Goal: Task Accomplishment & Management: Use online tool/utility

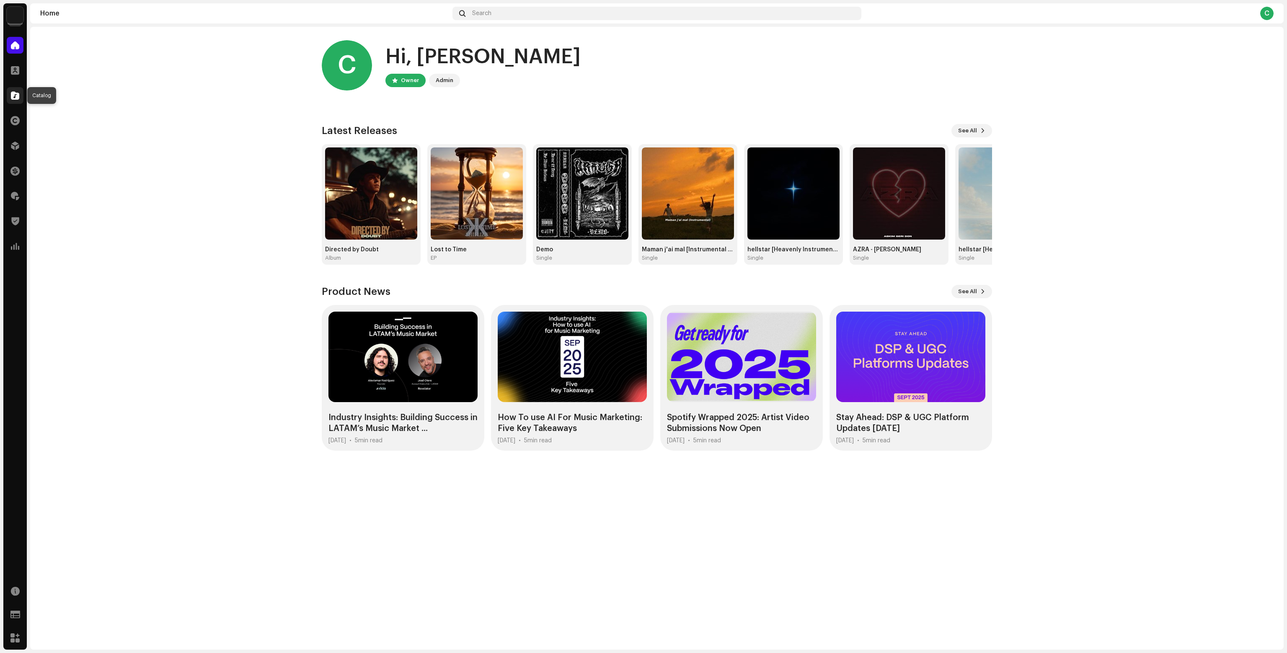
click at [8, 90] on div at bounding box center [15, 95] width 17 height 17
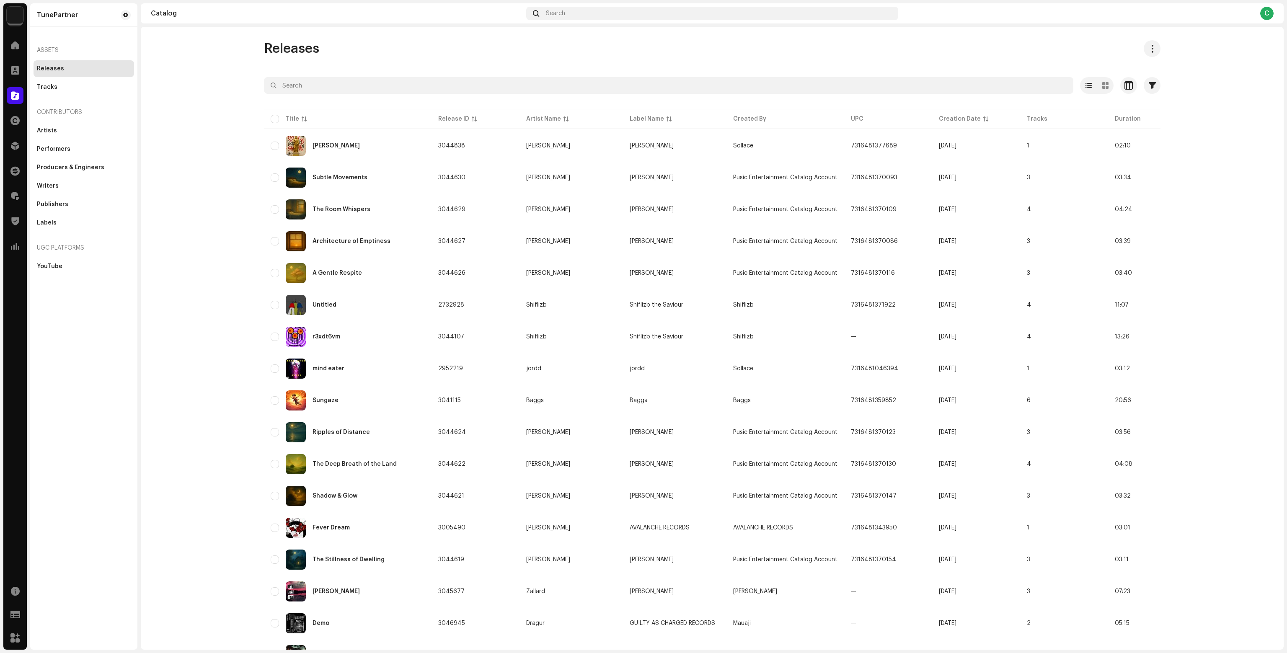
drag, startPoint x: 314, startPoint y: 40, endPoint x: 318, endPoint y: 46, distance: 7.5
click at [315, 40] on div "Releases Selected 0 Select all 21912 Options Filters Distribution status Never …" at bounding box center [712, 338] width 1143 height 623
click at [315, 40] on span "Releases" at bounding box center [291, 48] width 55 height 17
click at [318, 46] on div "Releases" at bounding box center [712, 48] width 896 height 17
drag, startPoint x: 318, startPoint y: 46, endPoint x: 235, endPoint y: 49, distance: 83.0
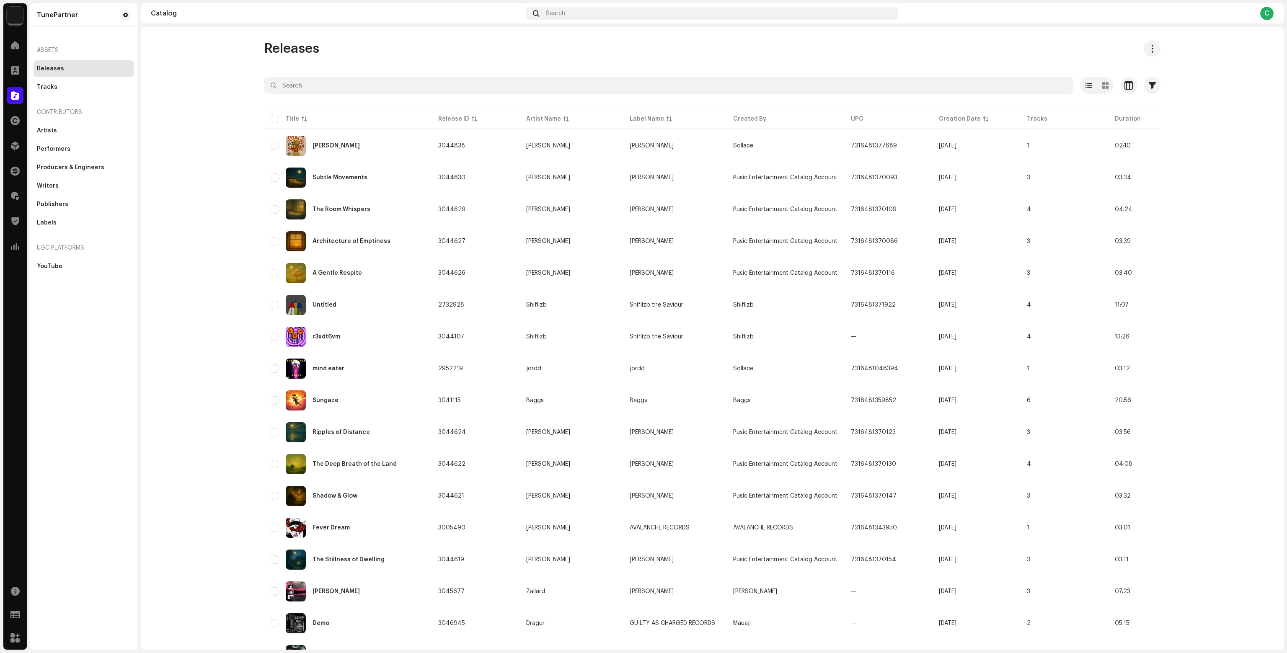
click at [235, 49] on catalog-releases-list "Releases Selected 0 Select all 21912 Options Filters Distribution status Never …" at bounding box center [712, 477] width 1143 height 875
drag, startPoint x: 258, startPoint y: 47, endPoint x: 313, endPoint y: 47, distance: 55.7
click at [313, 47] on catalog-releases-list "Releases Selected 0 Select all 21912 Options Filters Distribution status Never …" at bounding box center [712, 477] width 1143 height 875
click at [313, 47] on span "Releases" at bounding box center [291, 48] width 55 height 17
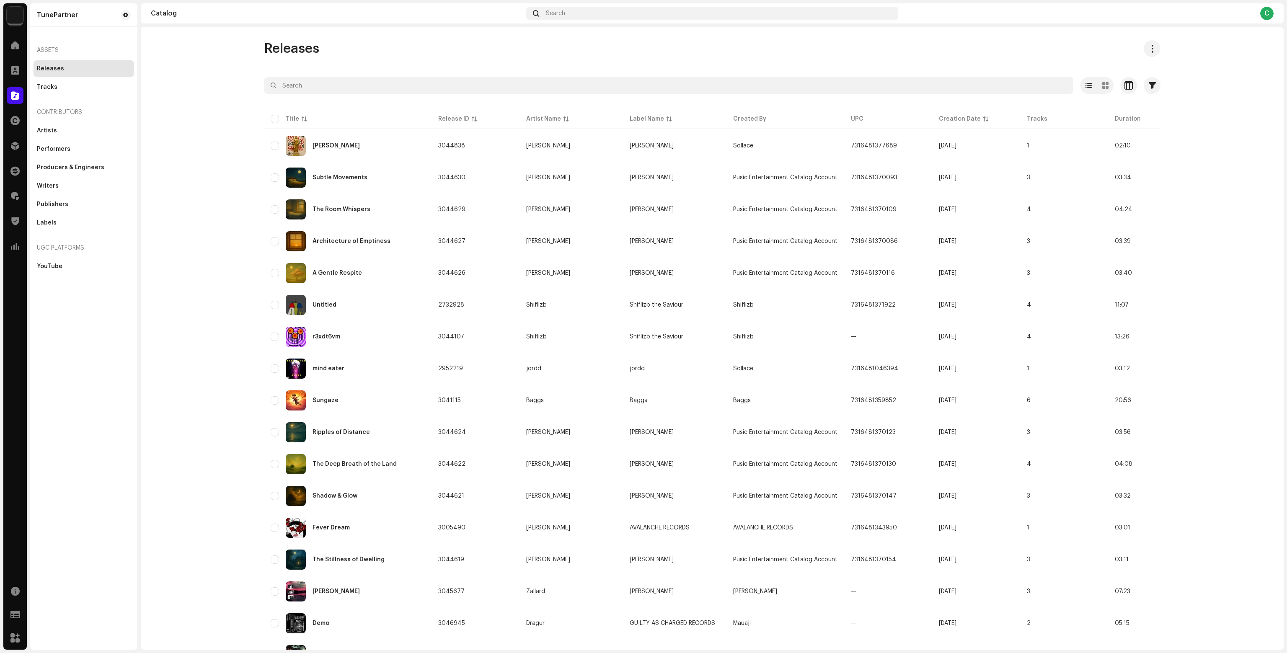
drag, startPoint x: 332, startPoint y: 51, endPoint x: 259, endPoint y: 51, distance: 72.9
click at [259, 51] on div "Releases Selected 0 Select all 21912 Options Filters Distribution status Never …" at bounding box center [712, 477] width 923 height 875
drag, startPoint x: 259, startPoint y: 50, endPoint x: 330, endPoint y: 46, distance: 70.9
click at [330, 46] on div "Releases Selected 0 Select all 21912 Options Filters Distribution status Never …" at bounding box center [712, 477] width 923 height 875
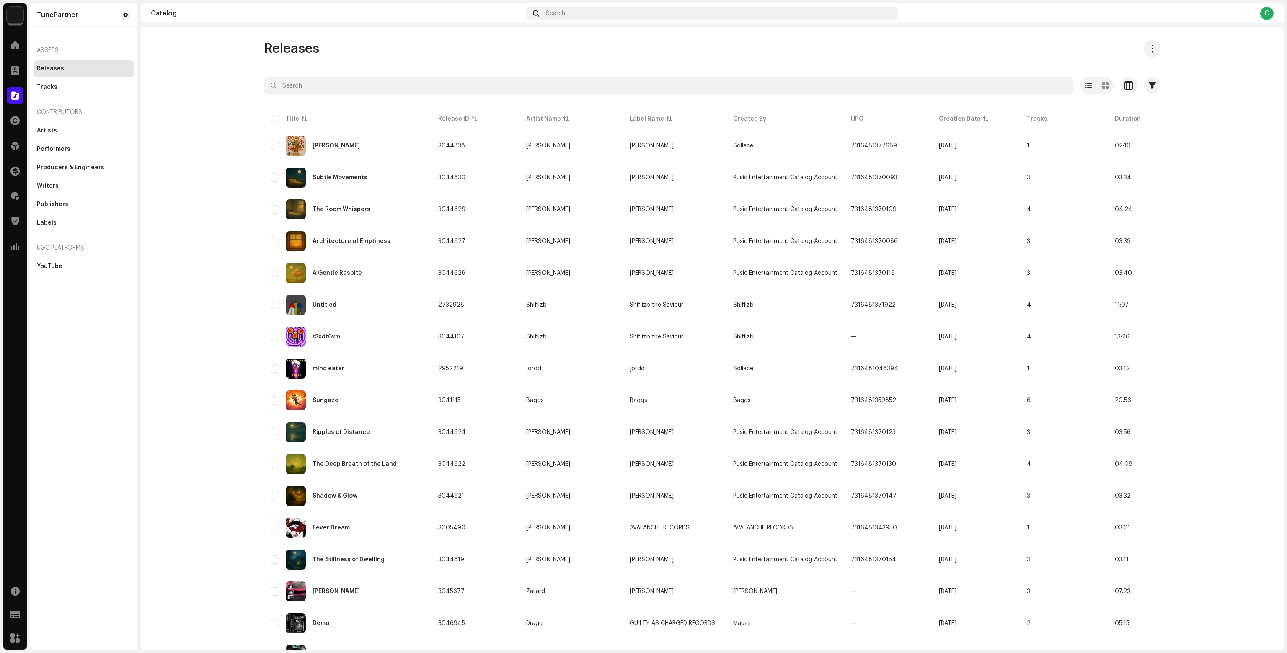
click at [330, 46] on div "Releases" at bounding box center [712, 48] width 896 height 17
drag, startPoint x: 329, startPoint y: 51, endPoint x: 251, endPoint y: 63, distance: 78.9
click at [251, 63] on div "Releases Selected 0 Select all 21912 Options Filters Distribution status Never …" at bounding box center [712, 477] width 923 height 875
click at [431, 141] on td "3044838" at bounding box center [475, 146] width 88 height 30
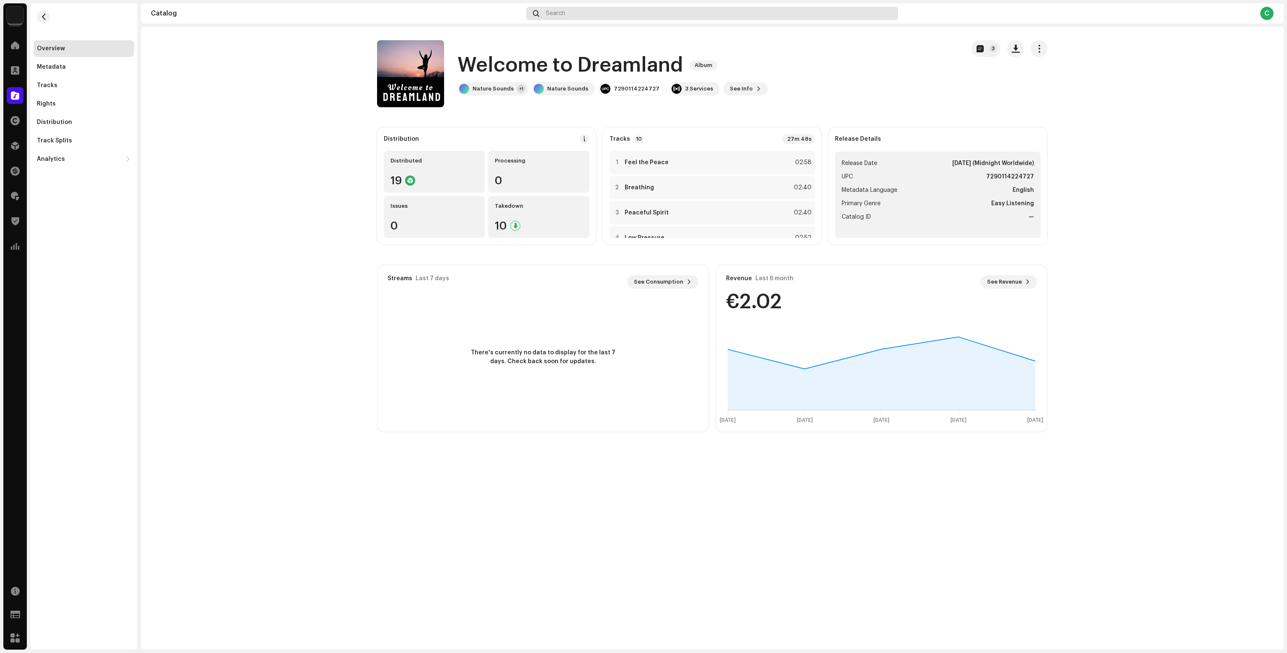
click at [551, 13] on span "Search" at bounding box center [555, 13] width 19 height 7
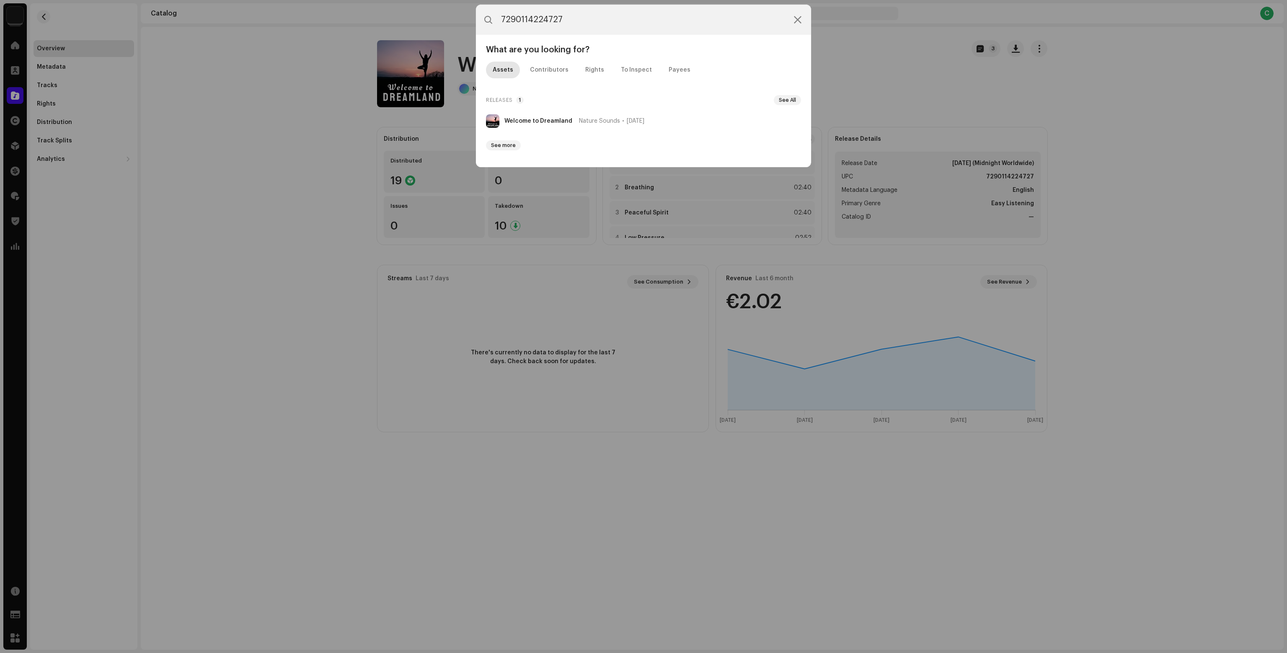
type input "7290114224727"
drag, startPoint x: 526, startPoint y: 151, endPoint x: 723, endPoint y: 95, distance: 205.1
click at [723, 95] on div "Releases 1 See All" at bounding box center [643, 100] width 315 height 10
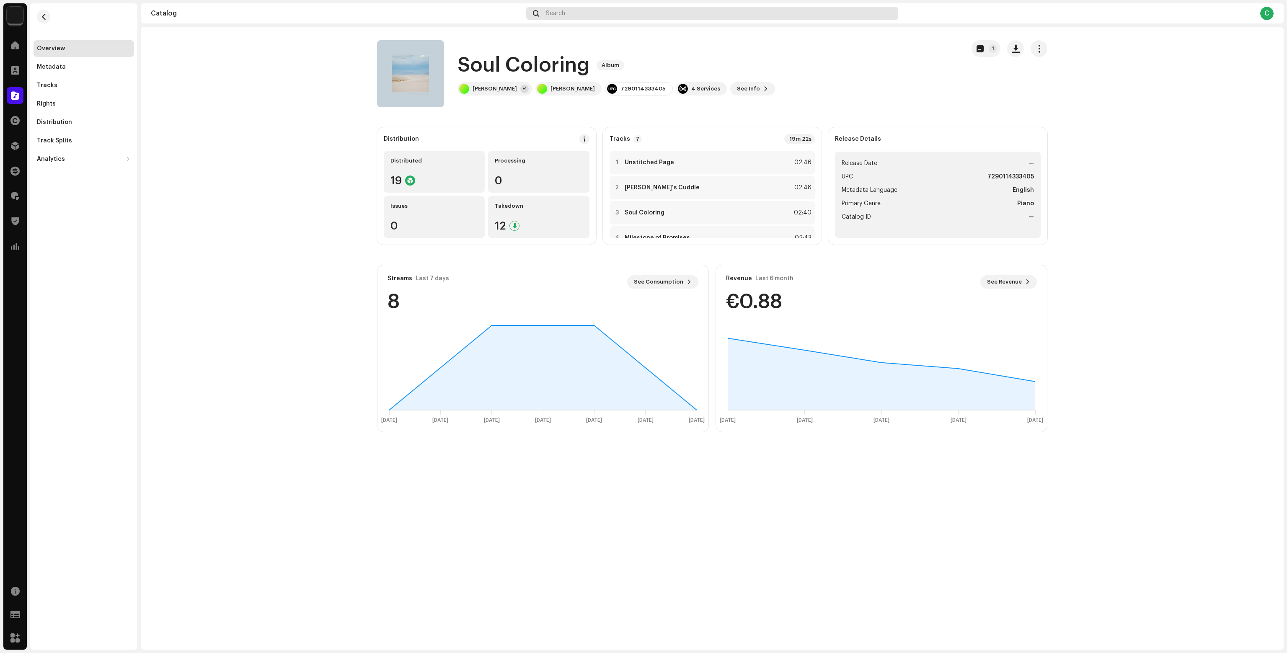
click at [545, 16] on div "Search" at bounding box center [712, 13] width 372 height 13
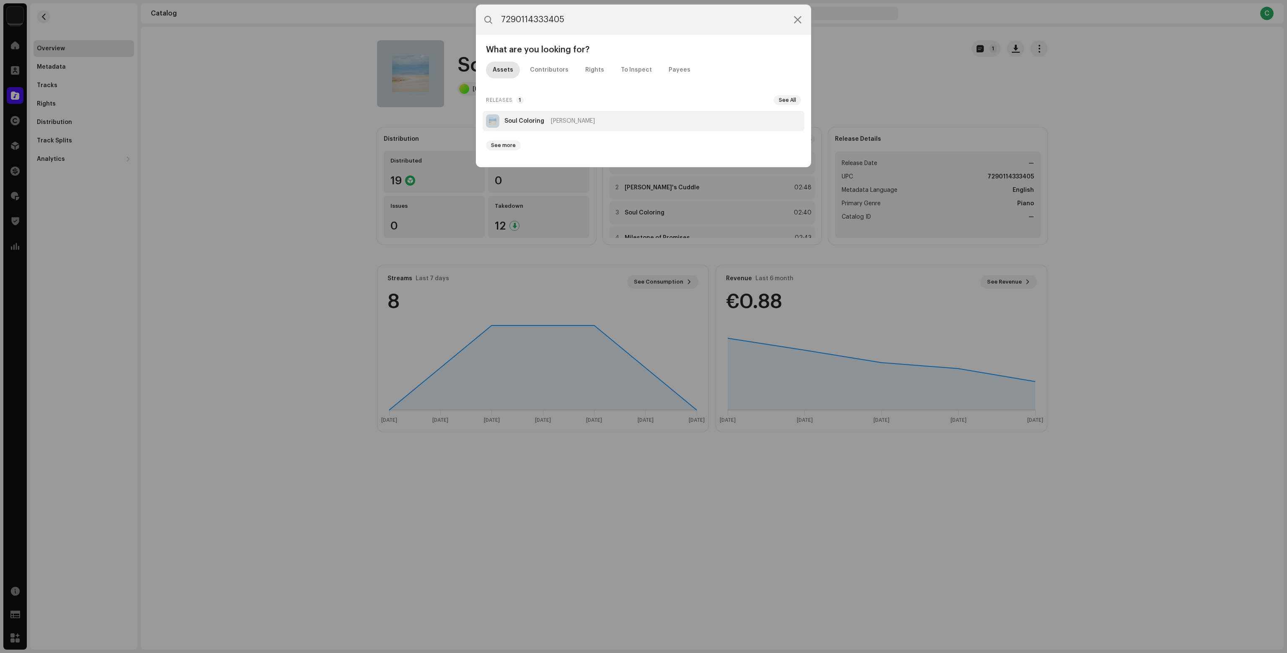
type input "7290114333405"
click at [529, 124] on li "Soul Coloring Kaleb Millington" at bounding box center [644, 121] width 322 height 20
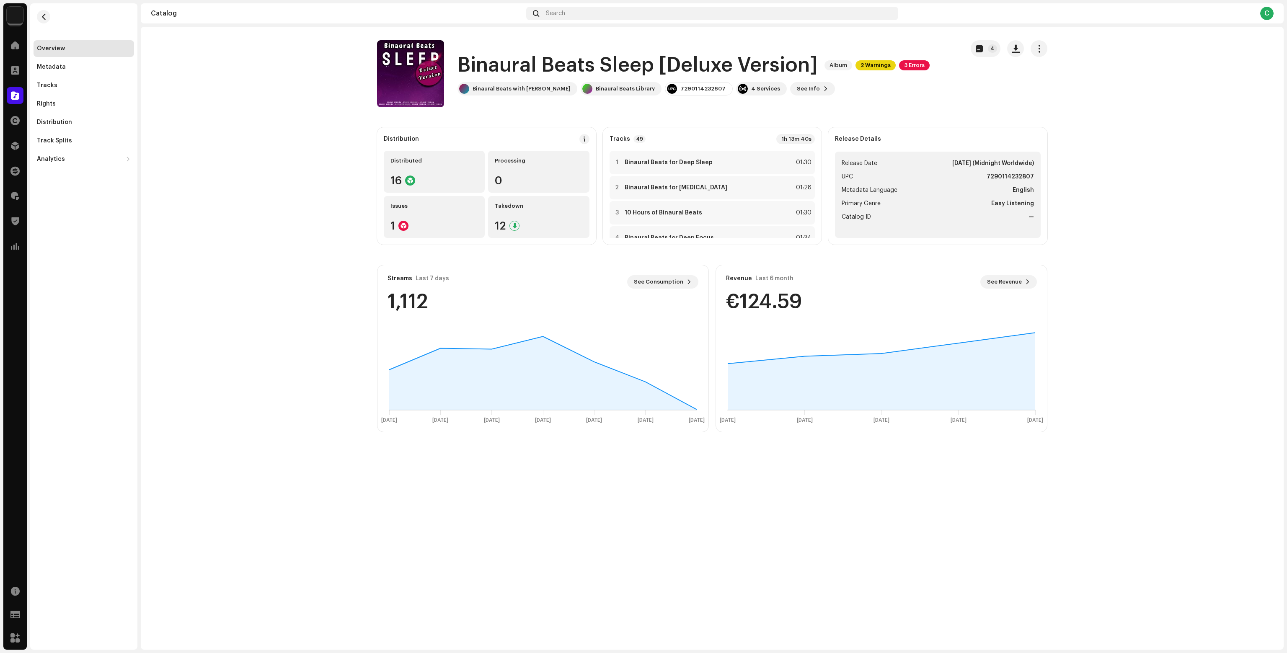
click at [19, 136] on div "Distribution" at bounding box center [14, 145] width 23 height 23
click at [18, 139] on div at bounding box center [15, 145] width 17 height 17
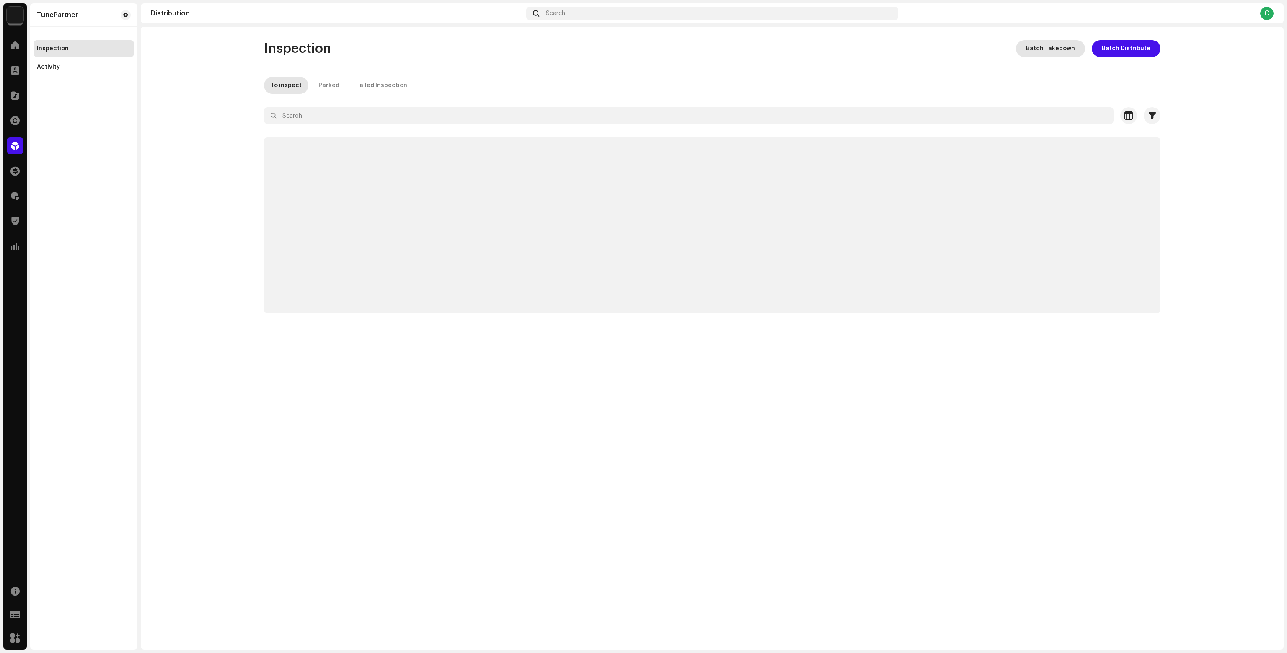
click at [1037, 47] on span "Batch Takedown" at bounding box center [1050, 48] width 49 height 17
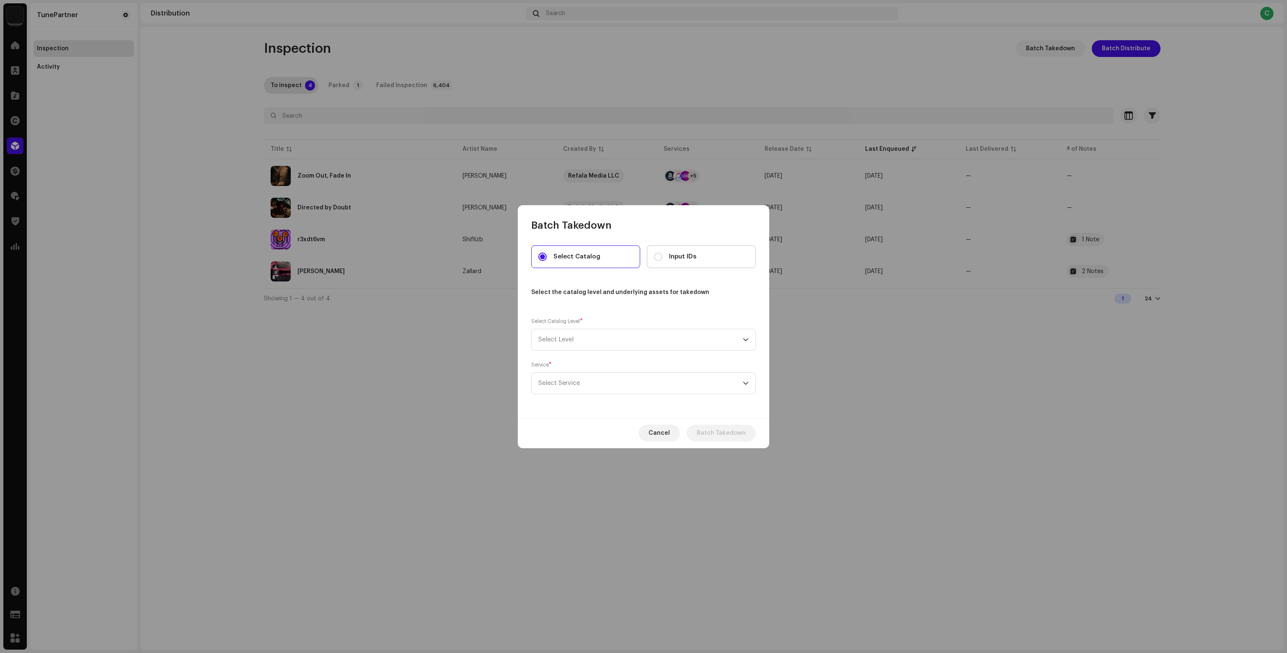
click at [674, 262] on label "Input IDs" at bounding box center [701, 256] width 109 height 23
click at [662, 261] on input "Input IDs" at bounding box center [658, 257] width 8 height 8
radio input "true"
click at [570, 338] on span "Select Level" at bounding box center [640, 339] width 204 height 21
click at [560, 409] on span "Releases" at bounding box center [551, 413] width 27 height 8
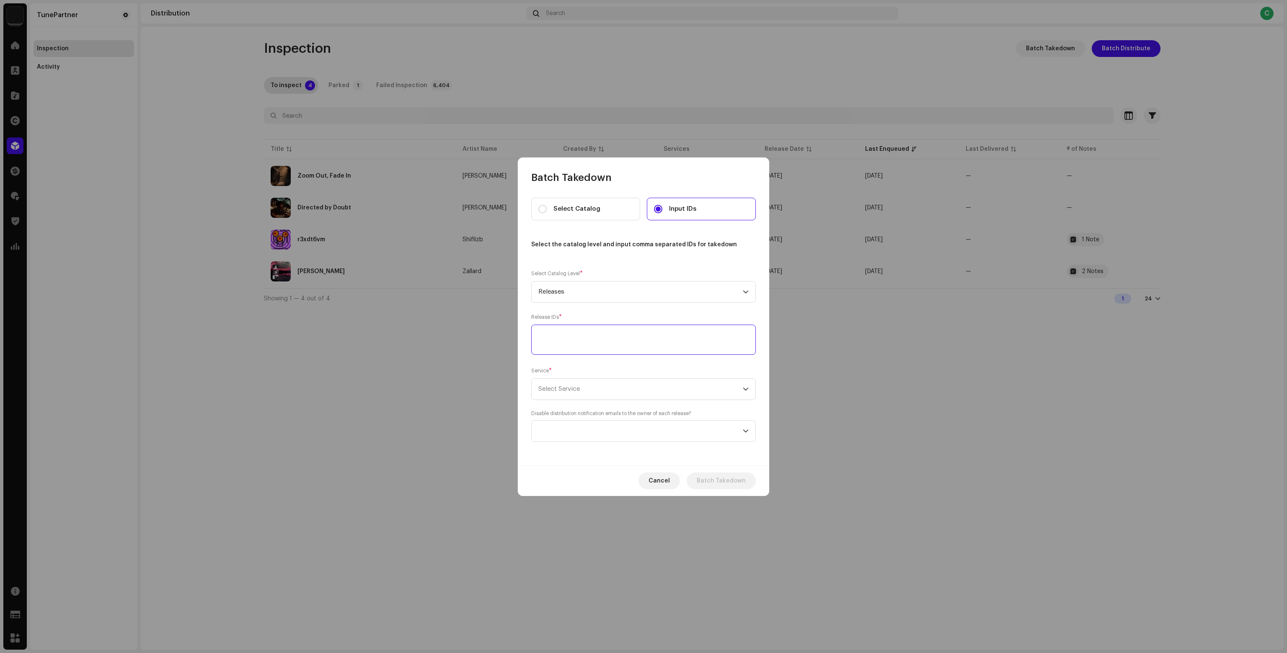
click at [562, 340] on textarea at bounding box center [643, 340] width 225 height 30
paste textarea "578606 708375 579431 589872 590572 674028 579487 933890 601005 579391 770999 94…"
click at [572, 382] on span "Select Service" at bounding box center [640, 389] width 204 height 21
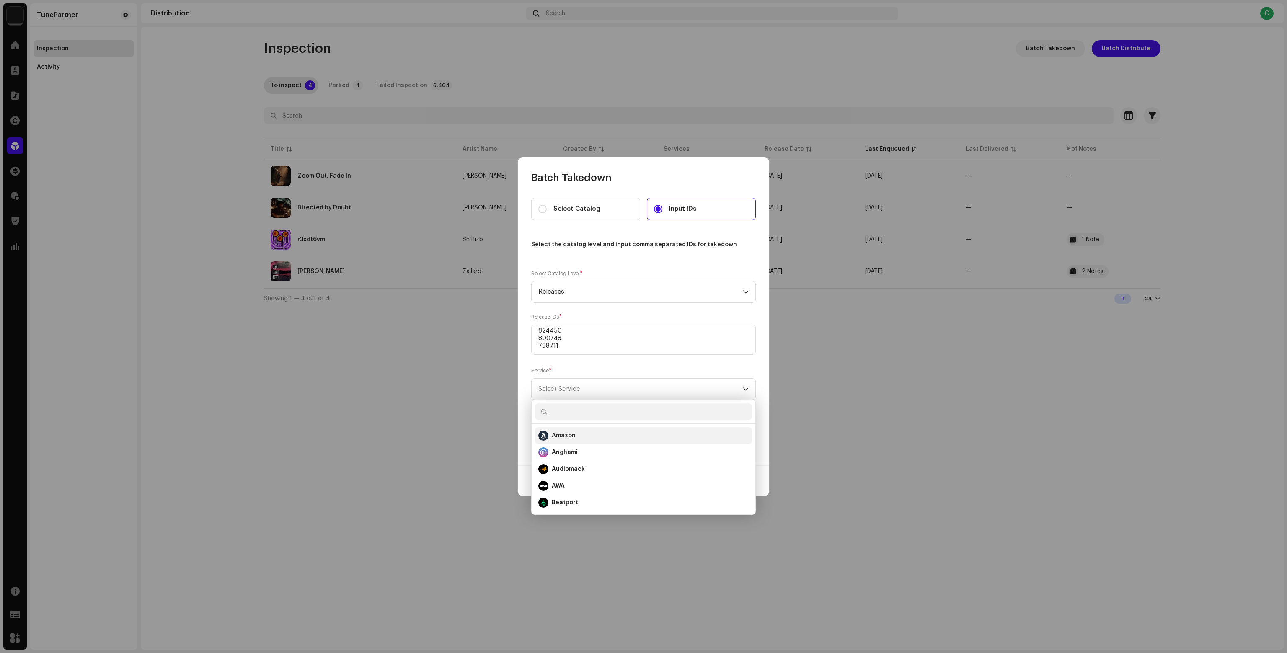
click at [579, 435] on div "Amazon" at bounding box center [643, 436] width 210 height 10
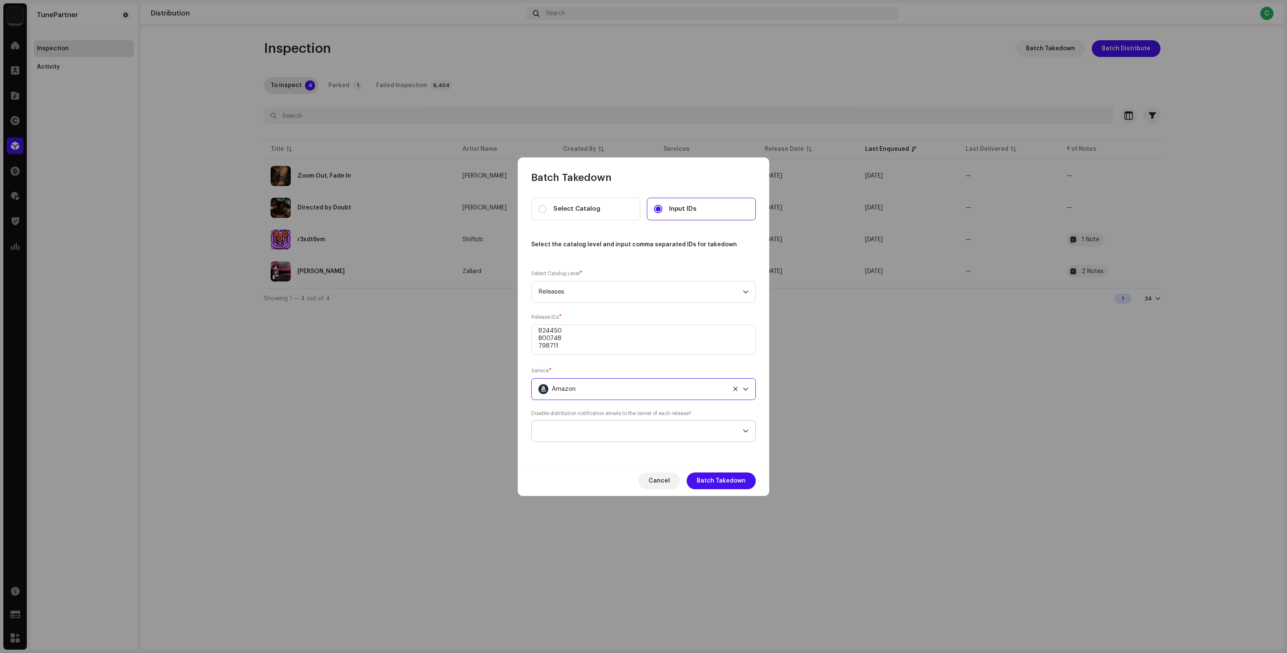
click at [579, 434] on span at bounding box center [640, 431] width 204 height 21
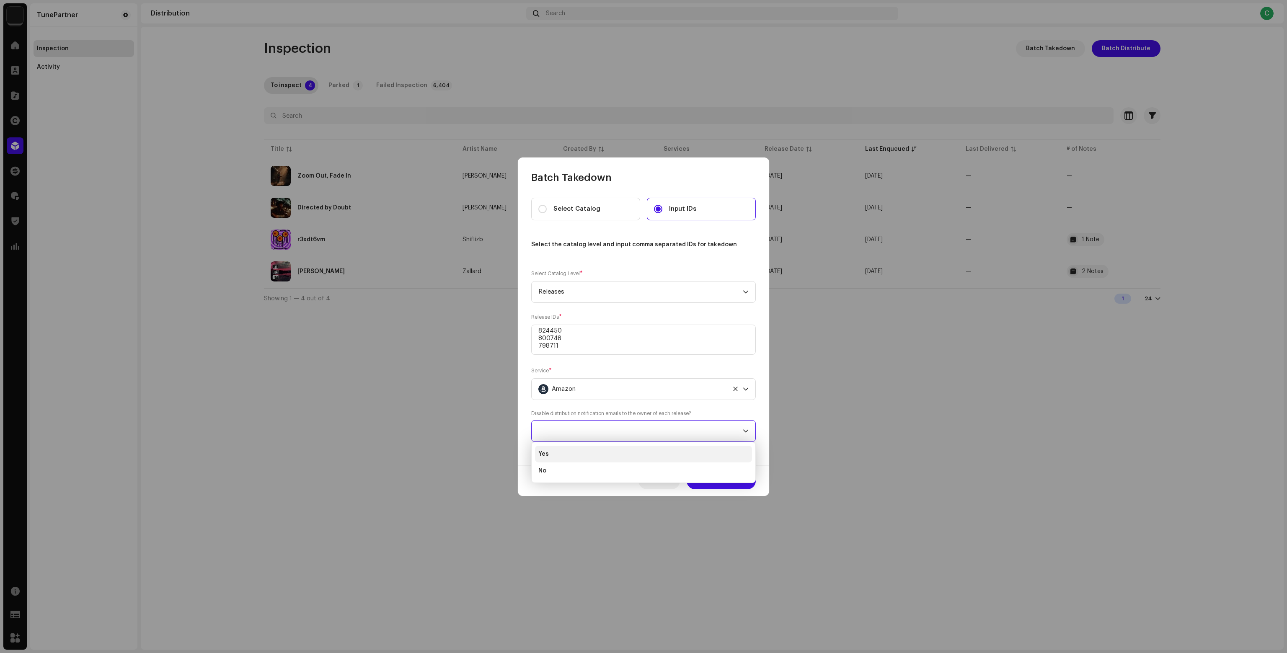
click at [579, 457] on li "Yes" at bounding box center [643, 454] width 217 height 17
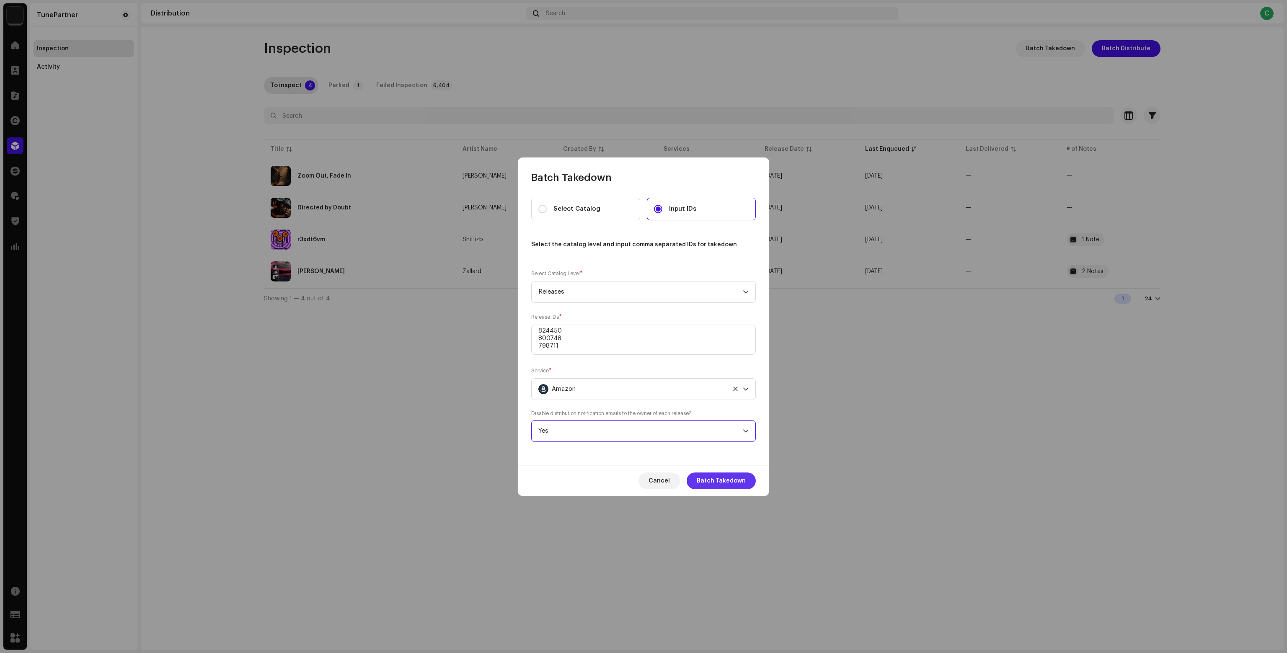
click at [709, 481] on span "Batch Takedown" at bounding box center [721, 481] width 49 height 17
click at [588, 342] on textarea at bounding box center [643, 340] width 225 height 30
click at [586, 351] on textarea at bounding box center [643, 340] width 225 height 30
paste textarea ",708375,579431,589872,590572,674028,579487,933890,601005,579391,770999,946054,5…"
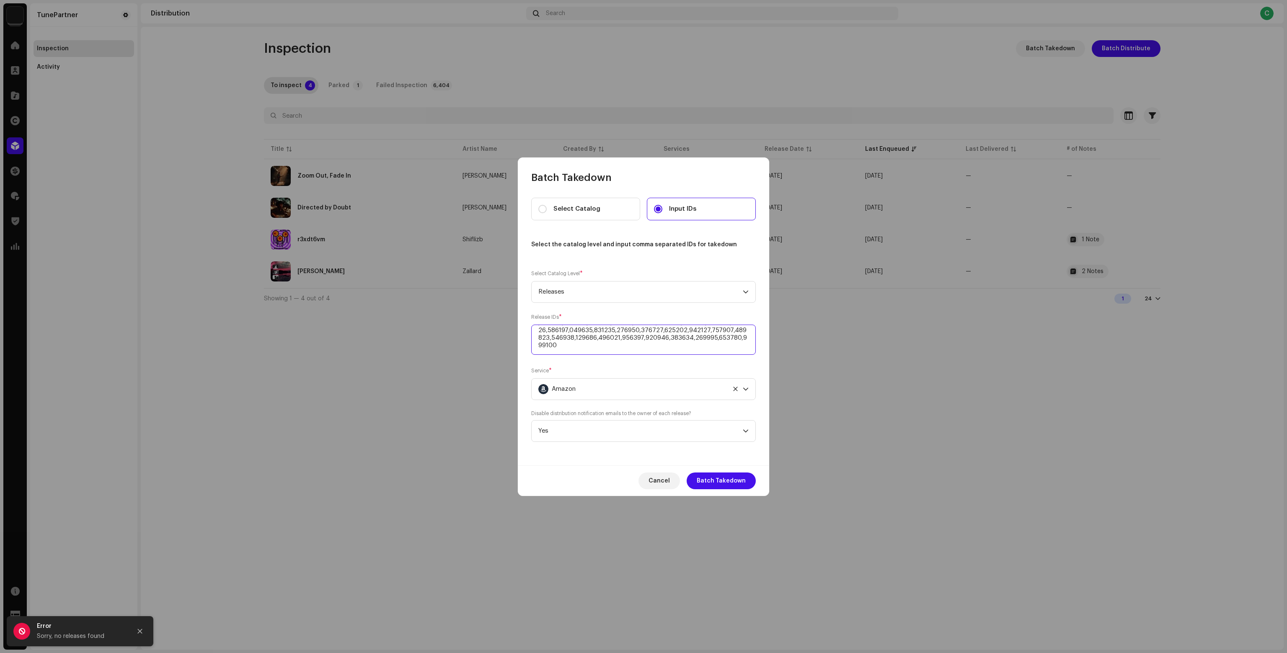
scroll to position [231, 0]
type textarea "578606,708375,579431,589872,590572,674028,579487,933890,601005,579391,770999,94…"
click at [731, 480] on span "Batch Takedown" at bounding box center [721, 481] width 49 height 17
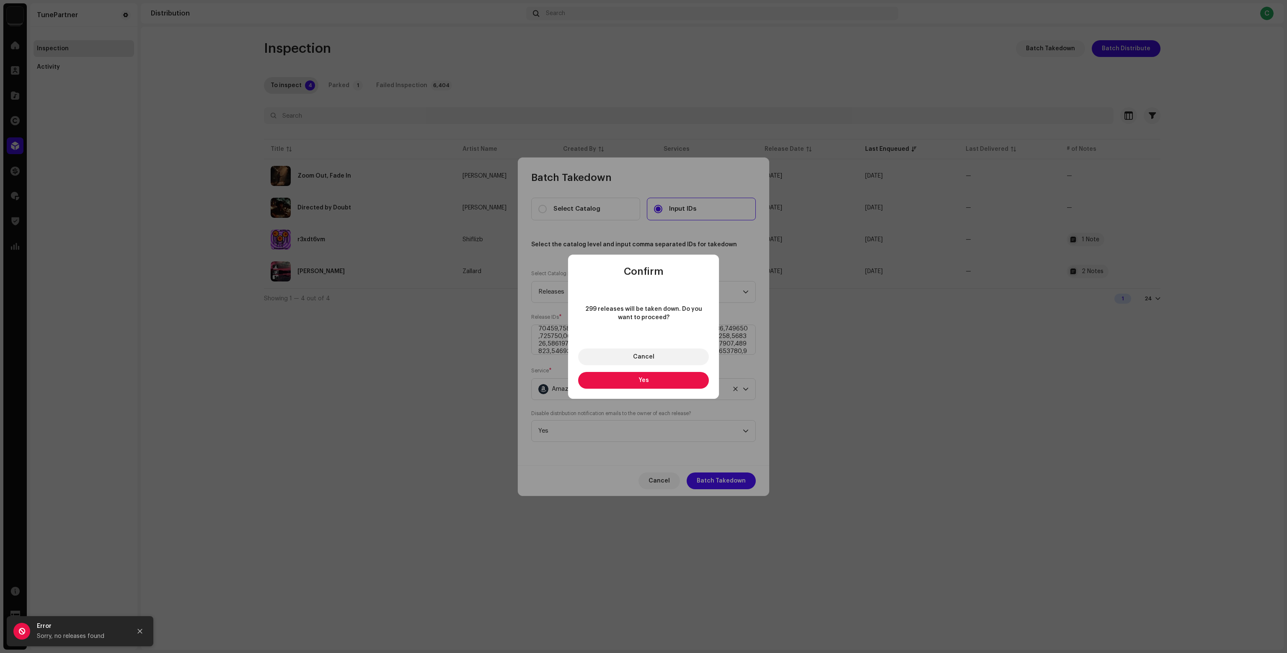
click at [647, 382] on span "Yes" at bounding box center [643, 380] width 10 height 6
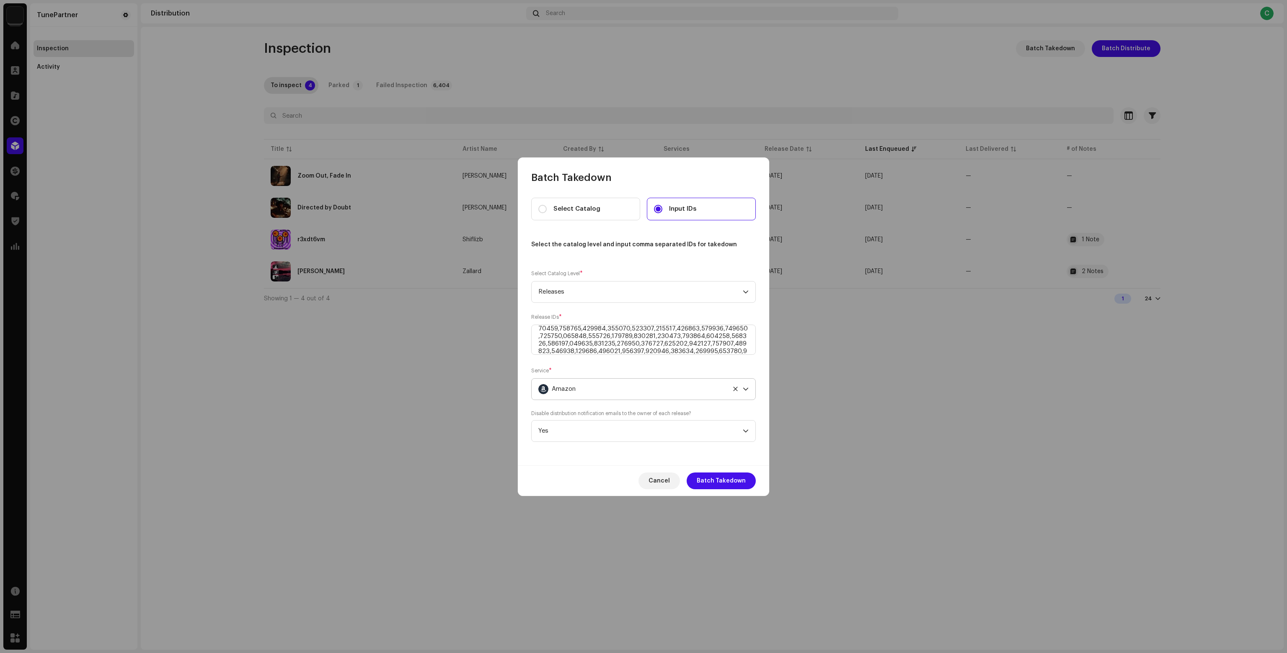
click at [558, 393] on span "Amazon" at bounding box center [564, 389] width 24 height 21
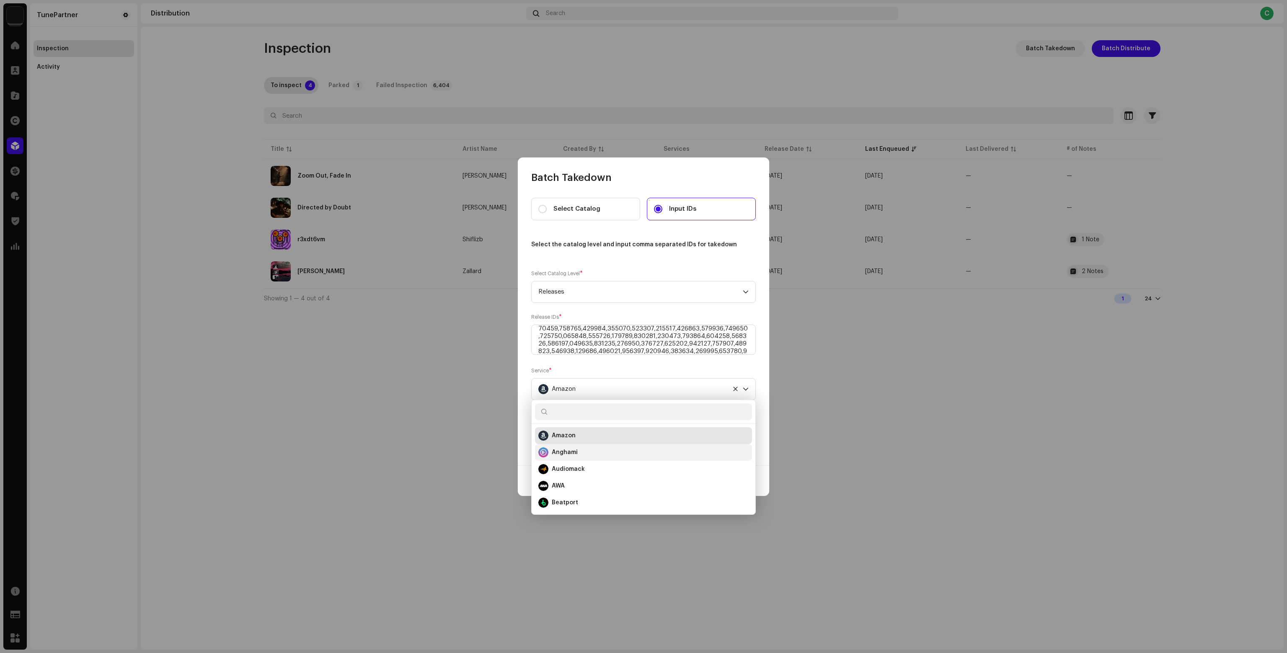
click at [577, 449] on div "Anghami" at bounding box center [643, 452] width 210 height 10
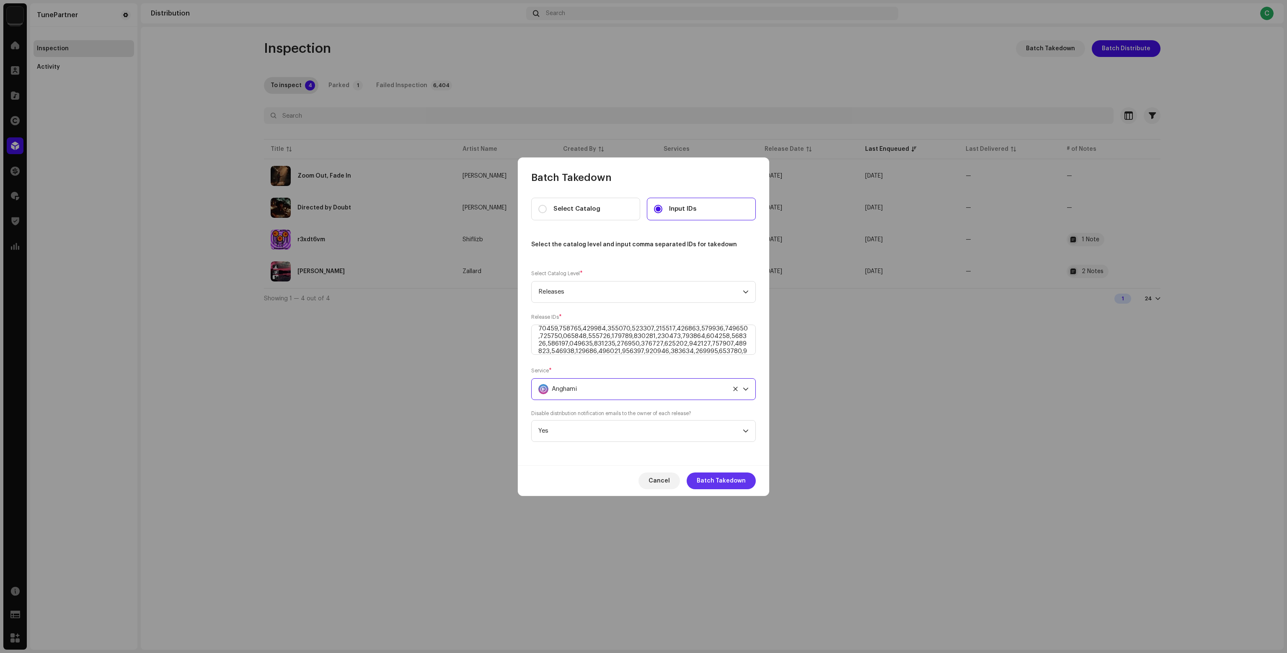
click at [745, 480] on span "Batch Takedown" at bounding box center [721, 481] width 49 height 17
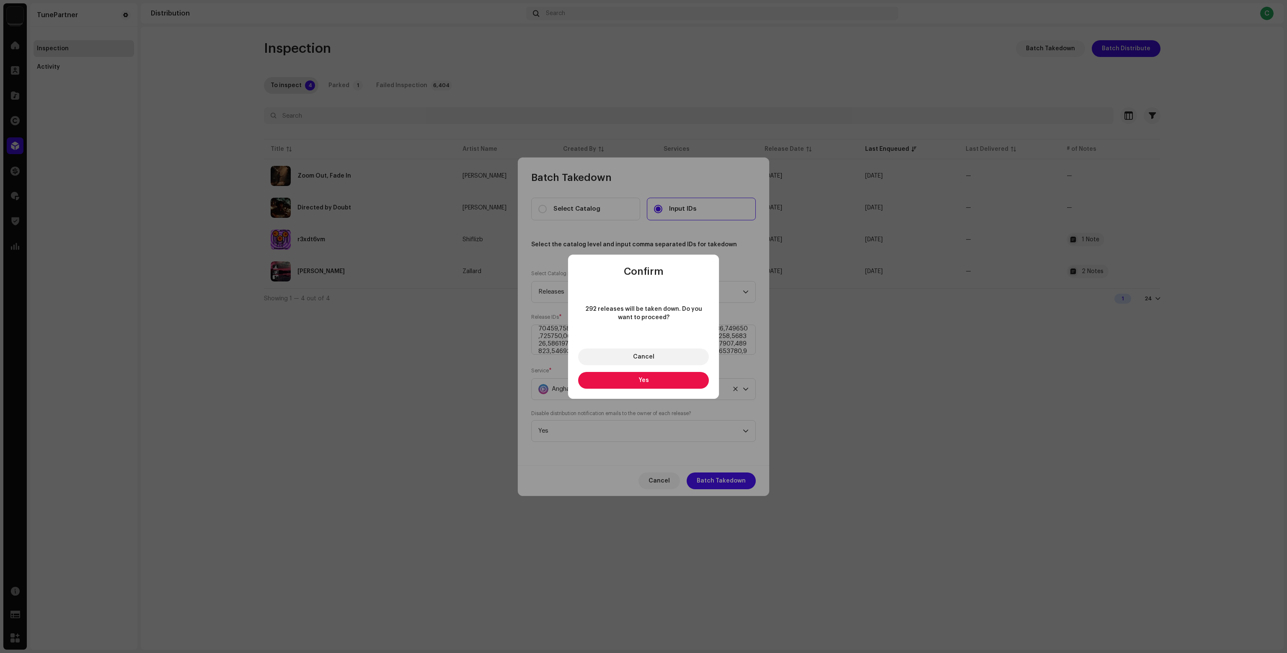
click at [655, 382] on button "Yes" at bounding box center [643, 380] width 131 height 17
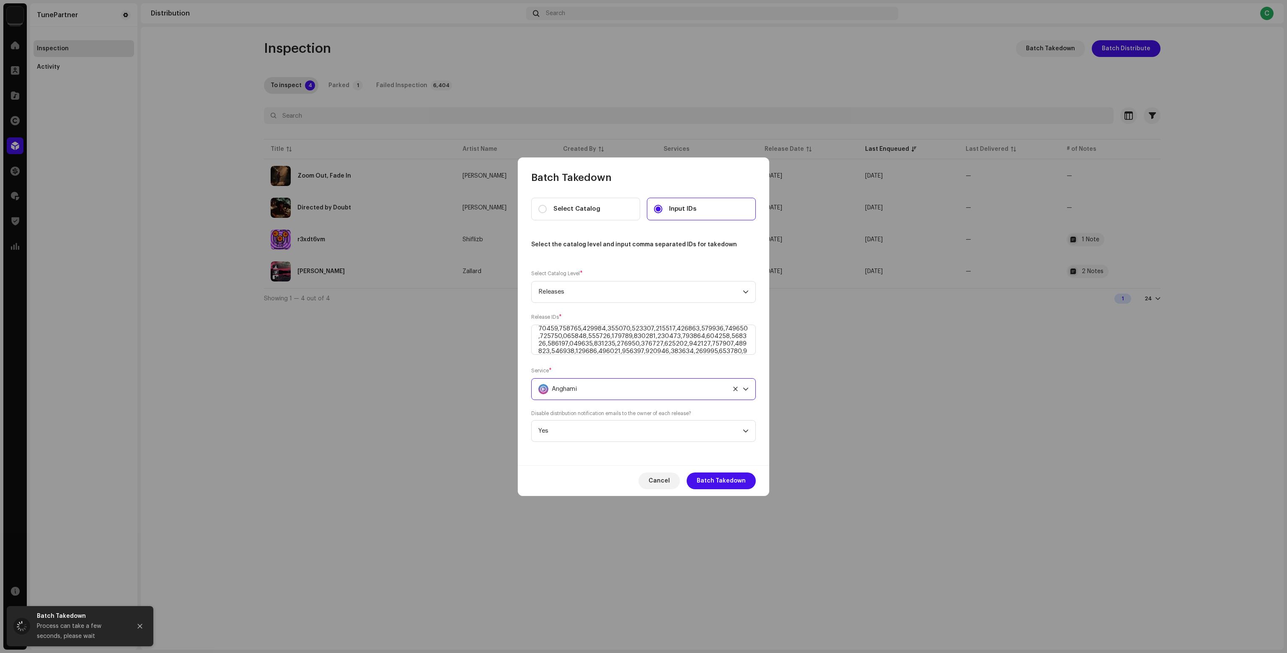
click at [620, 385] on div "Anghami" at bounding box center [633, 389] width 191 height 21
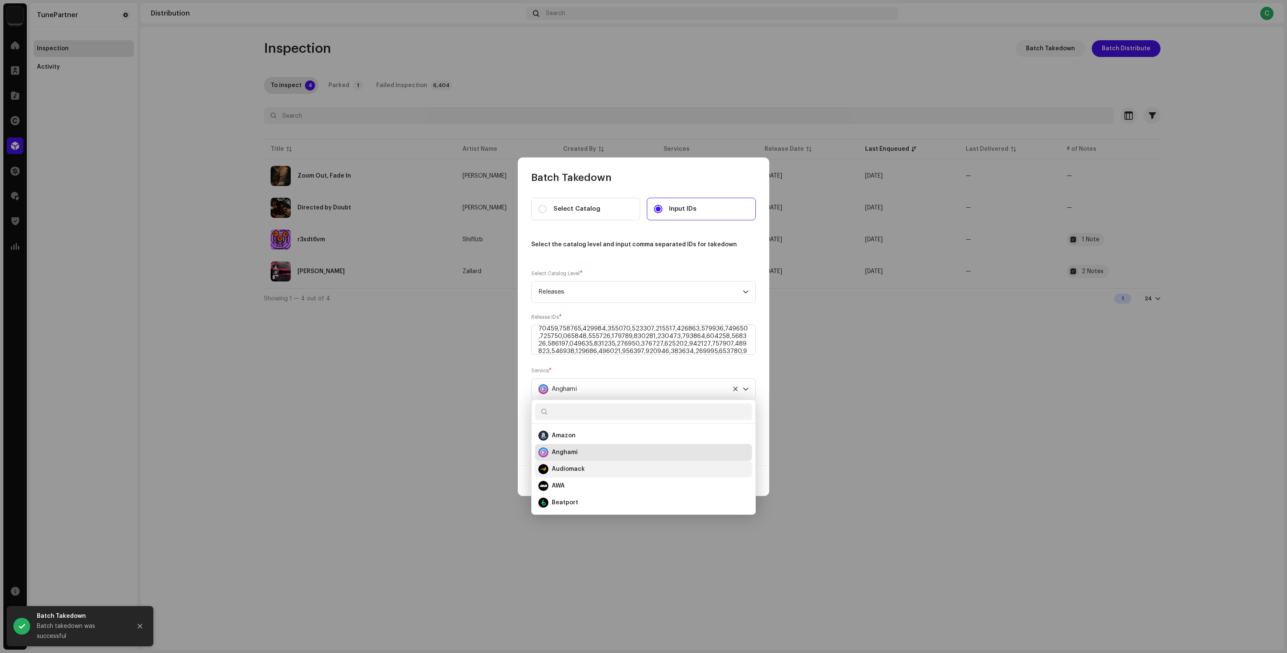
click at [586, 467] on div "Audiomack" at bounding box center [643, 469] width 210 height 10
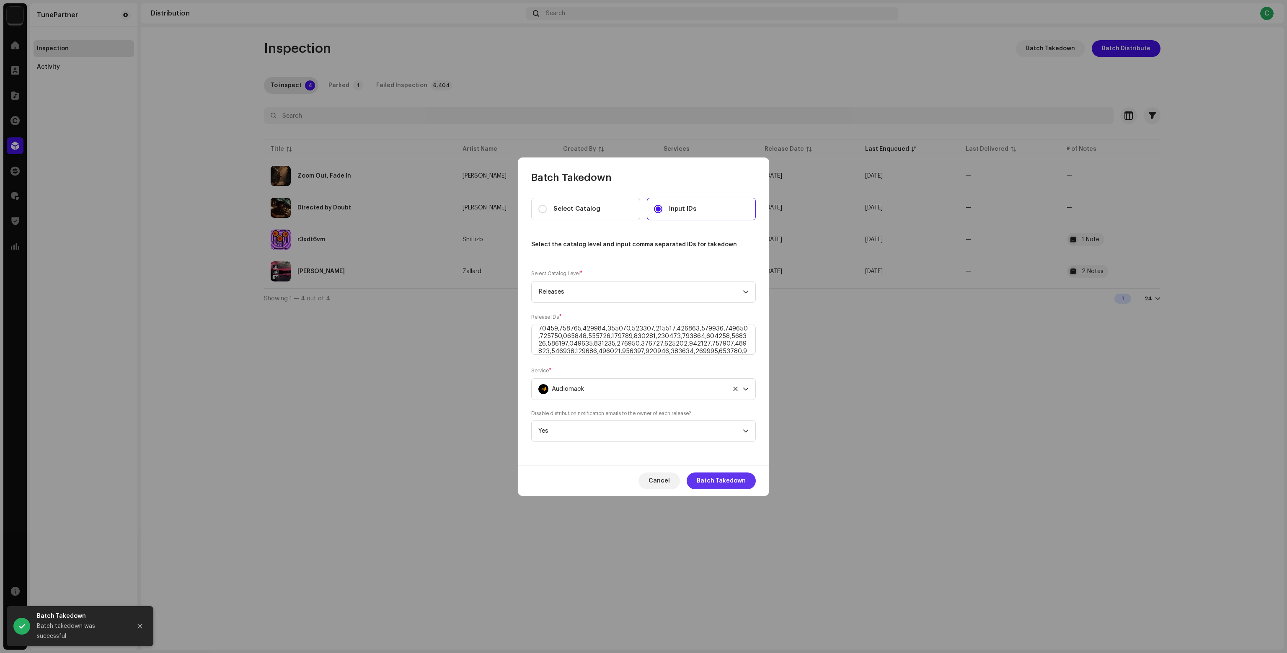
click at [734, 480] on span "Batch Takedown" at bounding box center [721, 481] width 49 height 17
click at [625, 386] on div "Audiomack" at bounding box center [633, 389] width 191 height 21
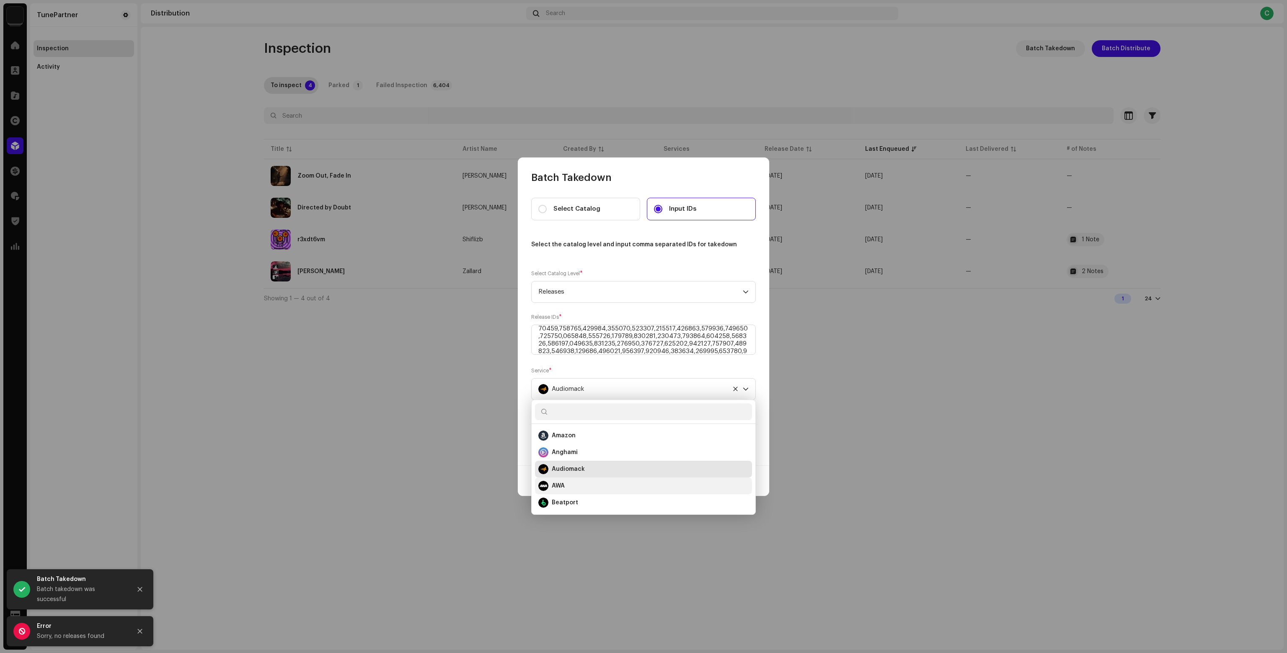
click at [575, 484] on div "AWA" at bounding box center [643, 486] width 210 height 10
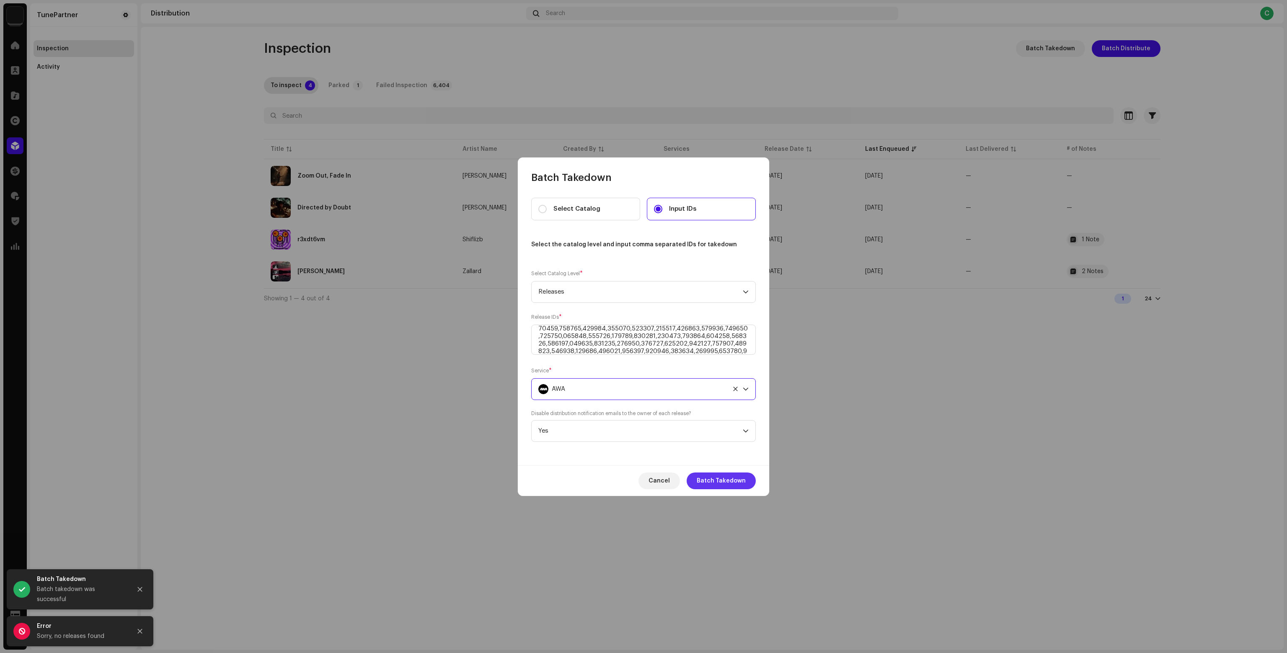
click at [729, 486] on span "Batch Takedown" at bounding box center [721, 481] width 49 height 17
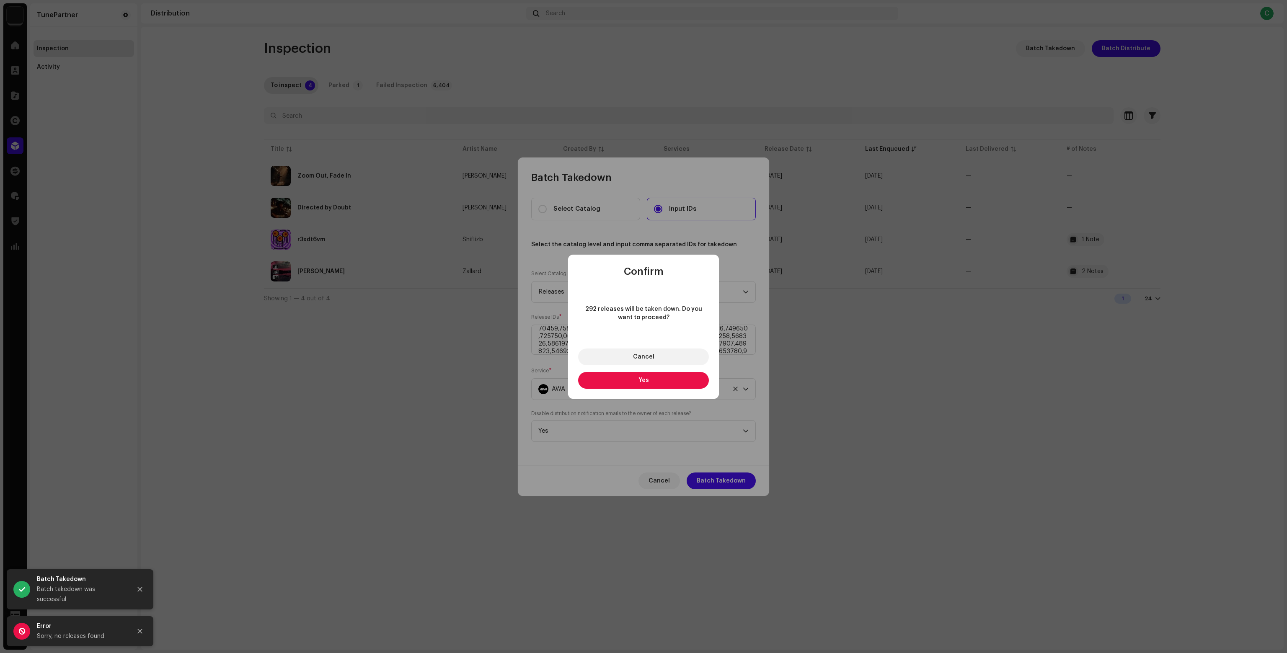
click at [614, 381] on button "Yes" at bounding box center [643, 380] width 131 height 17
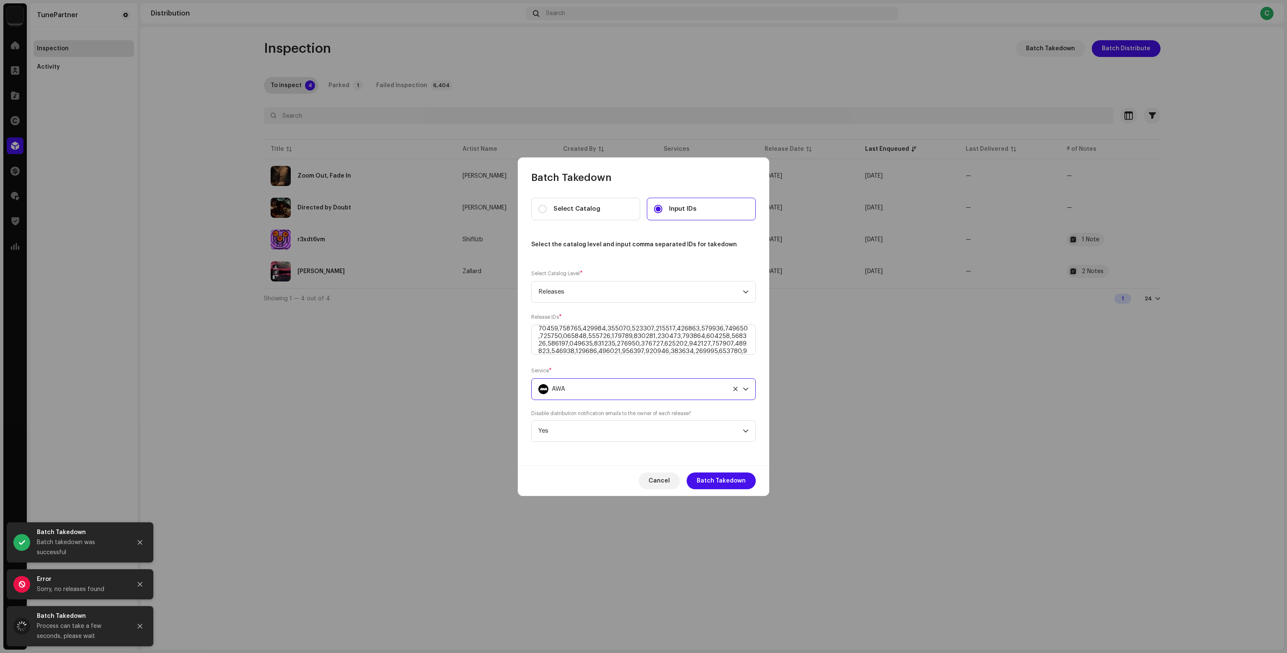
click at [588, 384] on div "AWA" at bounding box center [633, 389] width 191 height 21
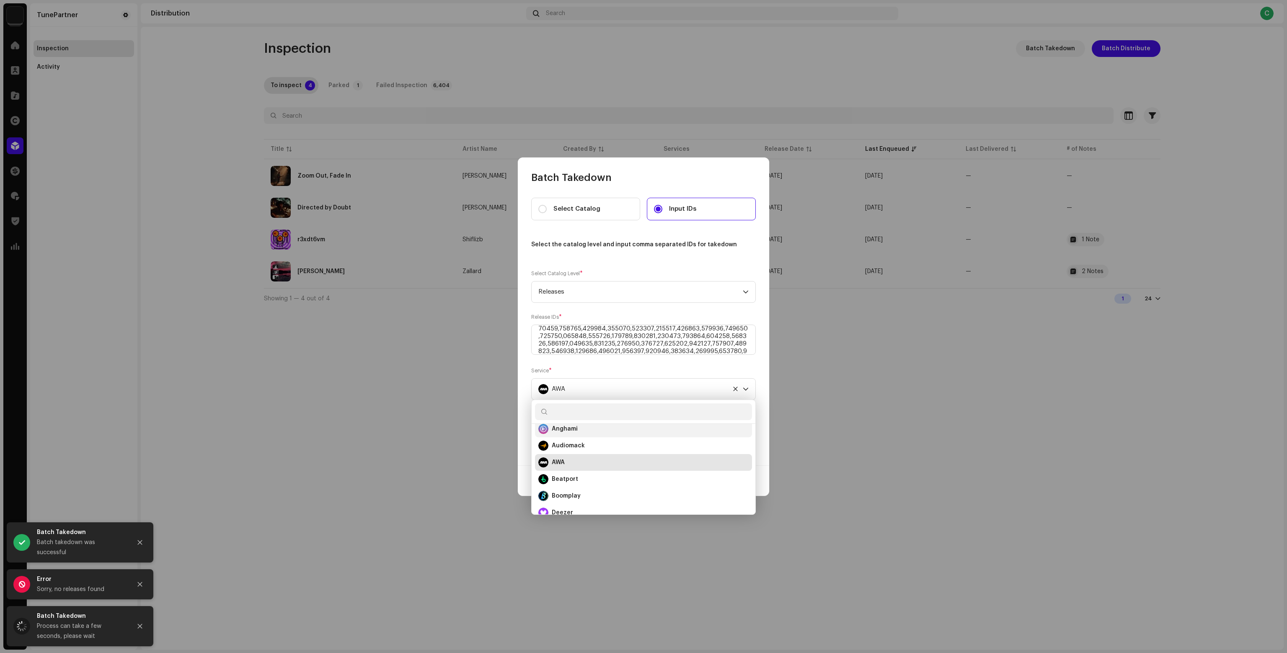
scroll to position [42, 0]
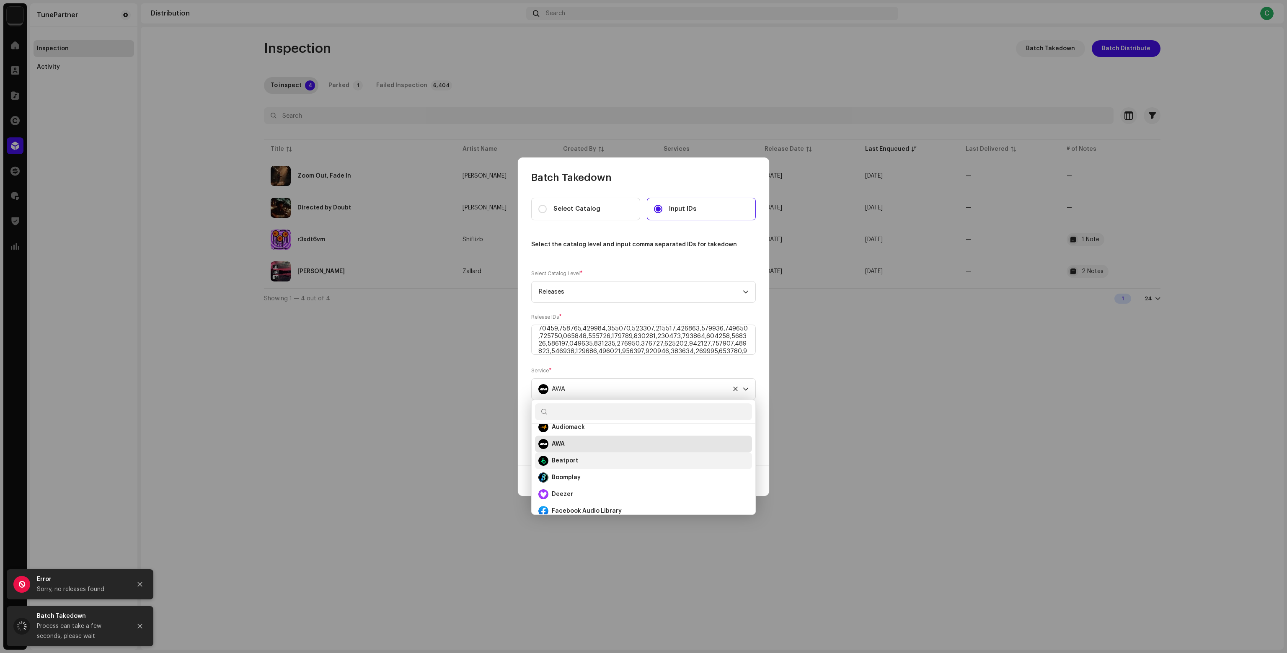
click at [587, 456] on div "Beatport" at bounding box center [643, 461] width 210 height 10
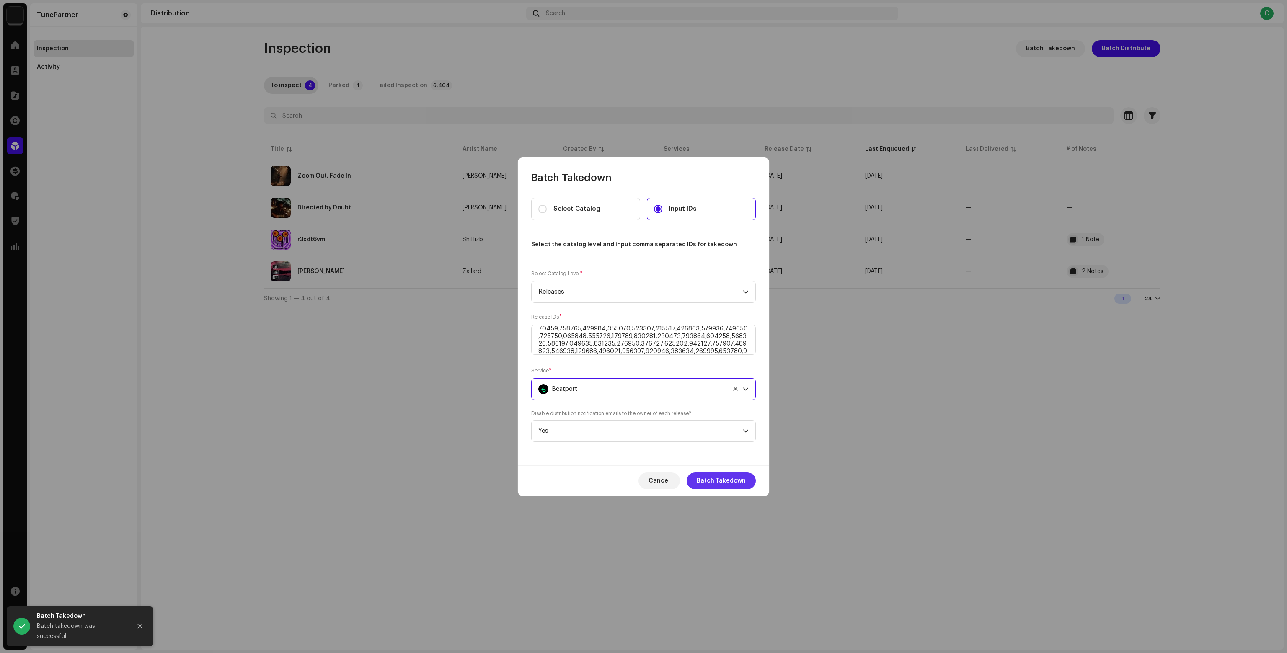
click at [714, 480] on span "Batch Takedown" at bounding box center [721, 481] width 49 height 17
click at [627, 388] on div "Beatport" at bounding box center [633, 389] width 191 height 21
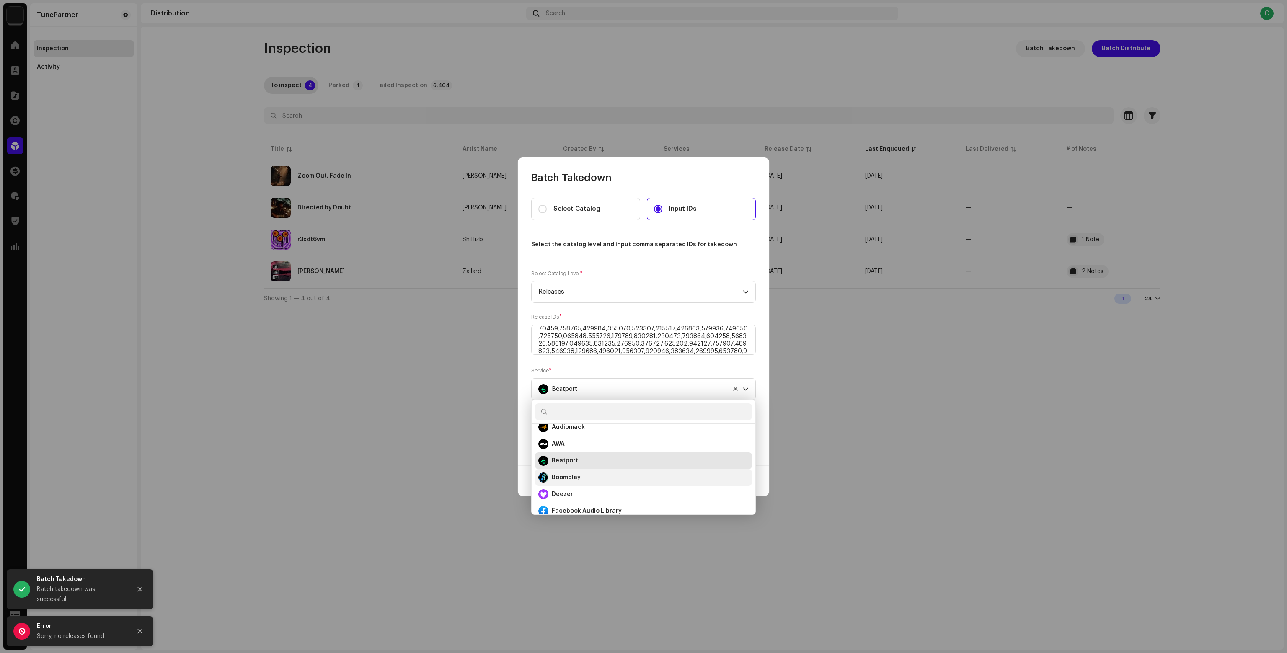
click at [573, 477] on strong "Boomplay" at bounding box center [566, 477] width 29 height 8
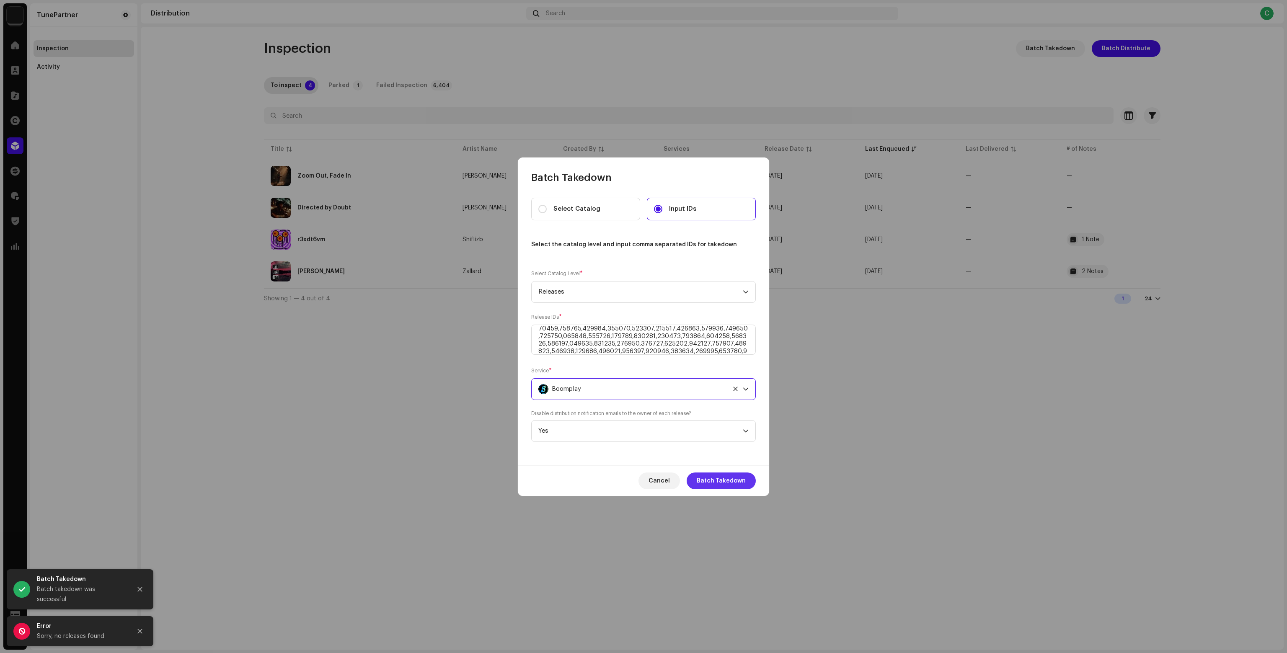
click at [709, 475] on span "Batch Takedown" at bounding box center [721, 481] width 49 height 17
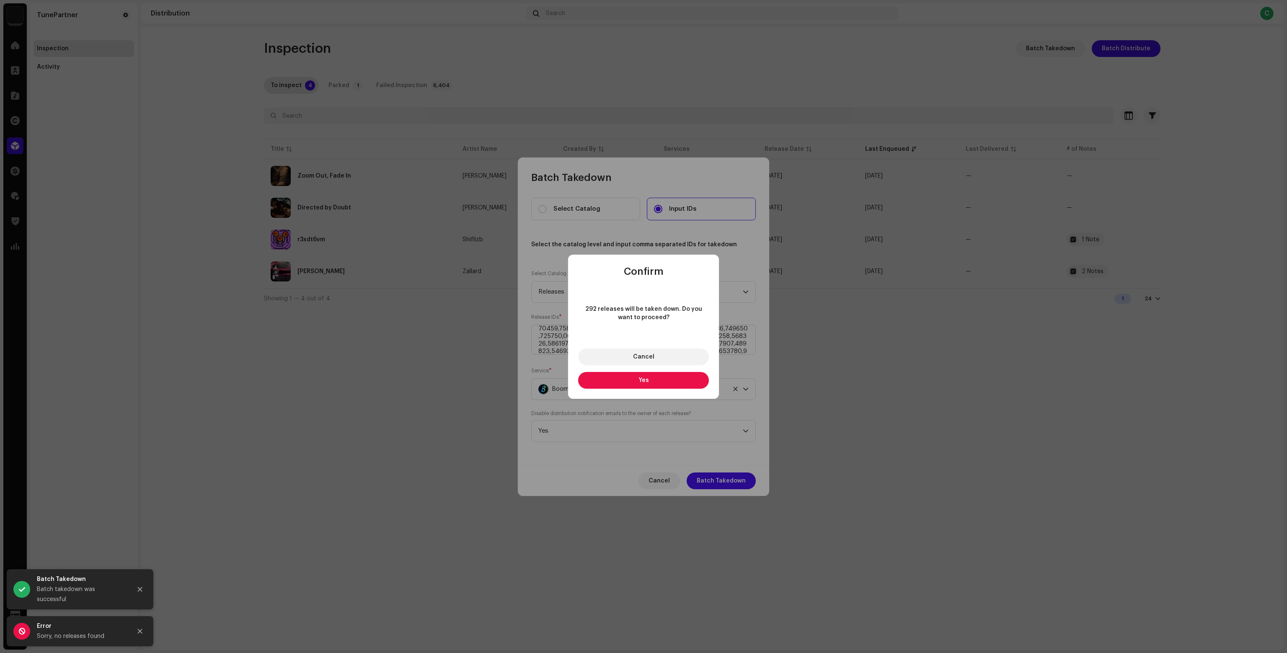
click at [618, 375] on button "Yes" at bounding box center [643, 380] width 131 height 17
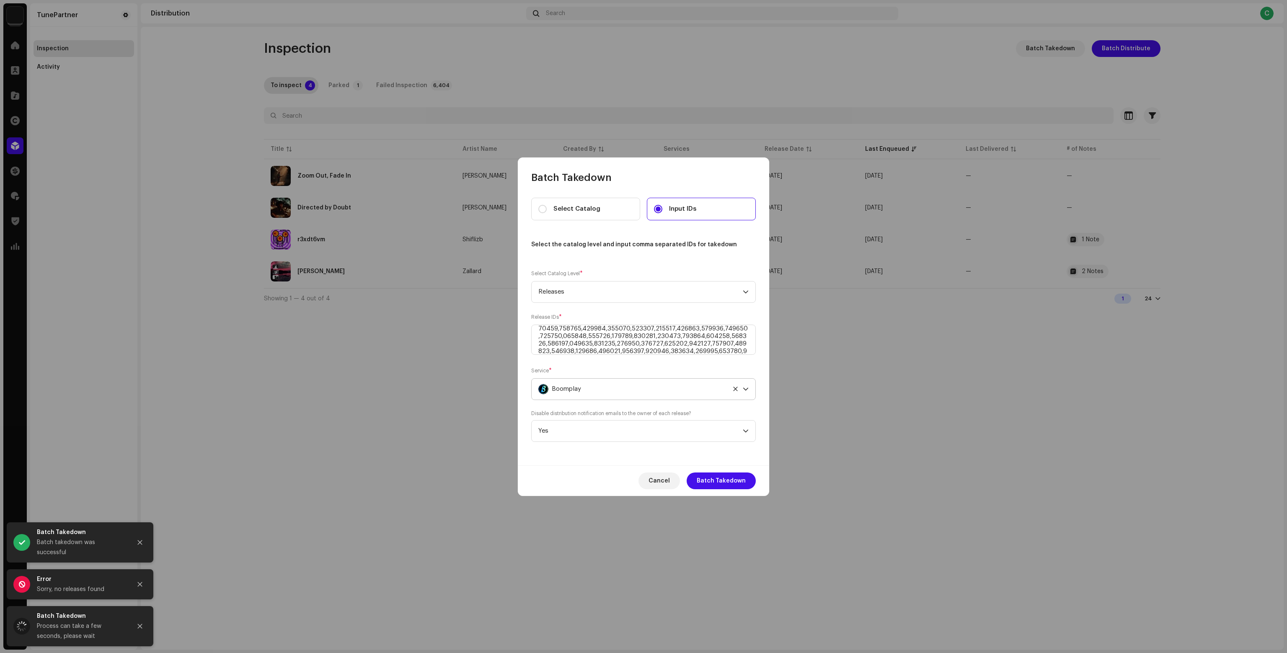
click at [602, 382] on div "Boomplay" at bounding box center [633, 389] width 191 height 21
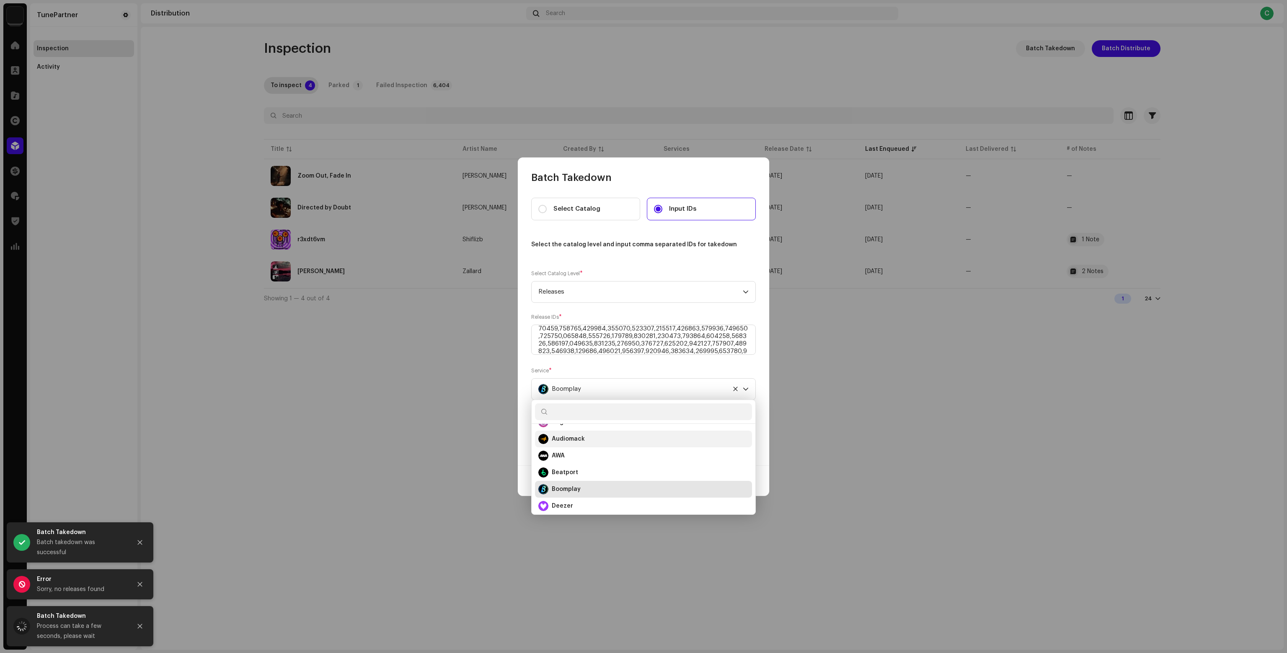
scroll to position [45, 0]
click at [579, 487] on div "Deezer" at bounding box center [643, 491] width 210 height 10
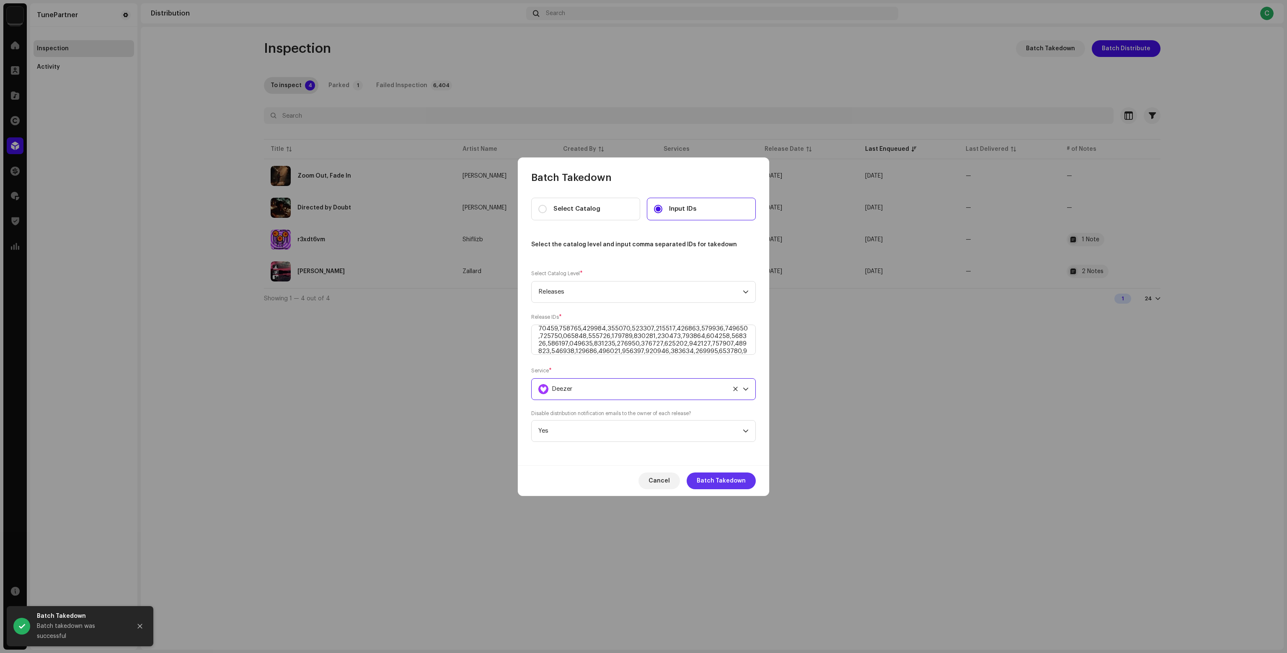
click at [724, 478] on span "Batch Takedown" at bounding box center [721, 481] width 49 height 17
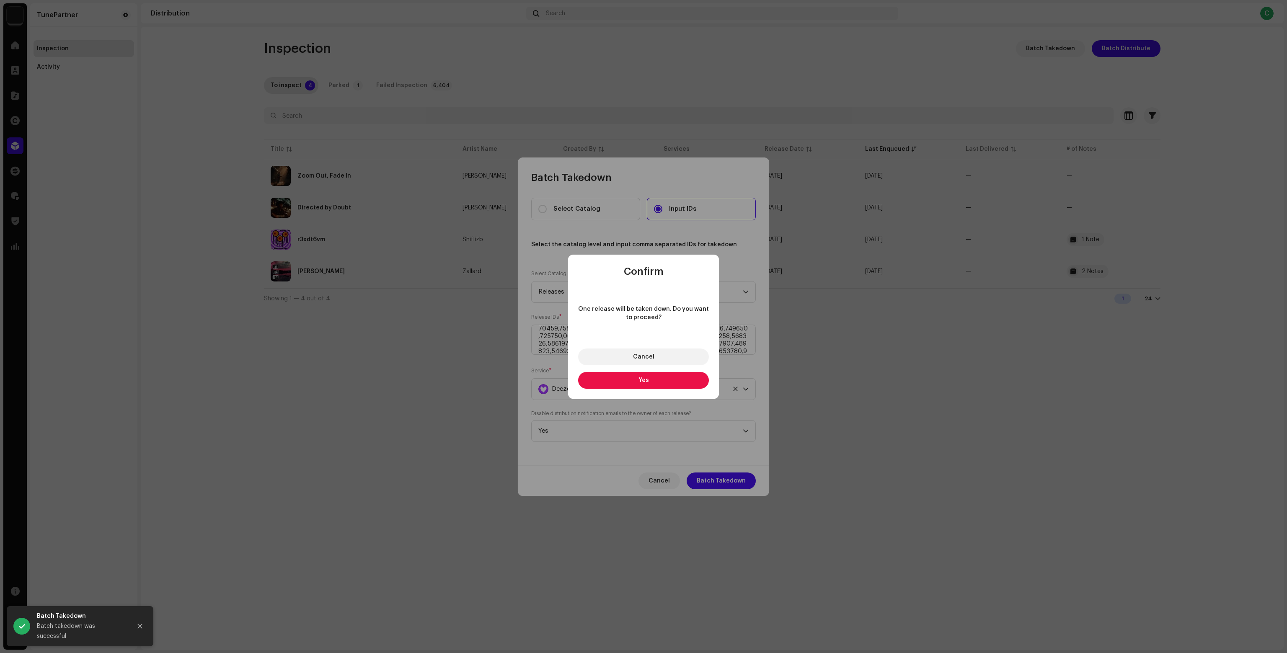
click at [640, 375] on button "Yes" at bounding box center [643, 380] width 131 height 17
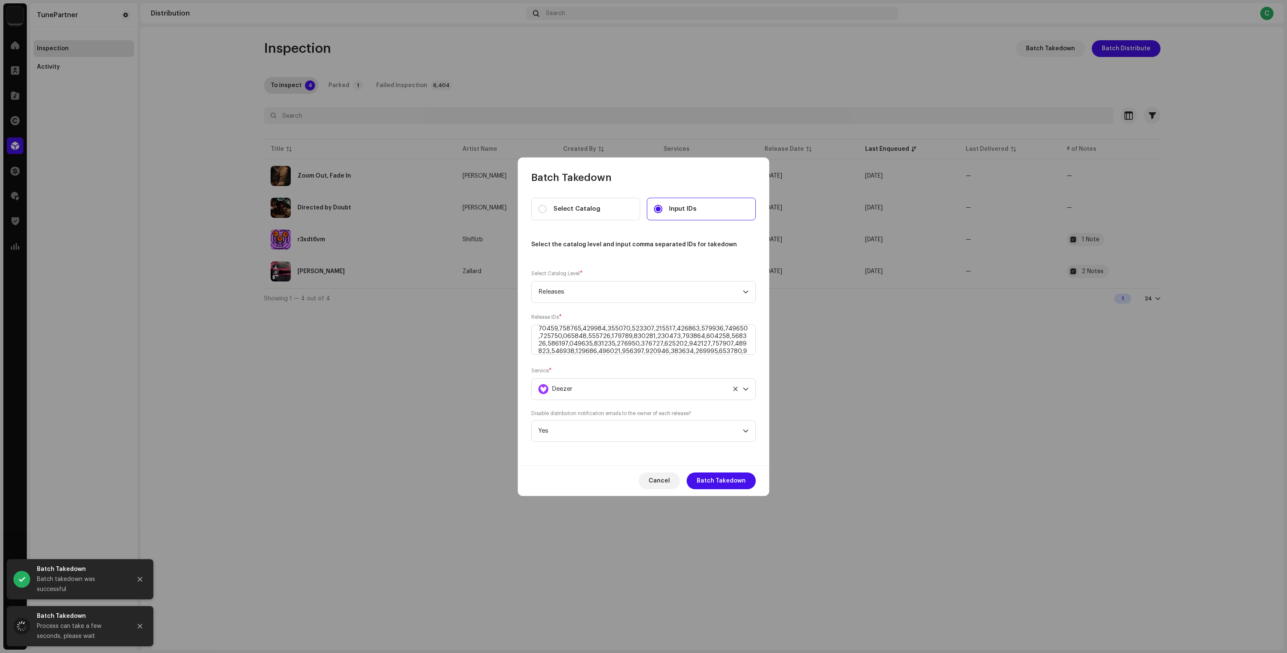
click at [628, 377] on div "Service * Deezer" at bounding box center [643, 384] width 225 height 34
click at [622, 385] on div "Deezer" at bounding box center [633, 389] width 191 height 21
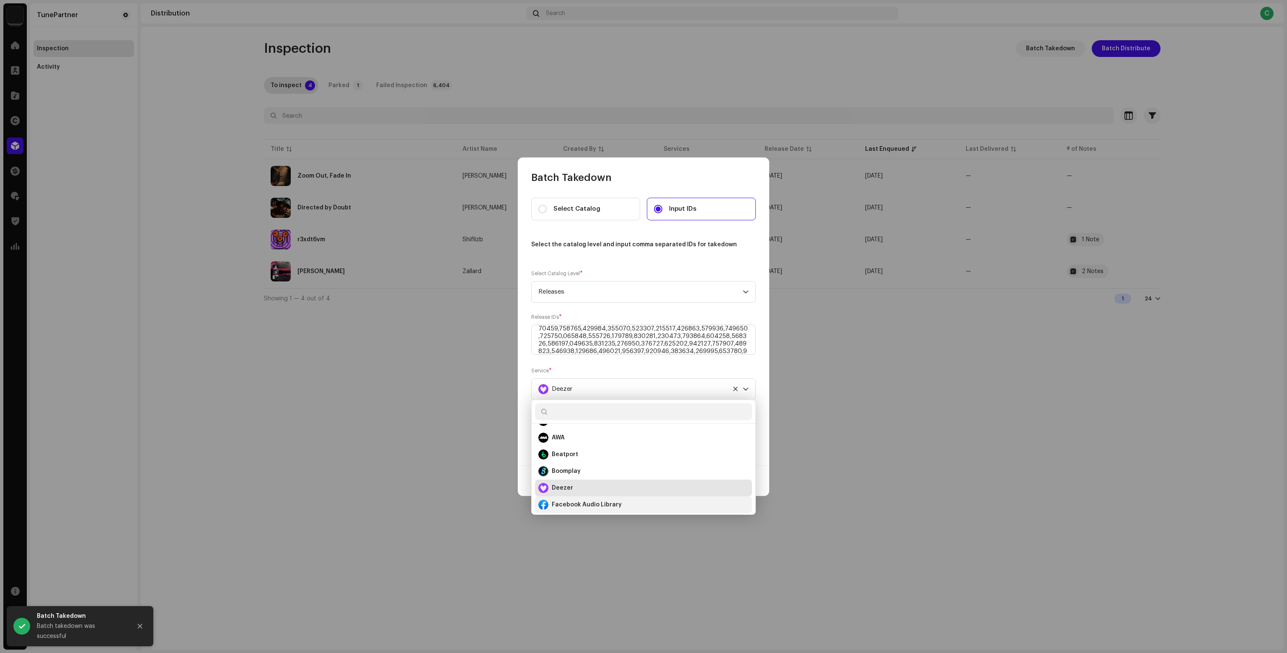
scroll to position [62, 0]
click at [590, 491] on strong "Facebook Audio Library" at bounding box center [587, 491] width 70 height 8
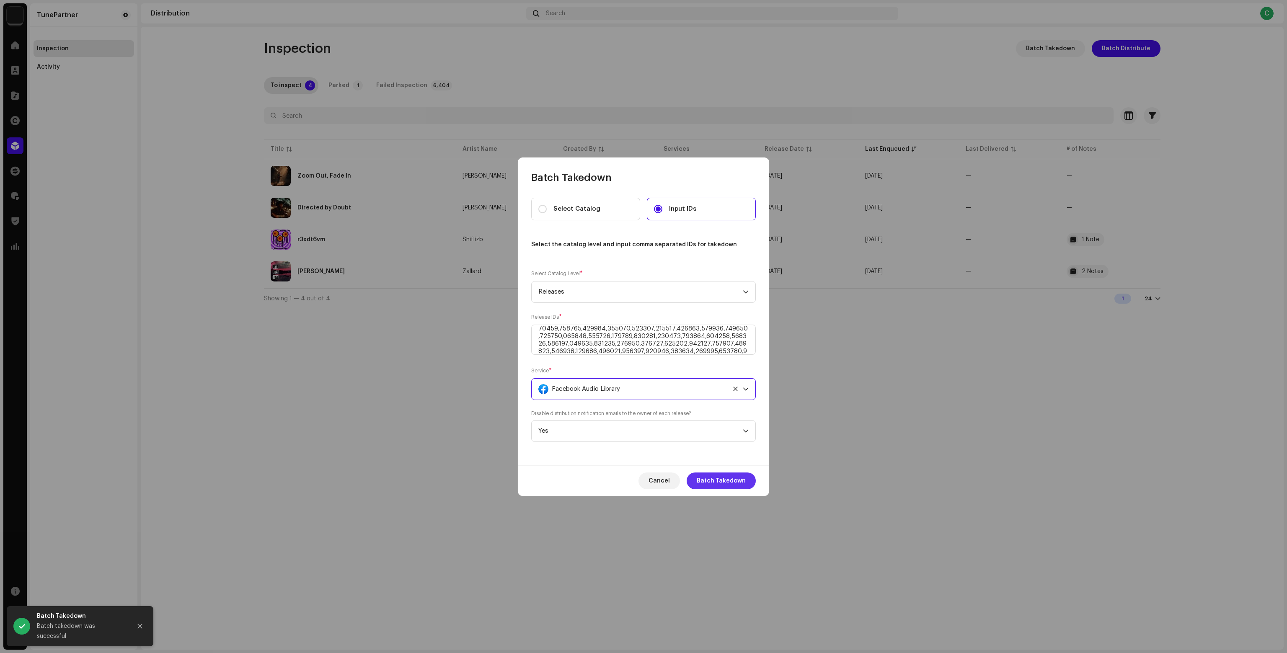
click at [703, 486] on span "Batch Takedown" at bounding box center [721, 481] width 49 height 17
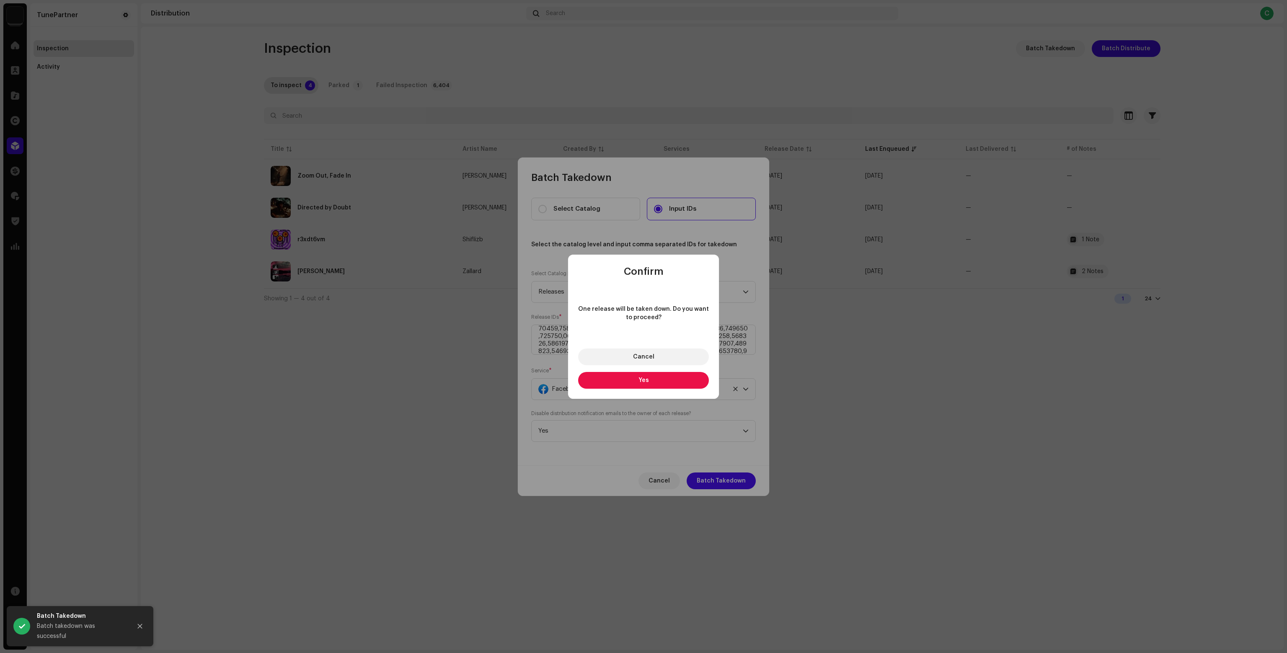
click at [627, 375] on button "Yes" at bounding box center [643, 380] width 131 height 17
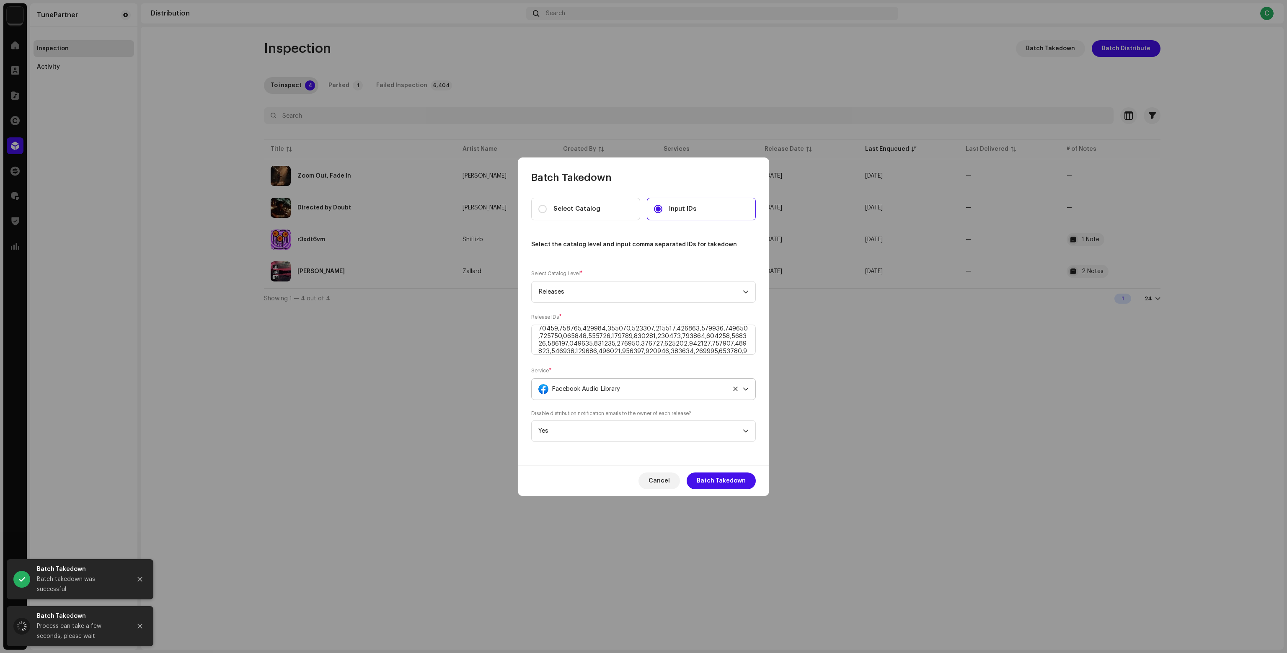
click at [602, 388] on span "Facebook Audio Library" at bounding box center [586, 389] width 68 height 21
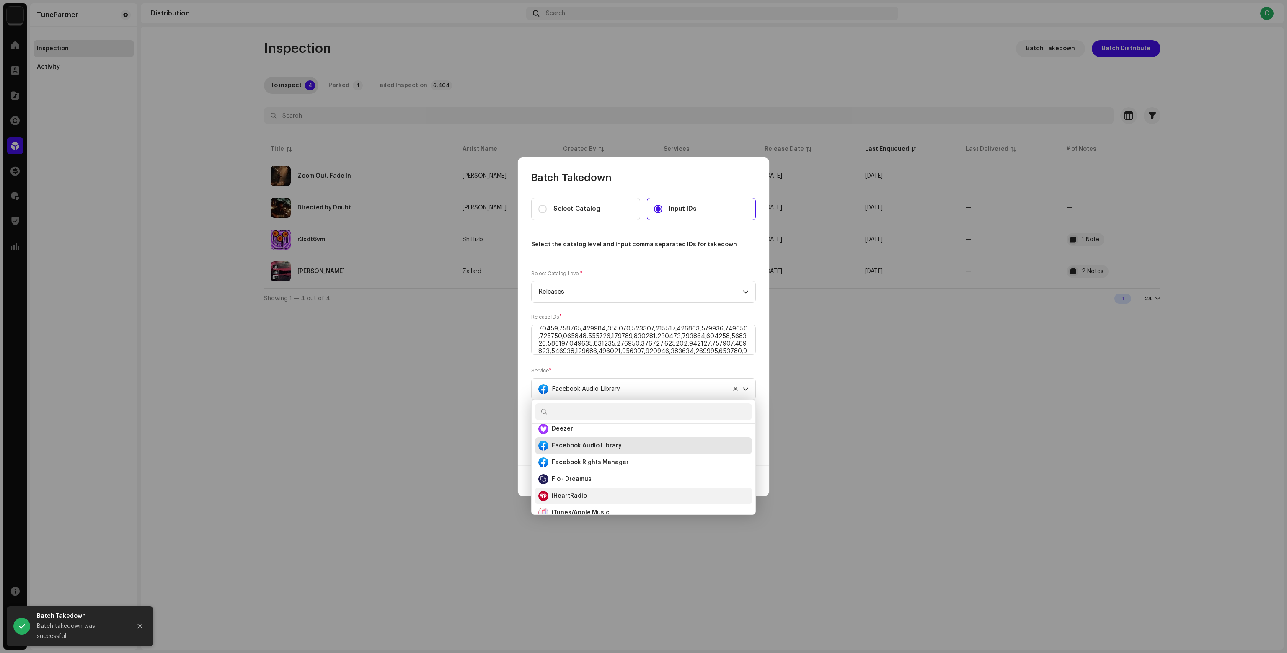
scroll to position [121, 0]
click at [615, 446] on strong "Facebook Rights Manager" at bounding box center [590, 449] width 77 height 8
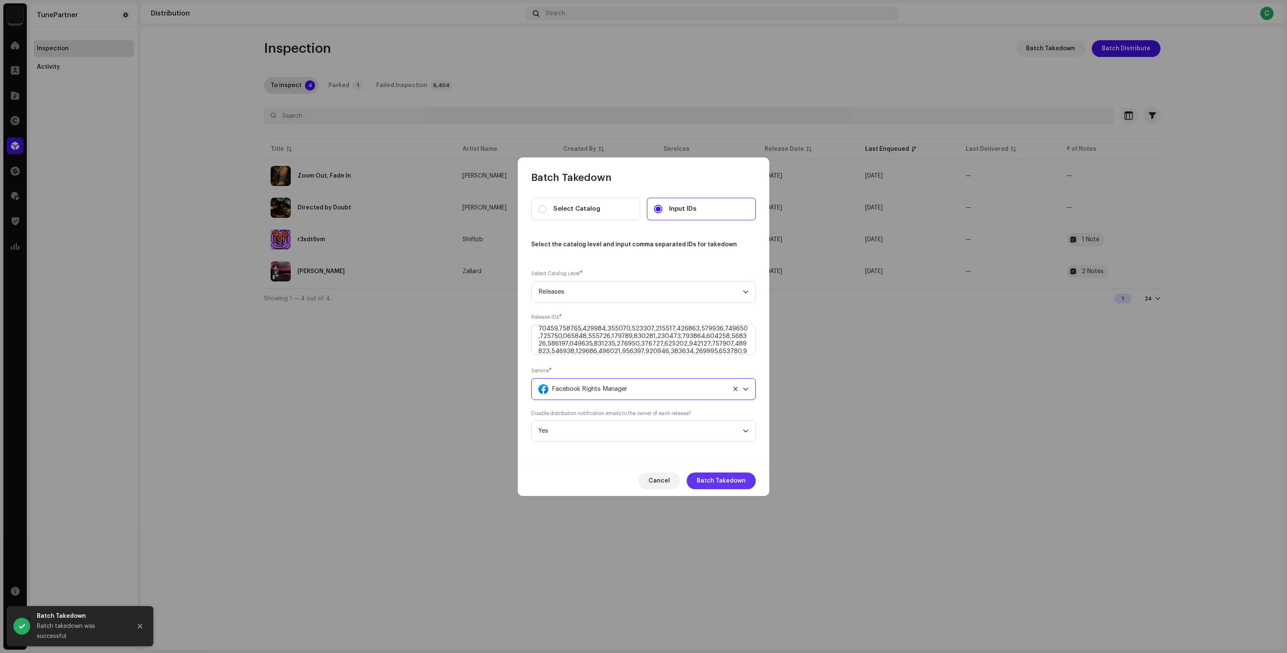
click at [718, 477] on span "Batch Takedown" at bounding box center [721, 481] width 49 height 17
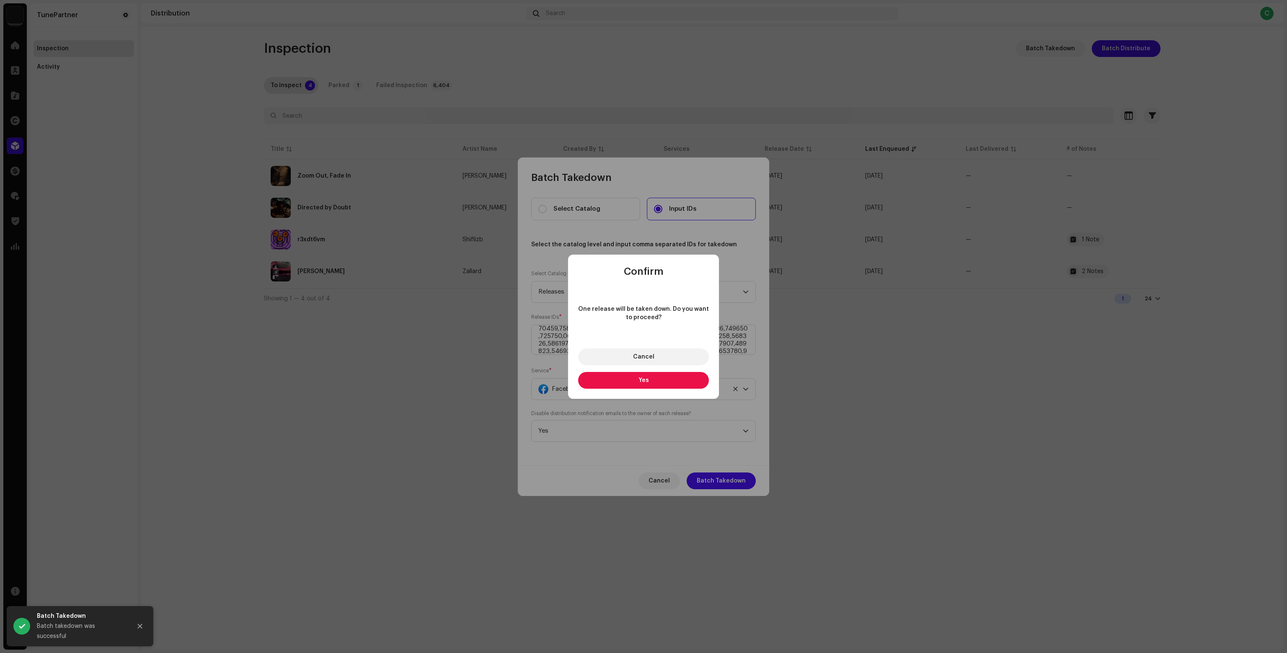
click at [643, 388] on button "Yes" at bounding box center [643, 380] width 131 height 17
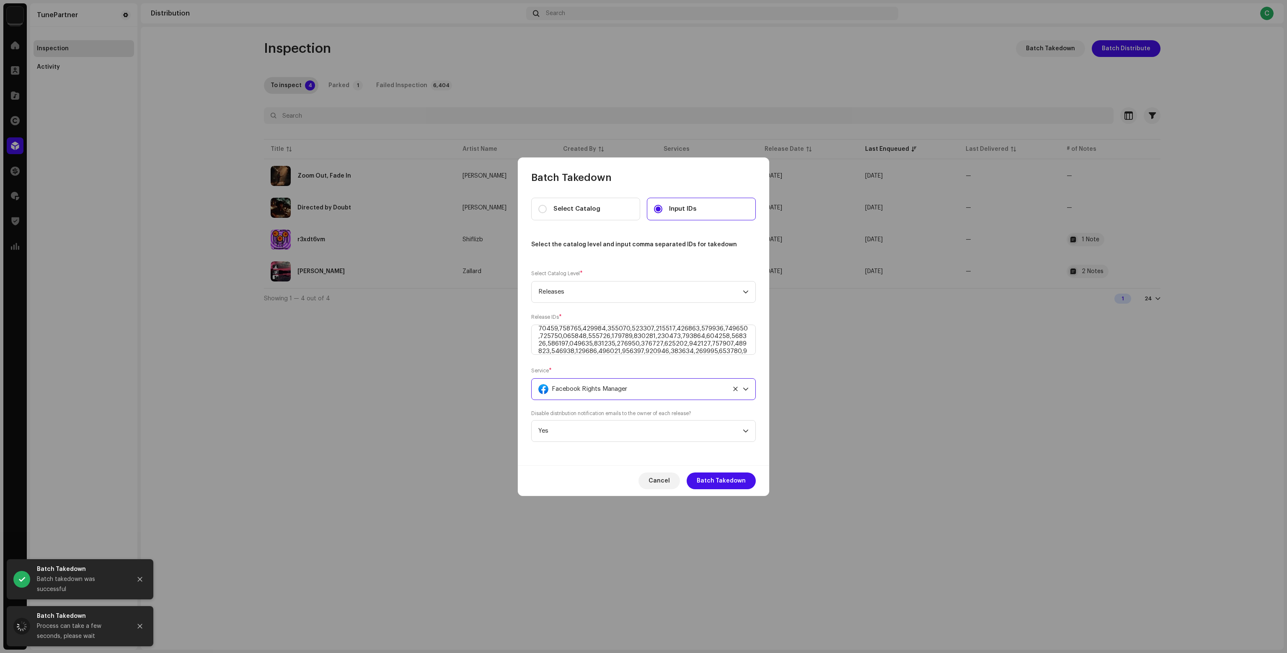
click at [635, 389] on div "Facebook Rights Manager" at bounding box center [633, 389] width 191 height 21
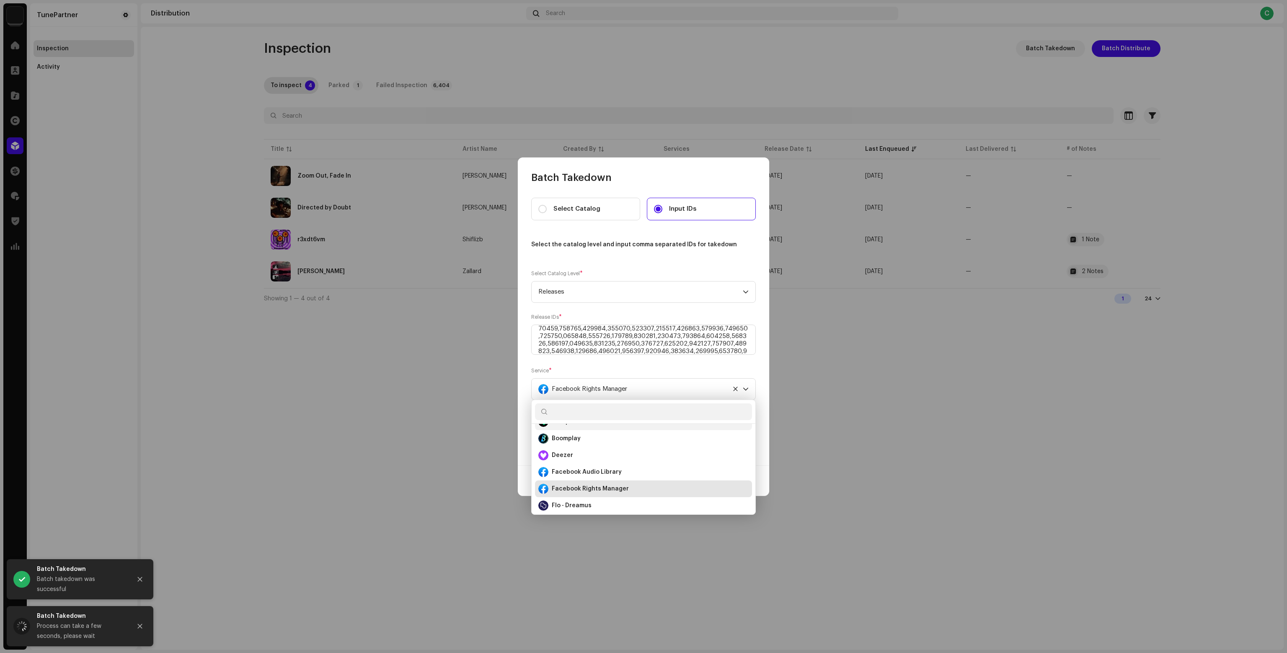
scroll to position [96, 0]
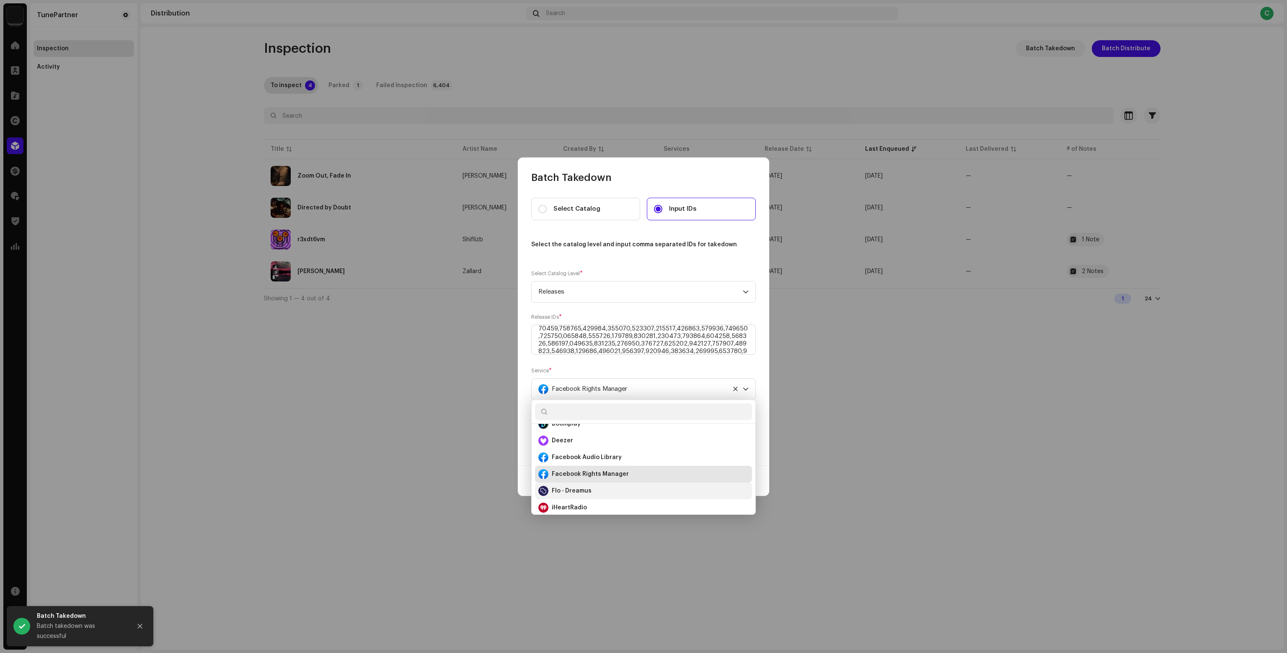
click at [608, 495] on div "Flo - Dreamus" at bounding box center [643, 491] width 210 height 10
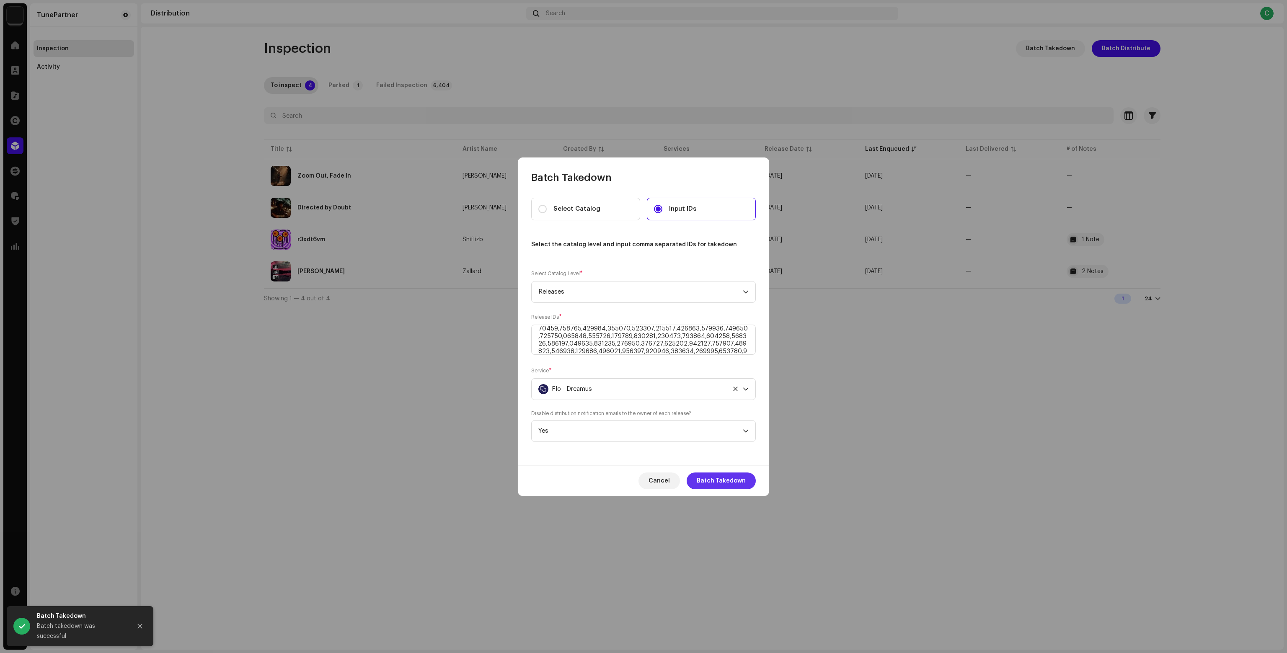
click at [718, 480] on span "Batch Takedown" at bounding box center [721, 481] width 49 height 17
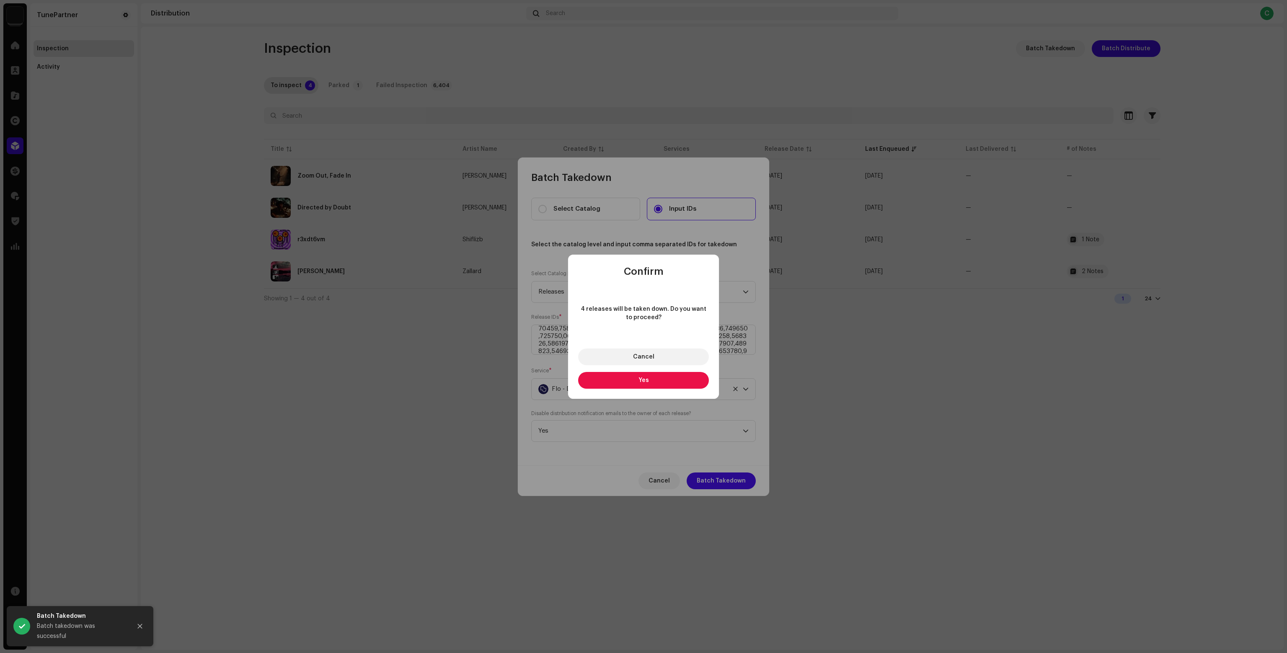
click at [647, 381] on span "Yes" at bounding box center [643, 380] width 10 height 6
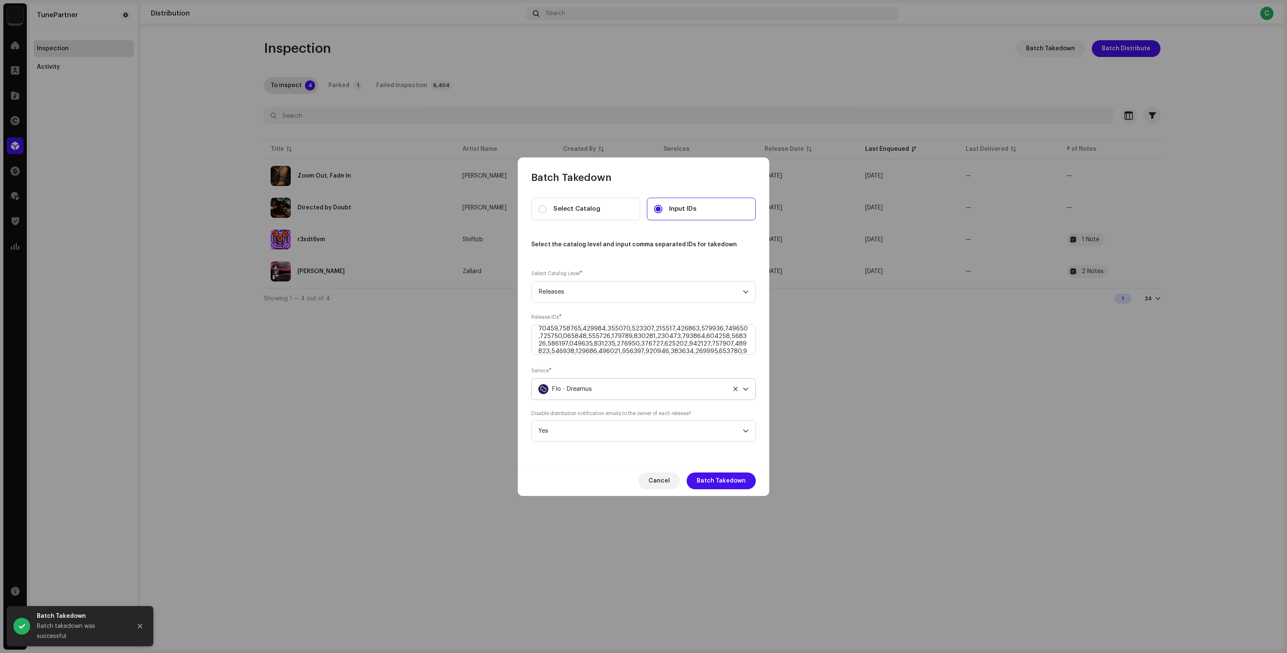
click at [600, 382] on div "Flo - Dreamus" at bounding box center [633, 389] width 191 height 21
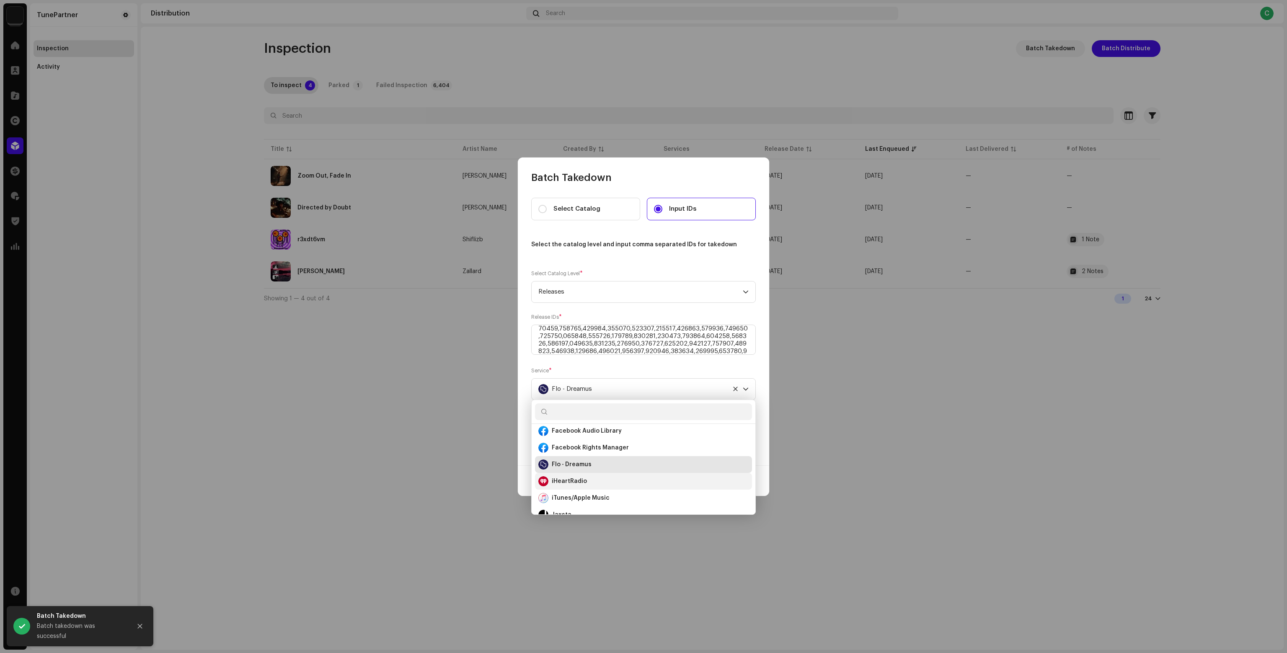
scroll to position [122, 0]
click at [589, 483] on div "iHeartRadio" at bounding box center [643, 481] width 210 height 10
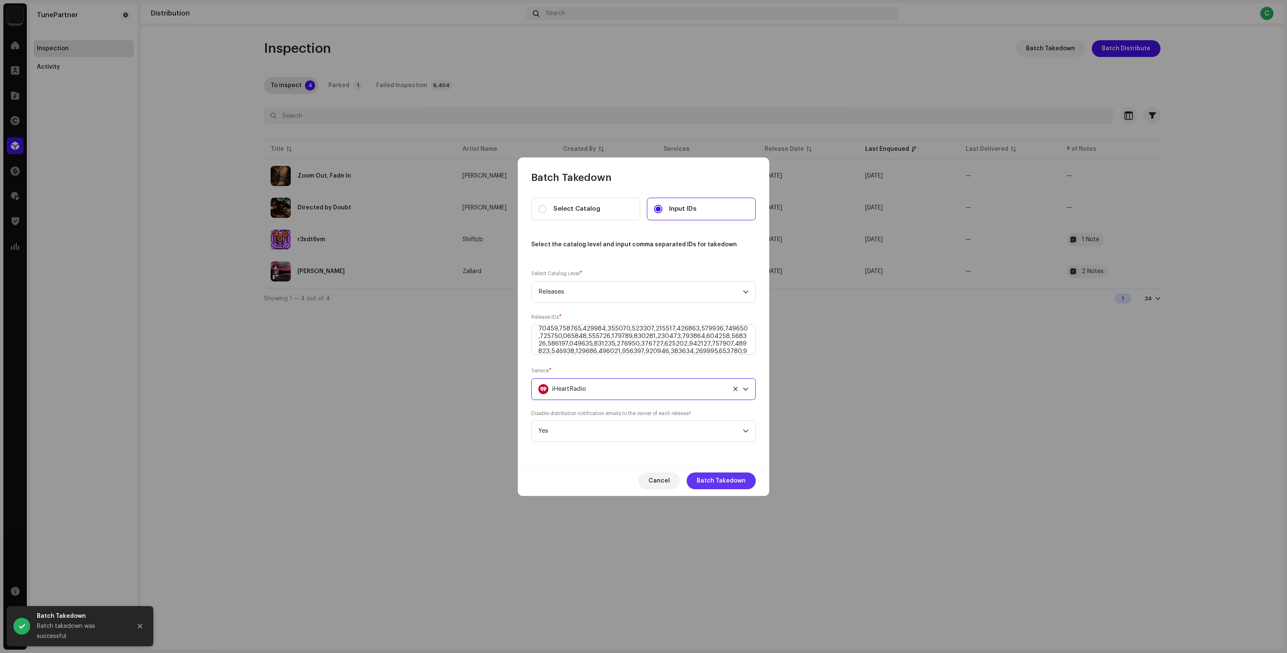
click at [724, 479] on span "Batch Takedown" at bounding box center [721, 481] width 49 height 17
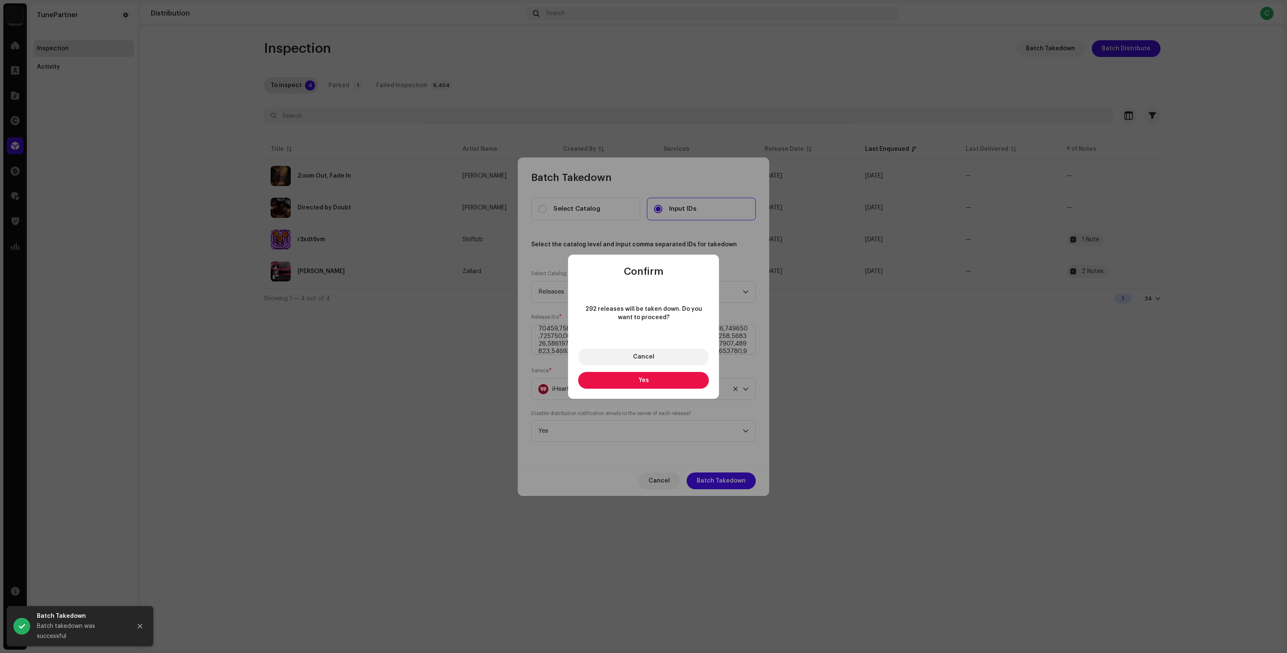
click at [627, 385] on button "Yes" at bounding box center [643, 380] width 131 height 17
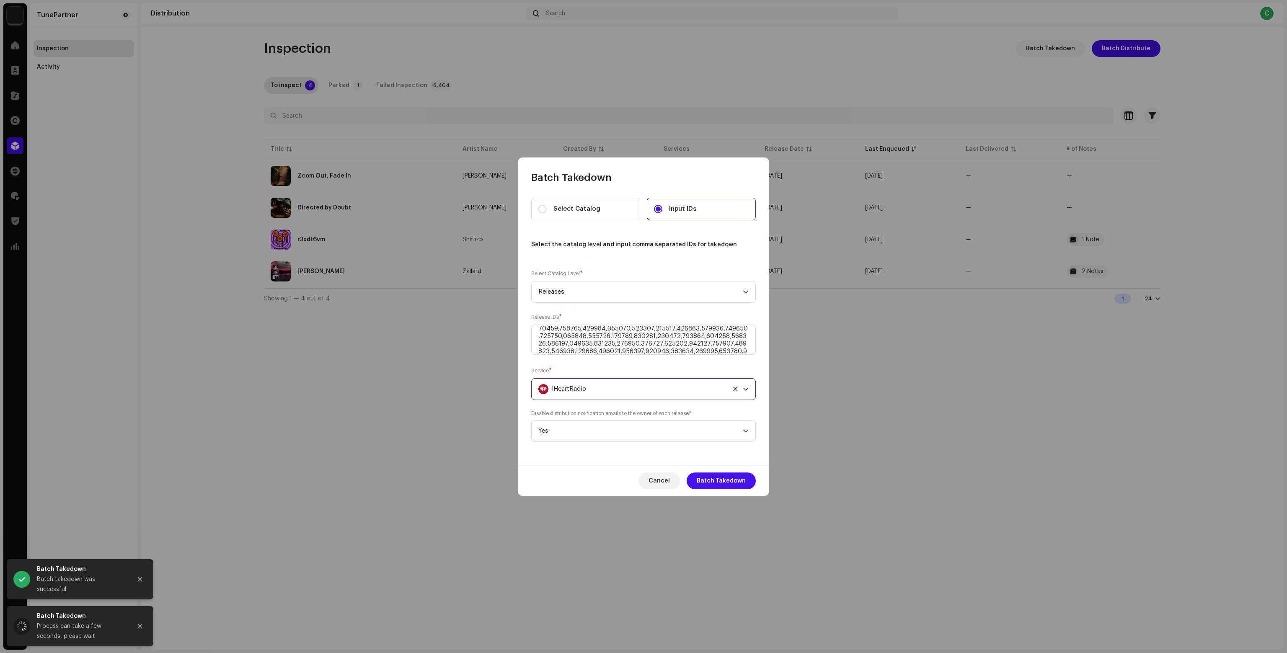
click at [600, 386] on div "iHeartRadio" at bounding box center [633, 389] width 191 height 21
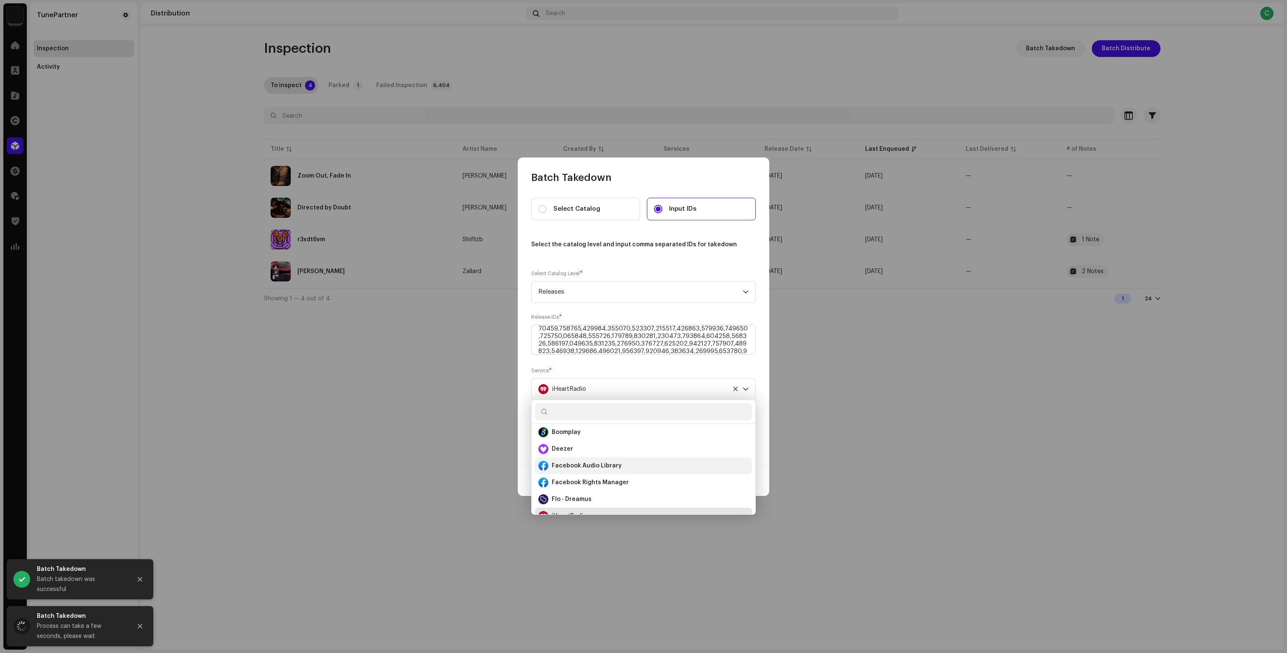
scroll to position [129, 0]
click at [580, 480] on li "iHeartRadio" at bounding box center [643, 474] width 217 height 17
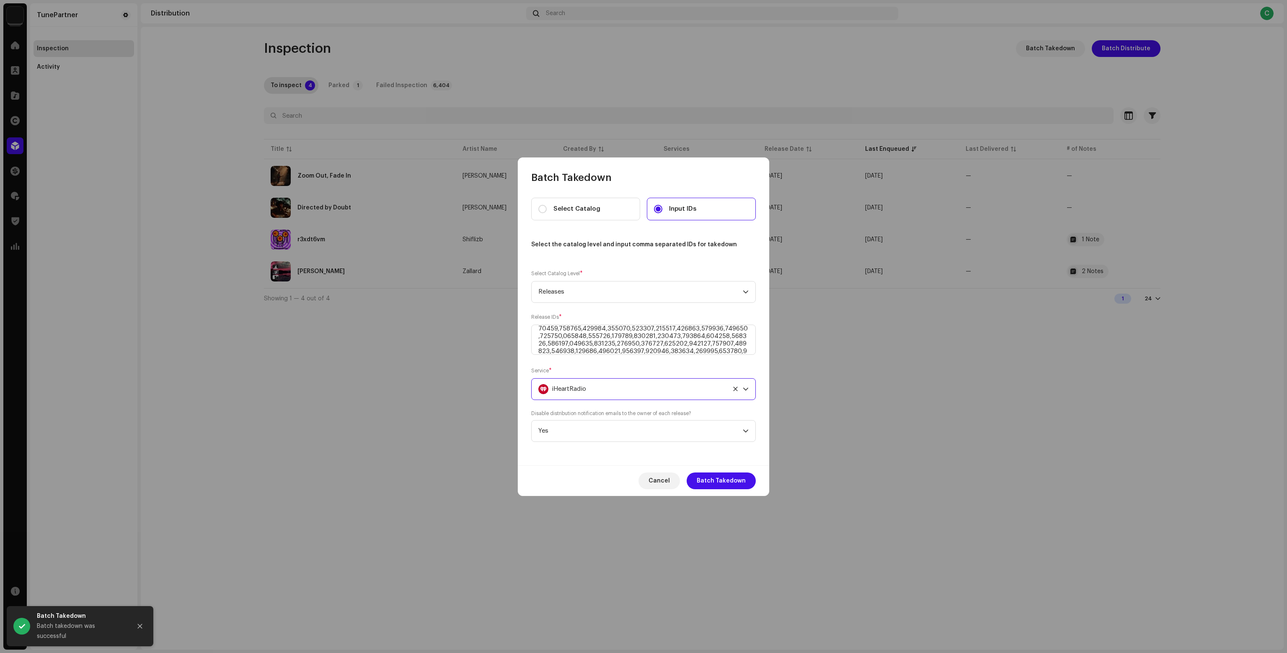
click at [578, 383] on span "iHeartRadio" at bounding box center [569, 389] width 34 height 21
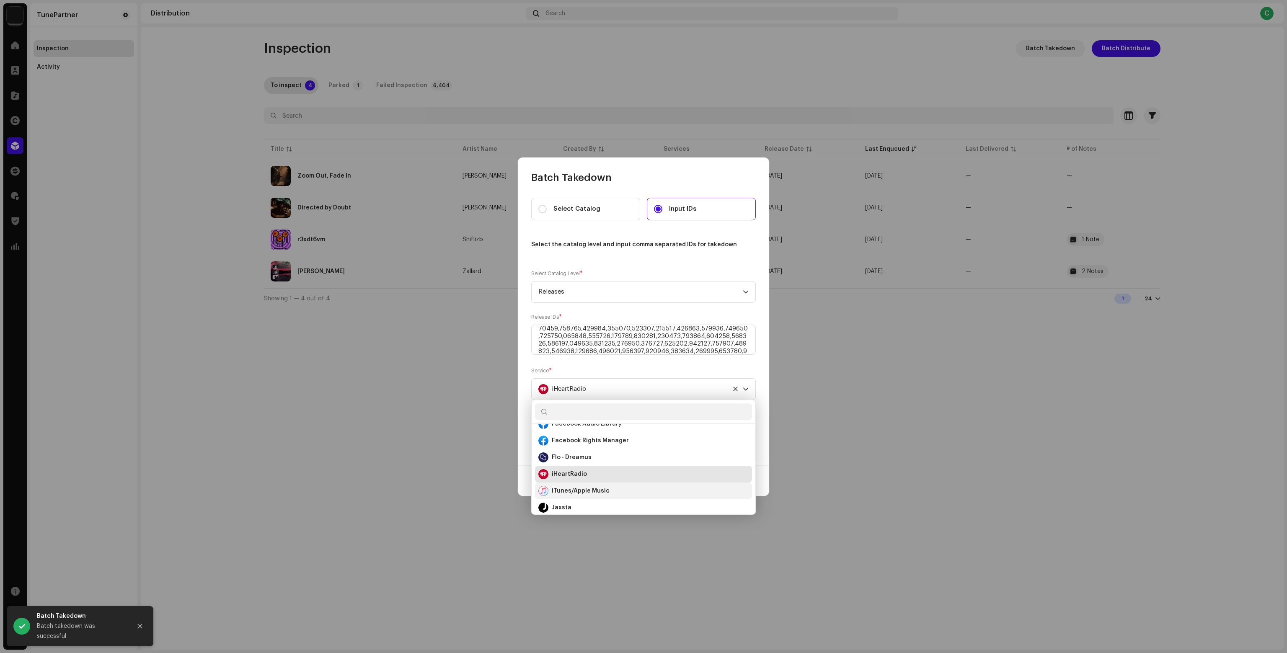
click at [580, 486] on div "iTunes/Apple Music" at bounding box center [643, 491] width 210 height 10
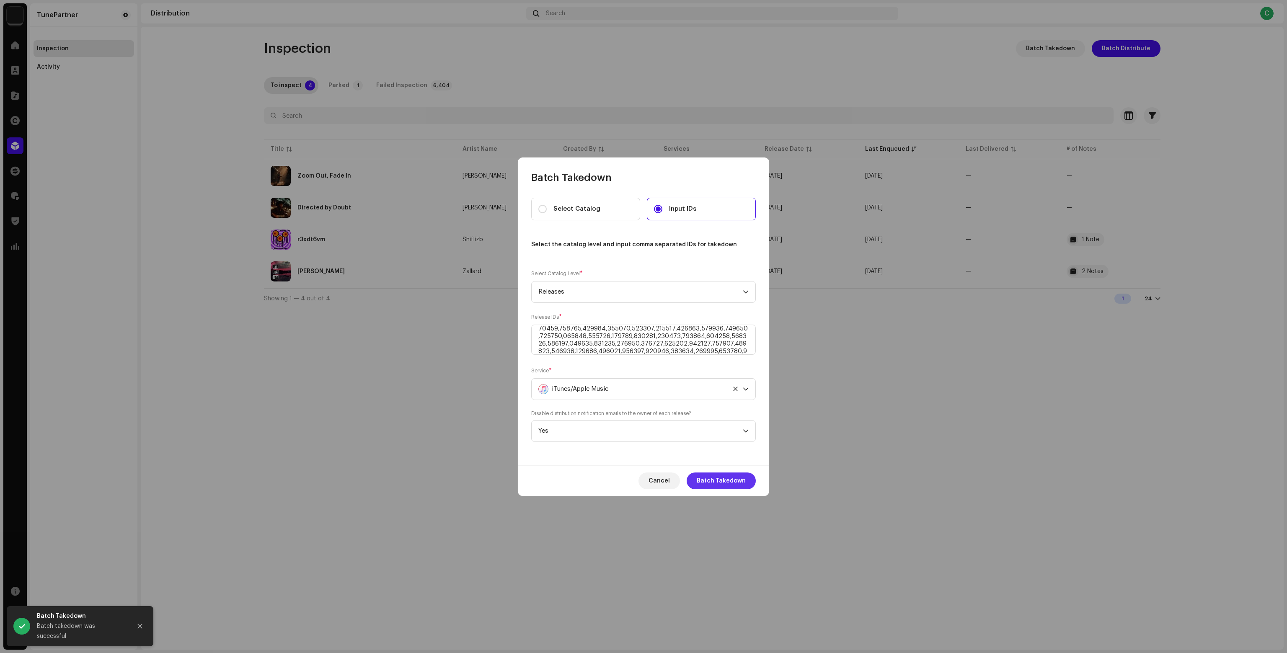
click at [730, 482] on span "Batch Takedown" at bounding box center [721, 481] width 49 height 17
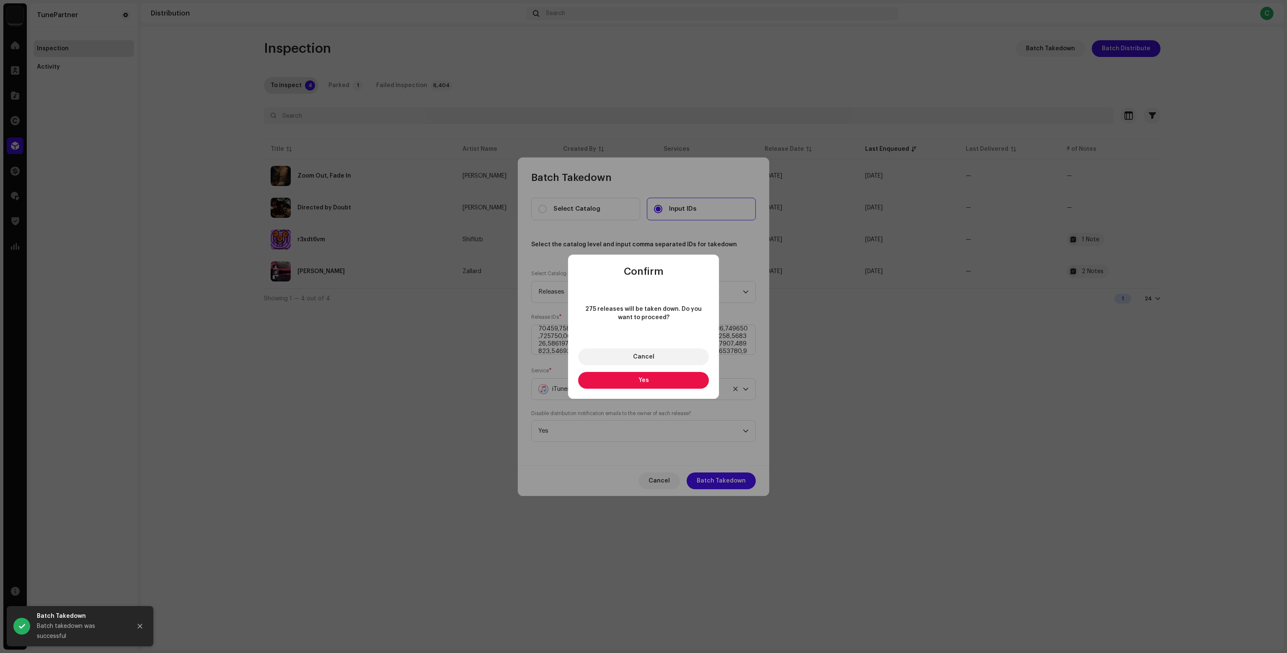
click at [639, 385] on button "Yes" at bounding box center [643, 380] width 131 height 17
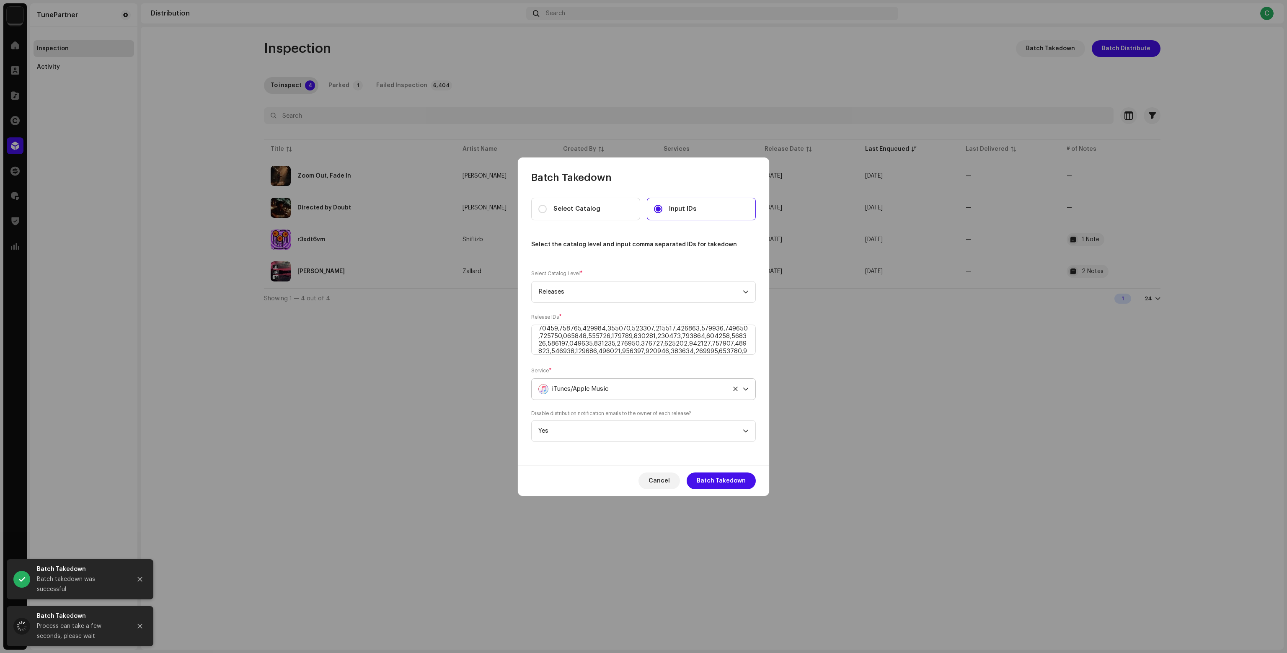
click at [598, 395] on span "iTunes/Apple Music" at bounding box center [580, 389] width 57 height 21
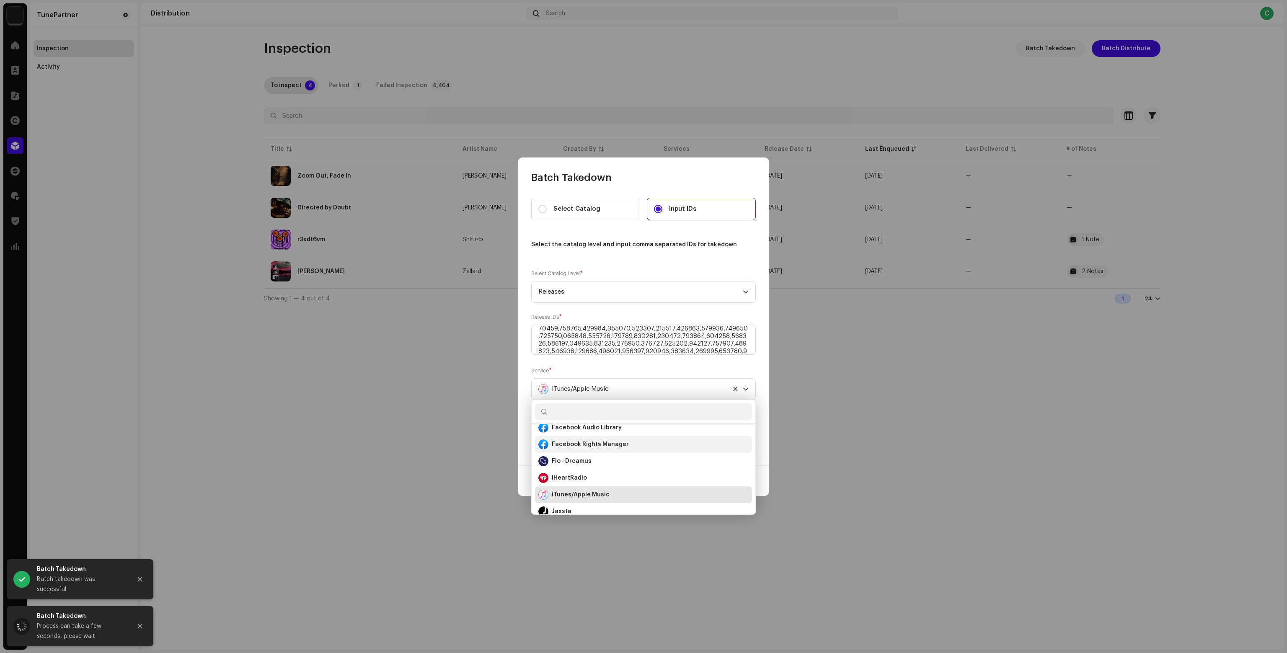
scroll to position [146, 0]
click at [604, 490] on div "Jaxsta" at bounding box center [643, 491] width 210 height 10
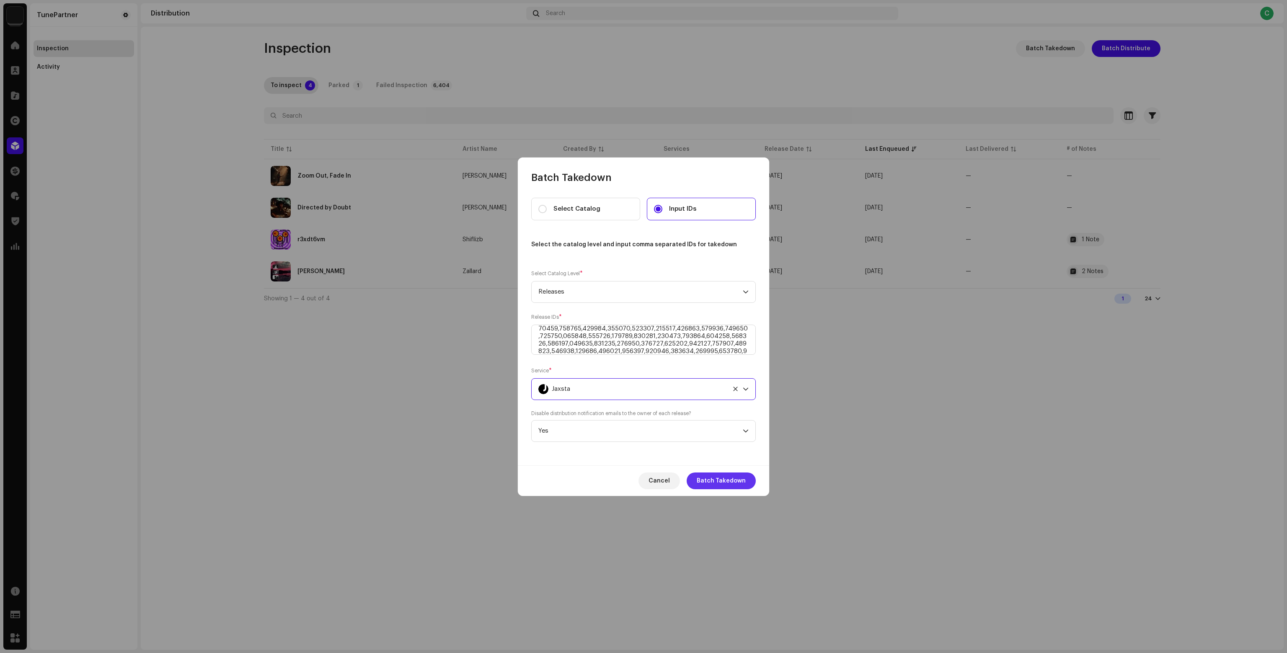
click at [731, 481] on span "Batch Takedown" at bounding box center [721, 481] width 49 height 17
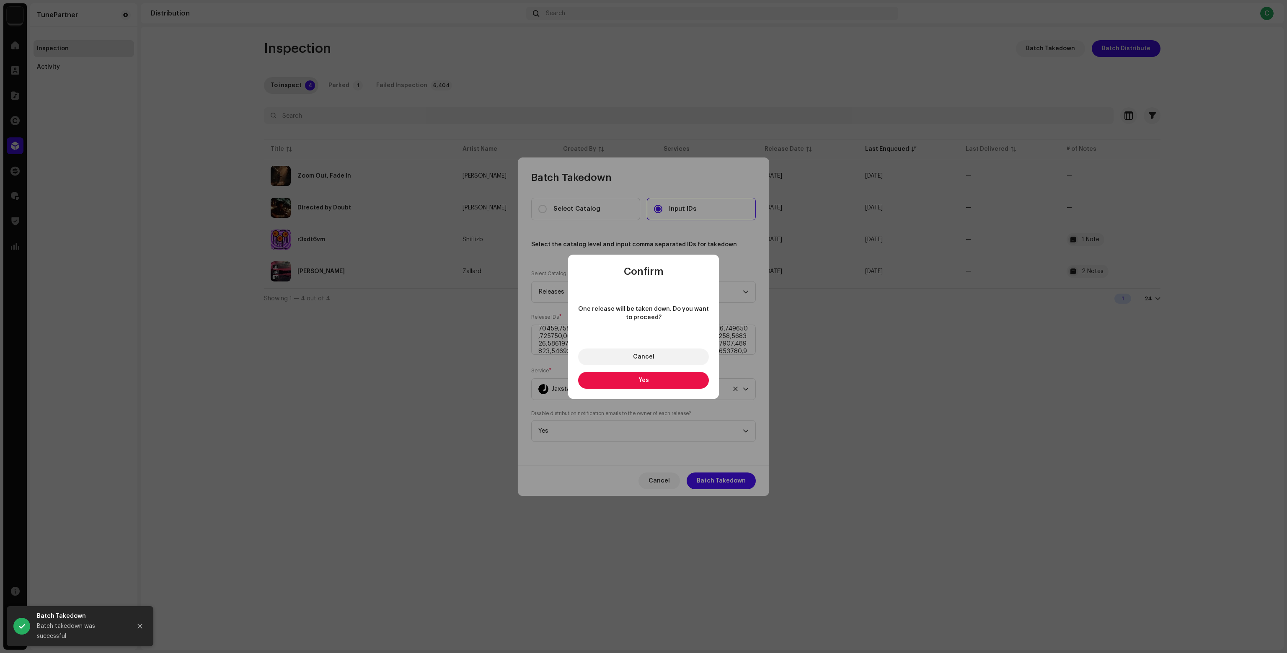
click at [631, 381] on button "Yes" at bounding box center [643, 380] width 131 height 17
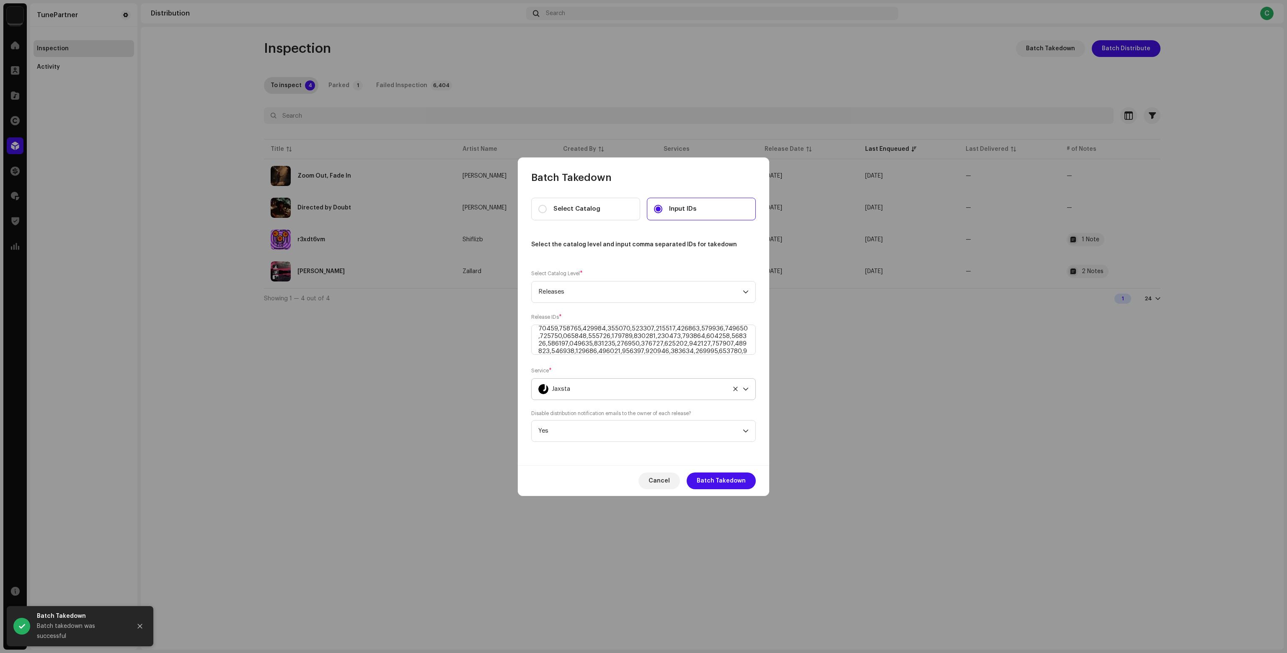
click at [610, 397] on div "Jaxsta" at bounding box center [633, 389] width 191 height 21
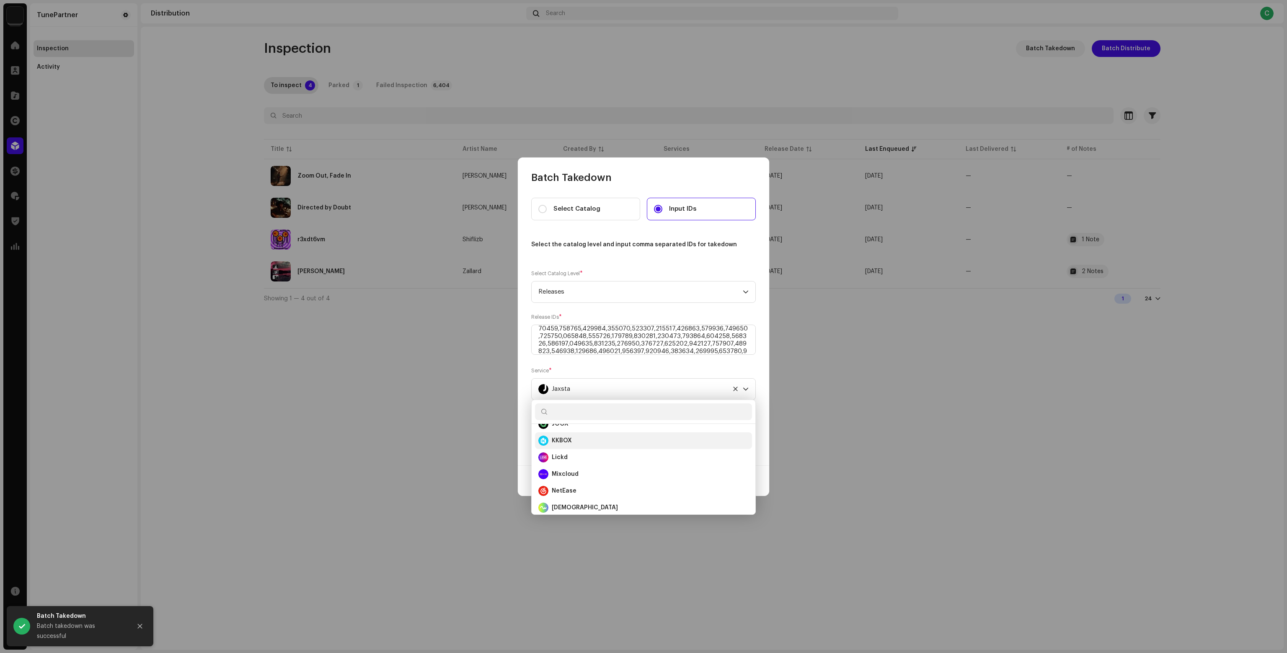
scroll to position [204, 0]
click at [586, 452] on div "Jiosaavn" at bounding box center [643, 449] width 210 height 10
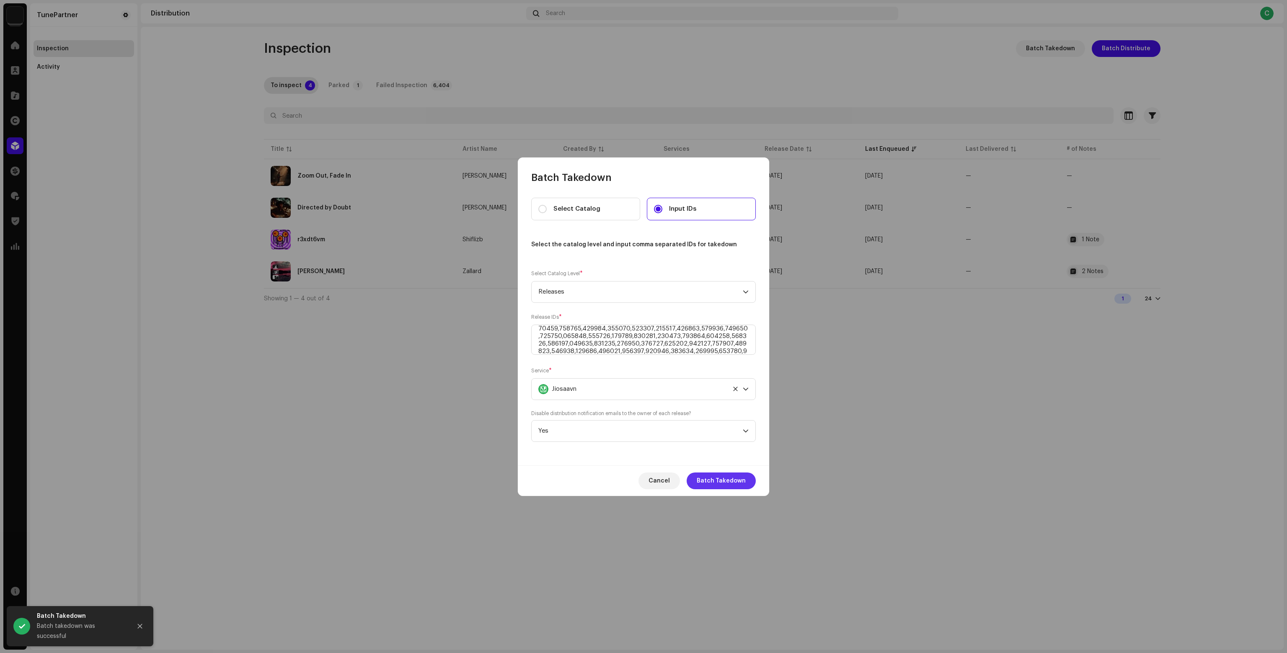
click at [734, 483] on span "Batch Takedown" at bounding box center [721, 481] width 49 height 17
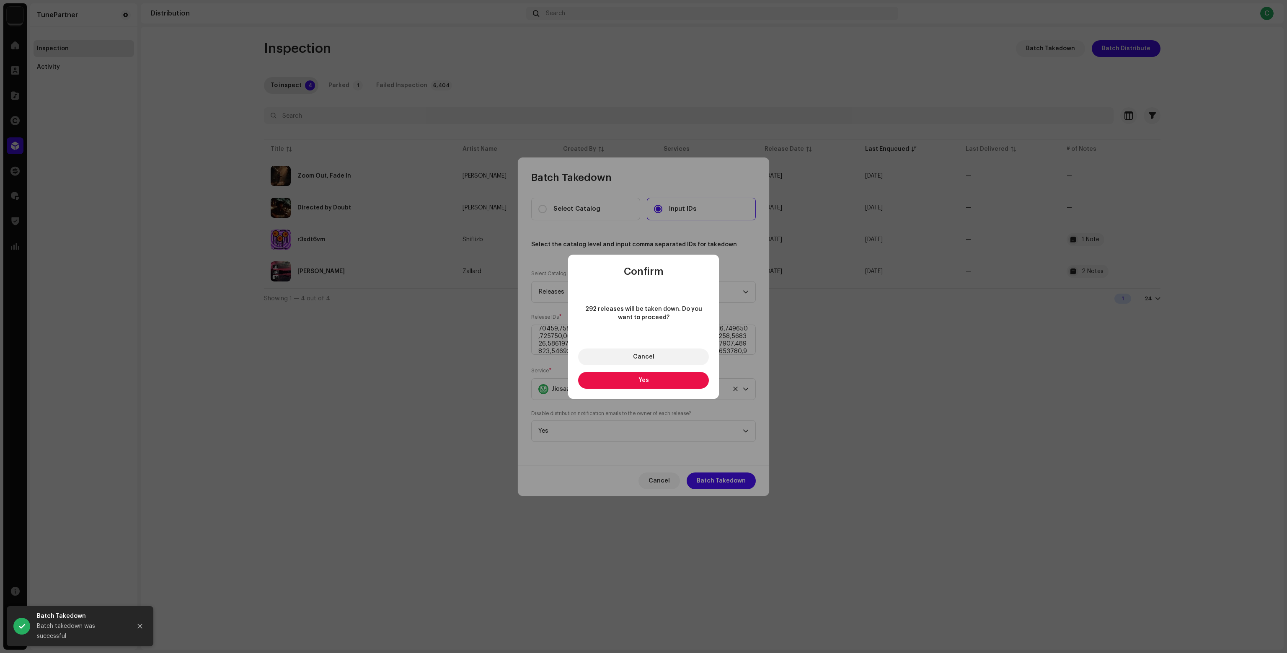
click at [641, 382] on span "Yes" at bounding box center [643, 380] width 10 height 6
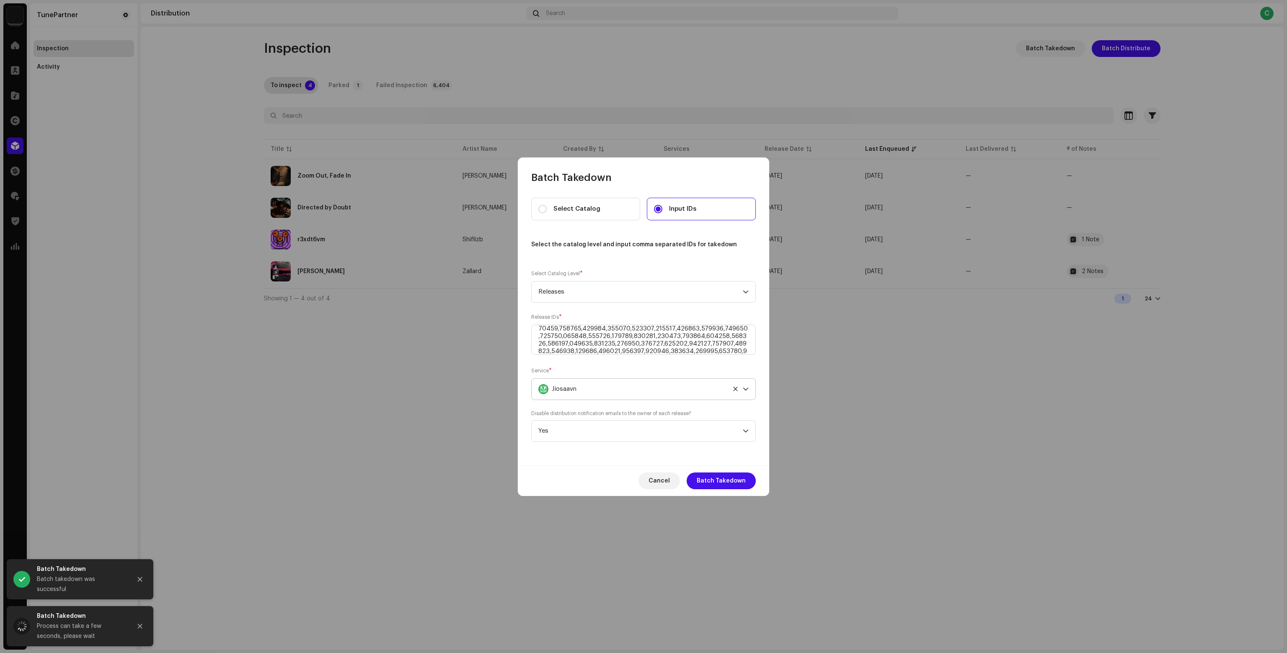
click at [603, 399] on div "Jiosaavn" at bounding box center [633, 389] width 191 height 21
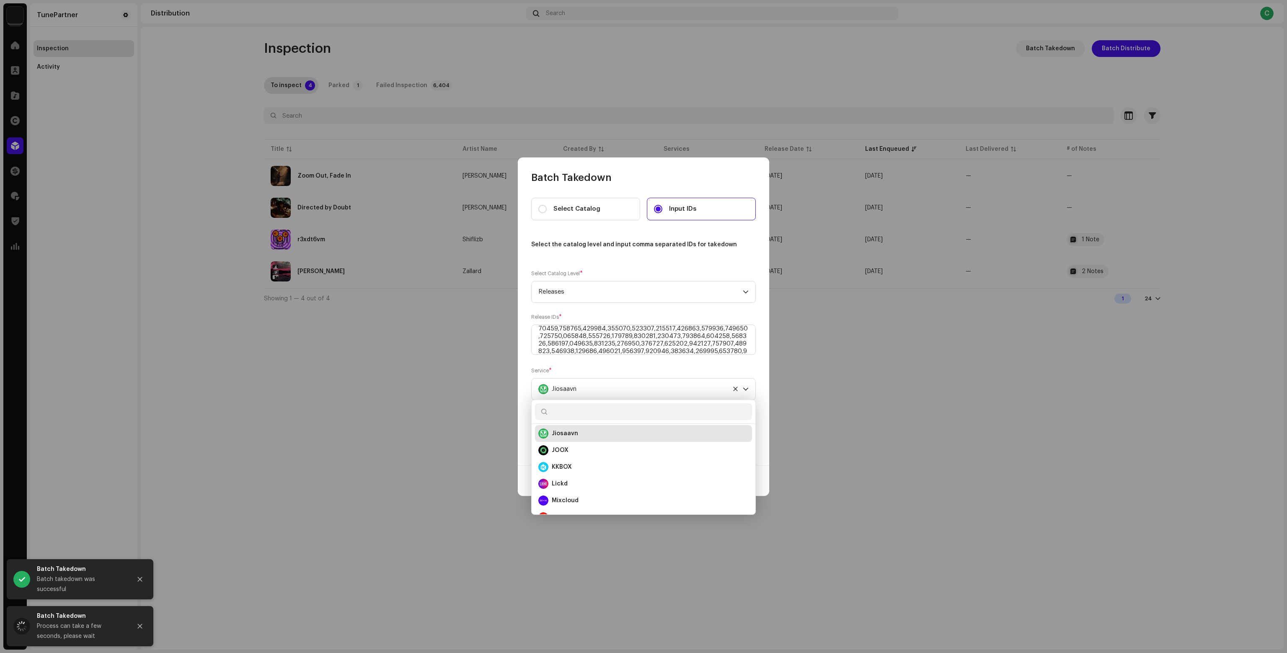
scroll to position [221, 0]
click at [599, 449] on div "JOOX" at bounding box center [643, 449] width 210 height 10
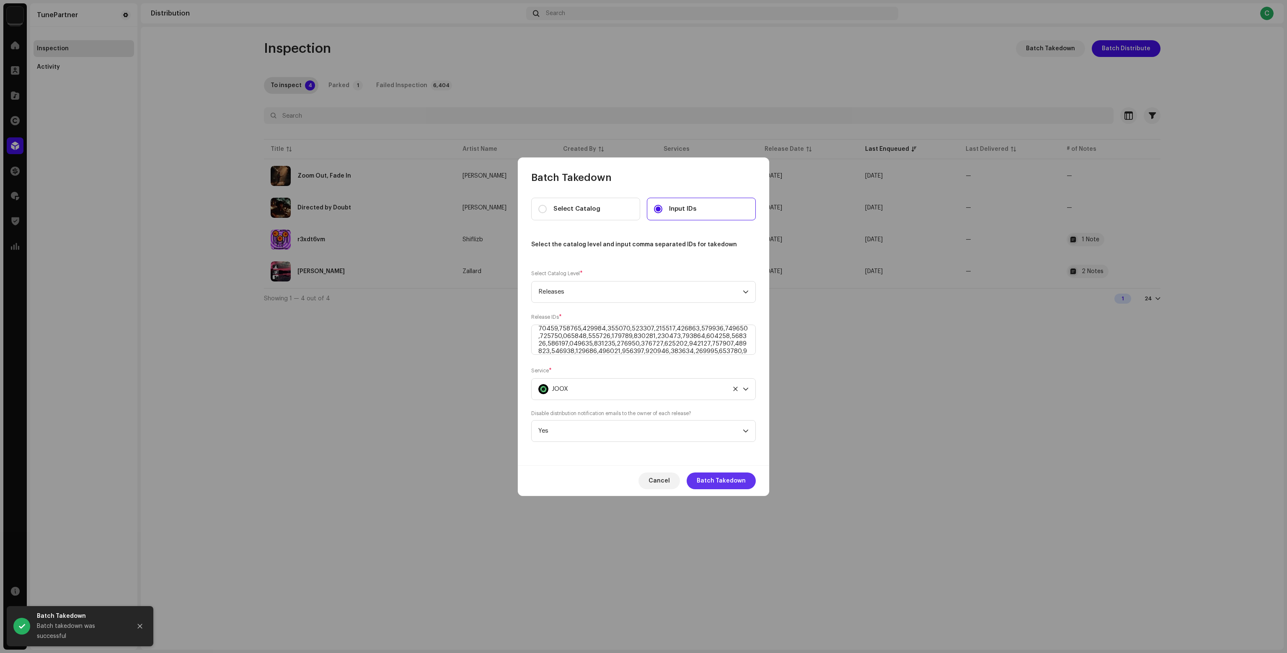
click at [713, 481] on span "Batch Takedown" at bounding box center [721, 481] width 49 height 17
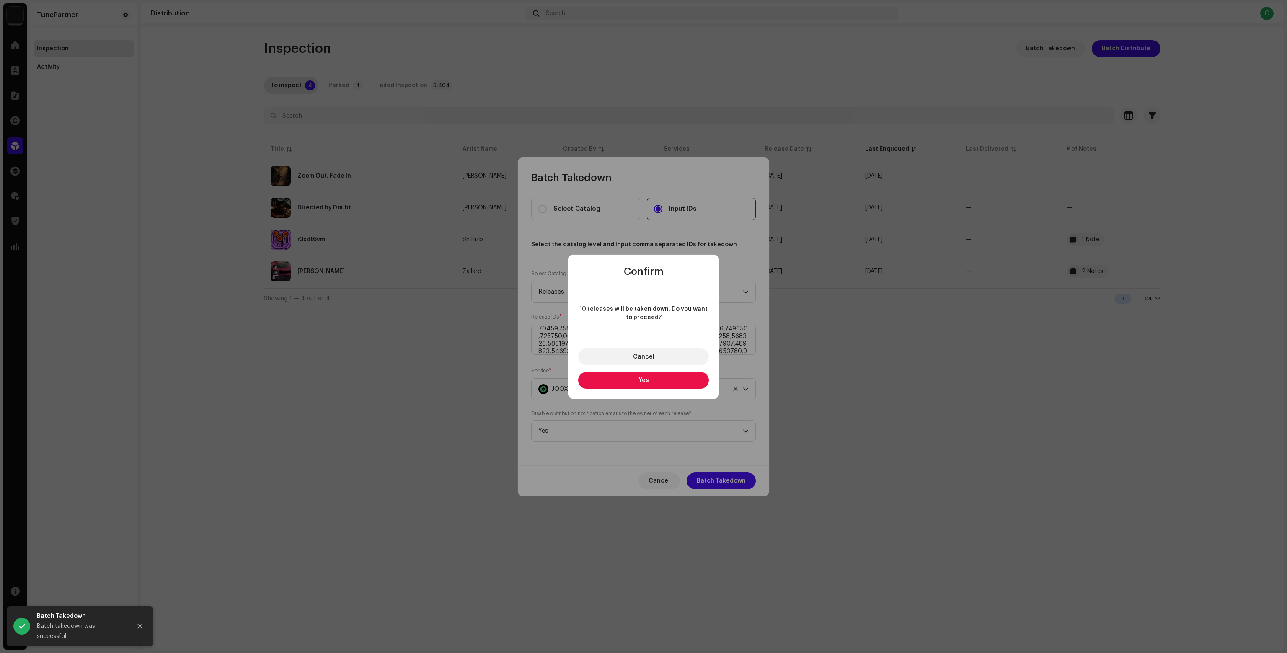
click at [610, 381] on button "Yes" at bounding box center [643, 380] width 131 height 17
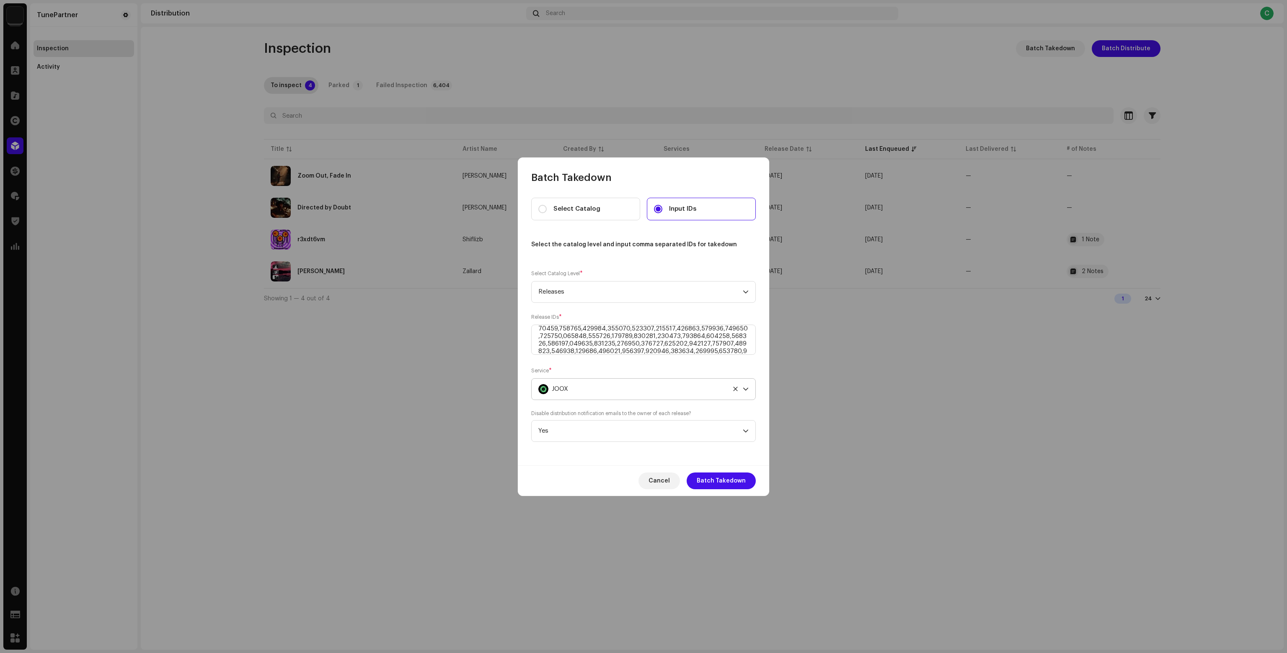
click at [599, 386] on div "JOOX" at bounding box center [633, 389] width 191 height 21
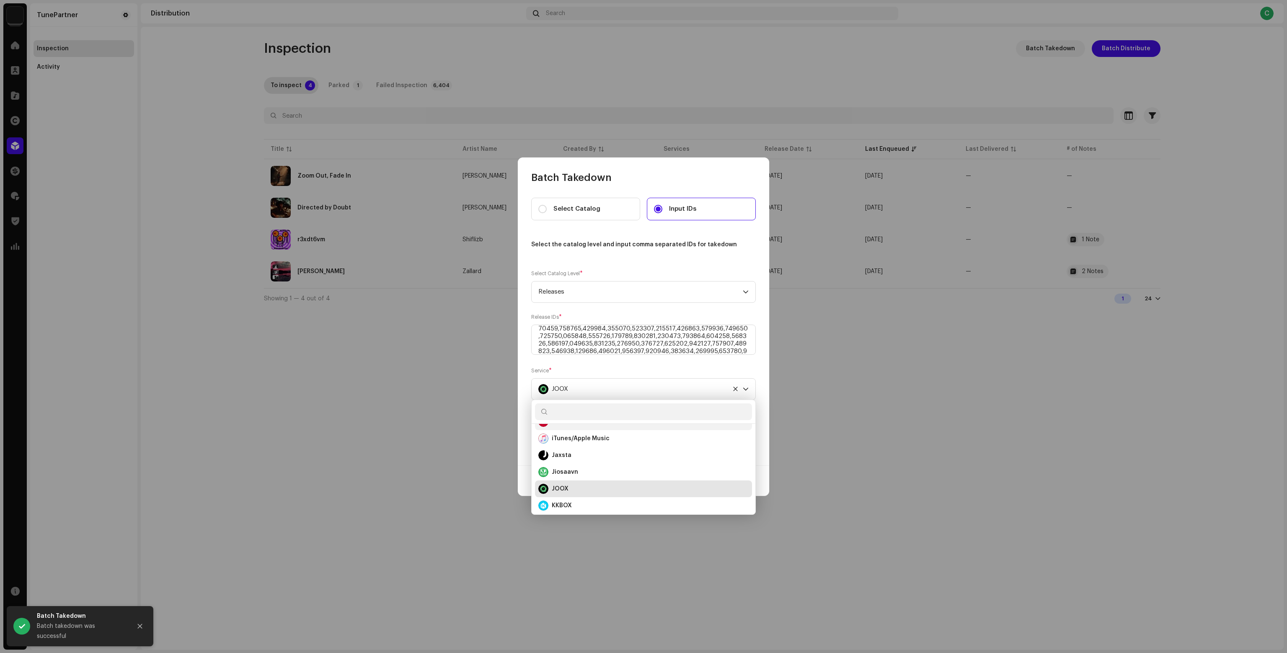
scroll to position [196, 0]
click at [581, 486] on div "KKBOX" at bounding box center [643, 491] width 210 height 10
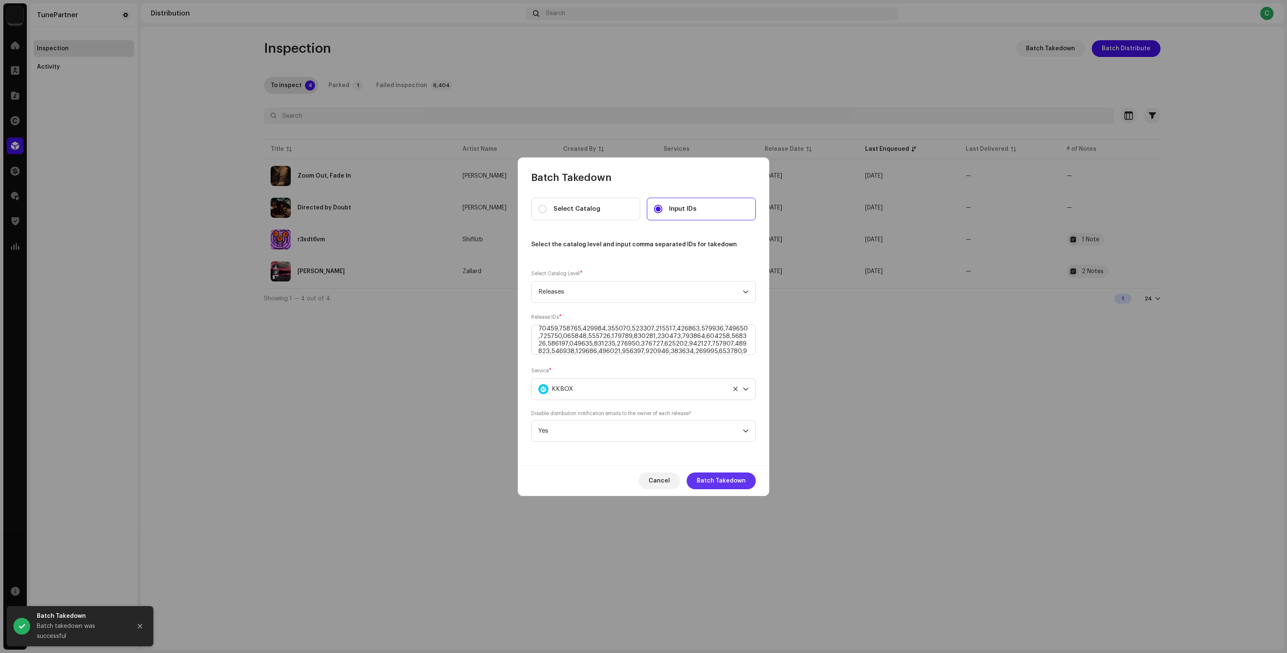
click at [740, 482] on span "Batch Takedown" at bounding box center [721, 481] width 49 height 17
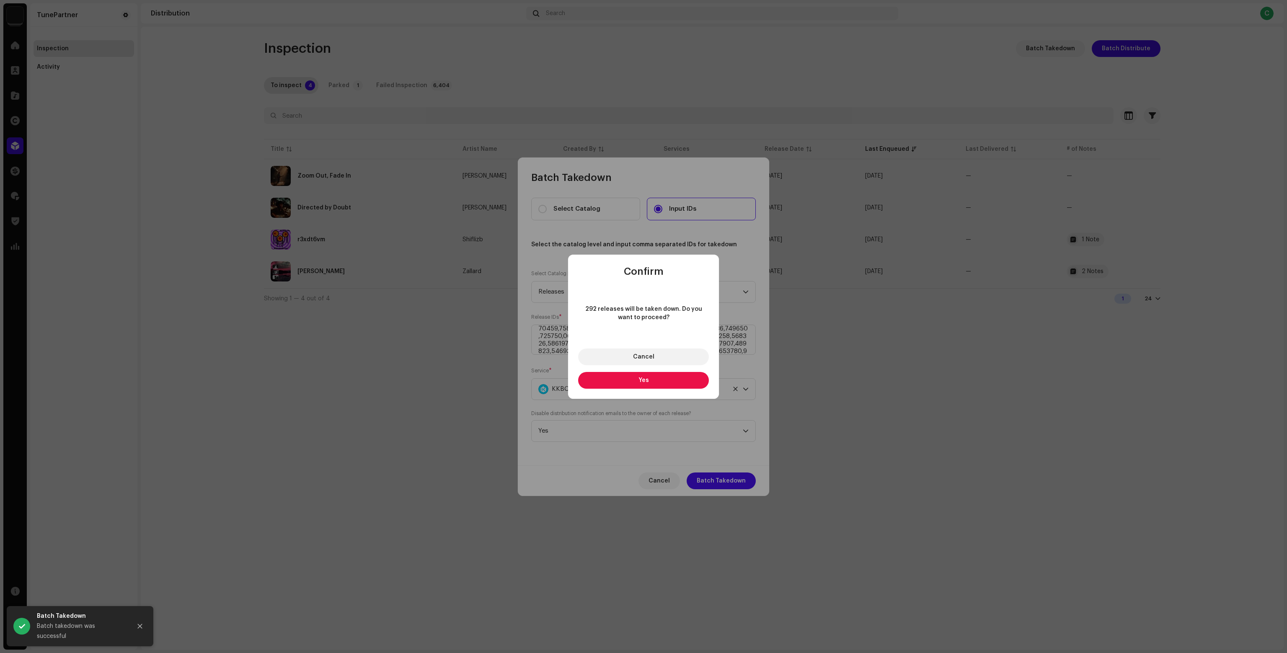
click at [642, 386] on button "Yes" at bounding box center [643, 380] width 131 height 17
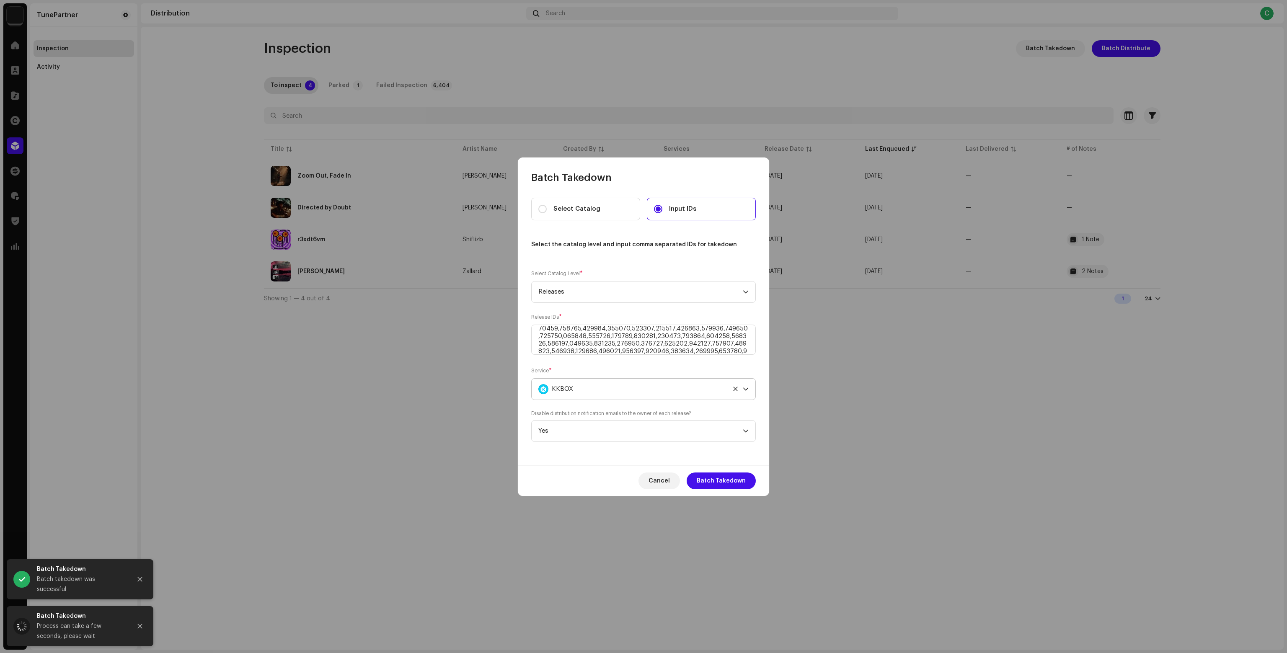
click at [627, 391] on div "KKBOX" at bounding box center [633, 389] width 191 height 21
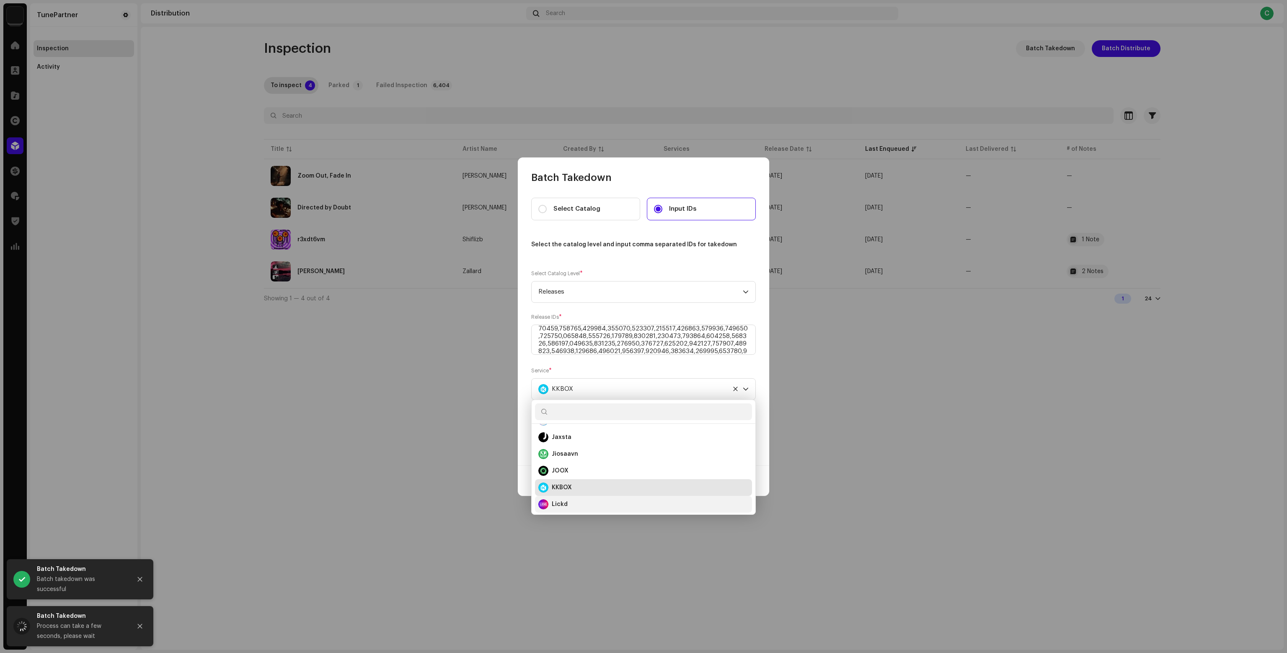
scroll to position [255, 0]
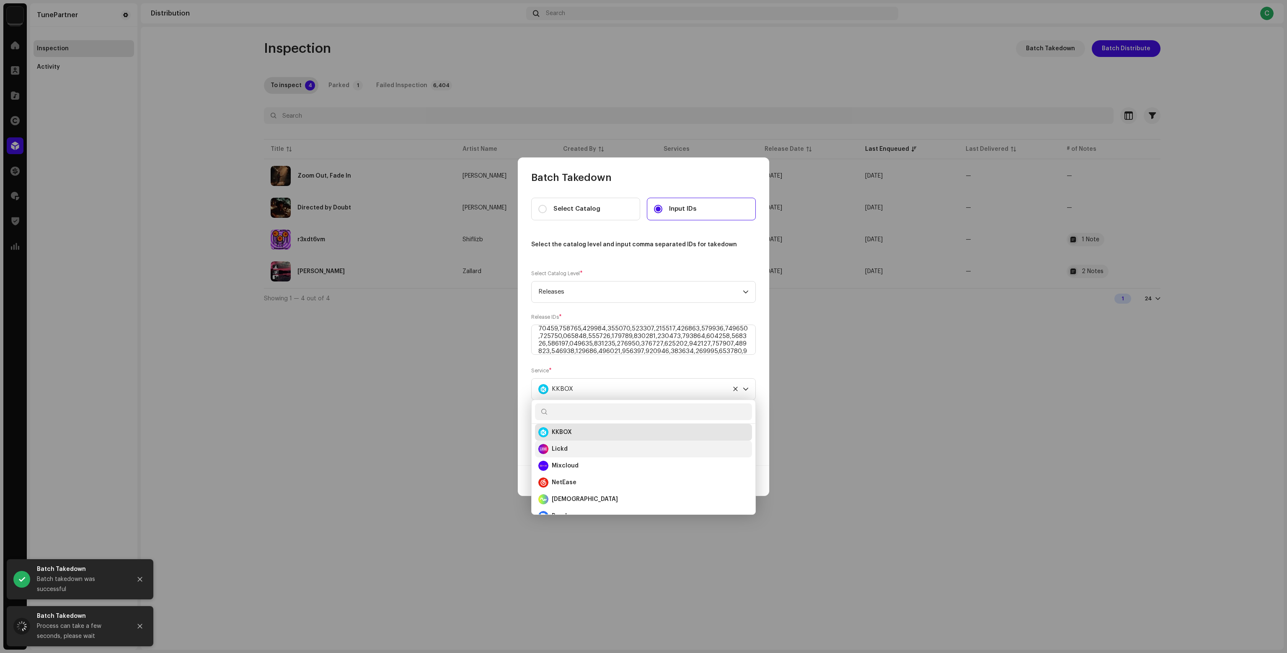
click at [590, 450] on div "Lickd" at bounding box center [643, 449] width 210 height 10
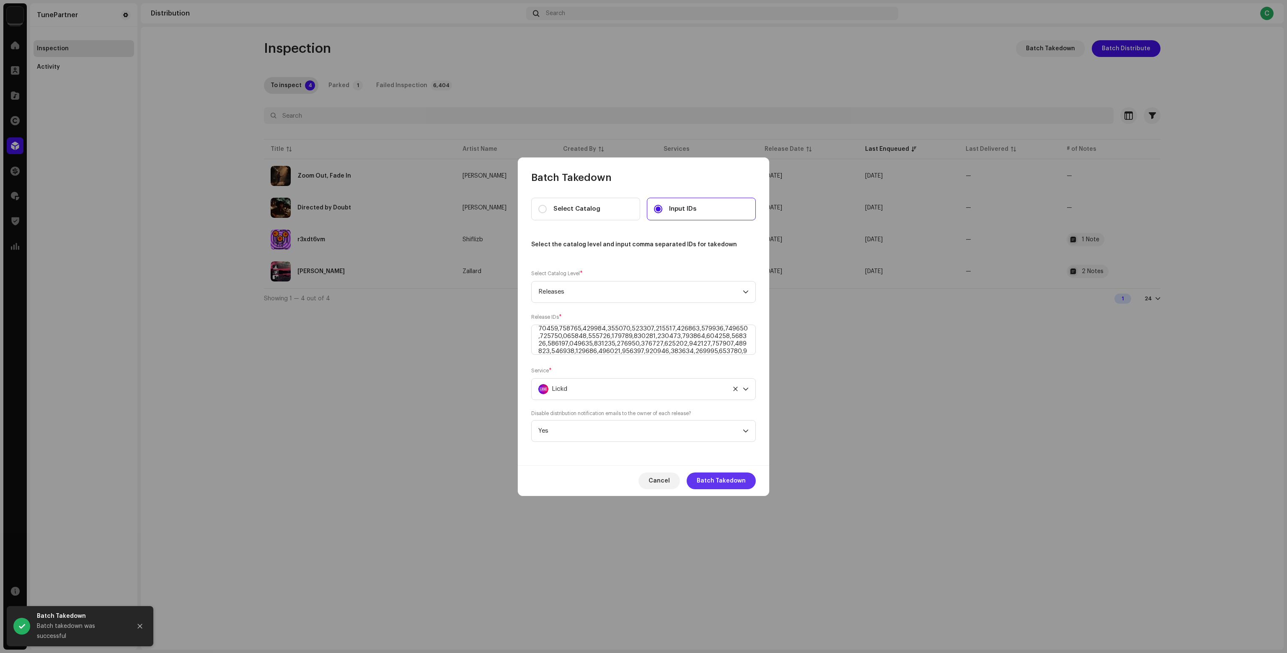
click at [719, 483] on span "Batch Takedown" at bounding box center [721, 481] width 49 height 17
click at [630, 386] on div "Lickd" at bounding box center [633, 389] width 191 height 21
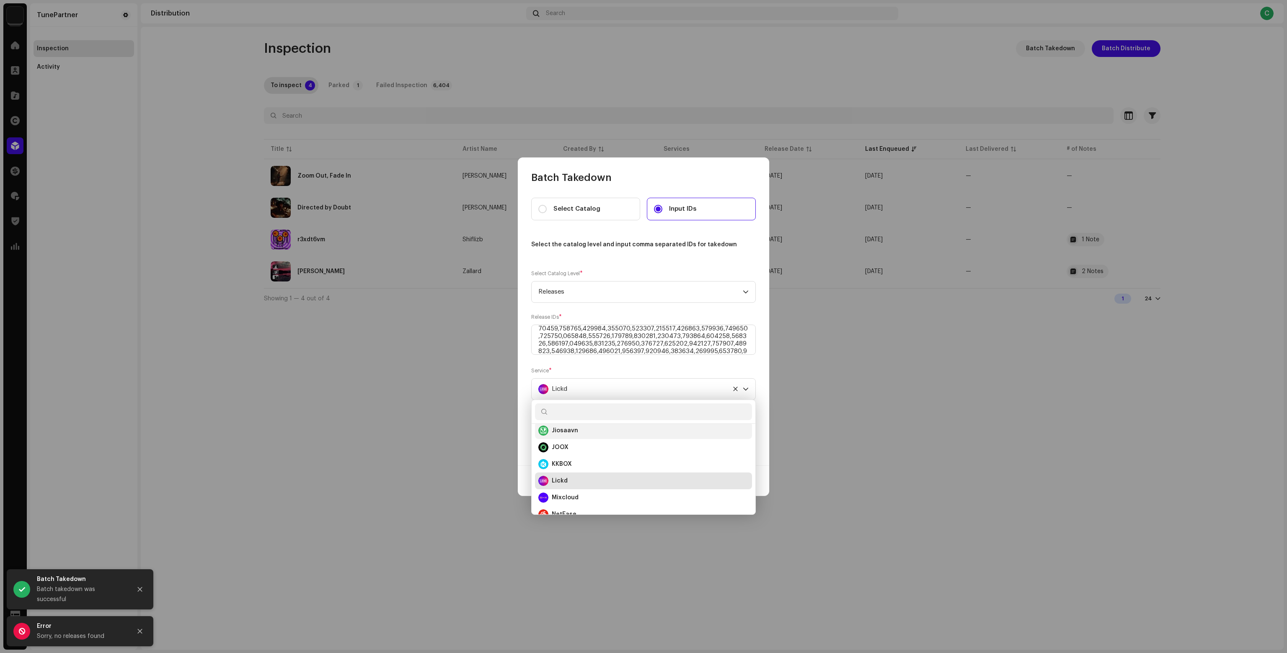
scroll to position [271, 0]
click at [593, 451] on div "Mixcloud" at bounding box center [643, 449] width 210 height 10
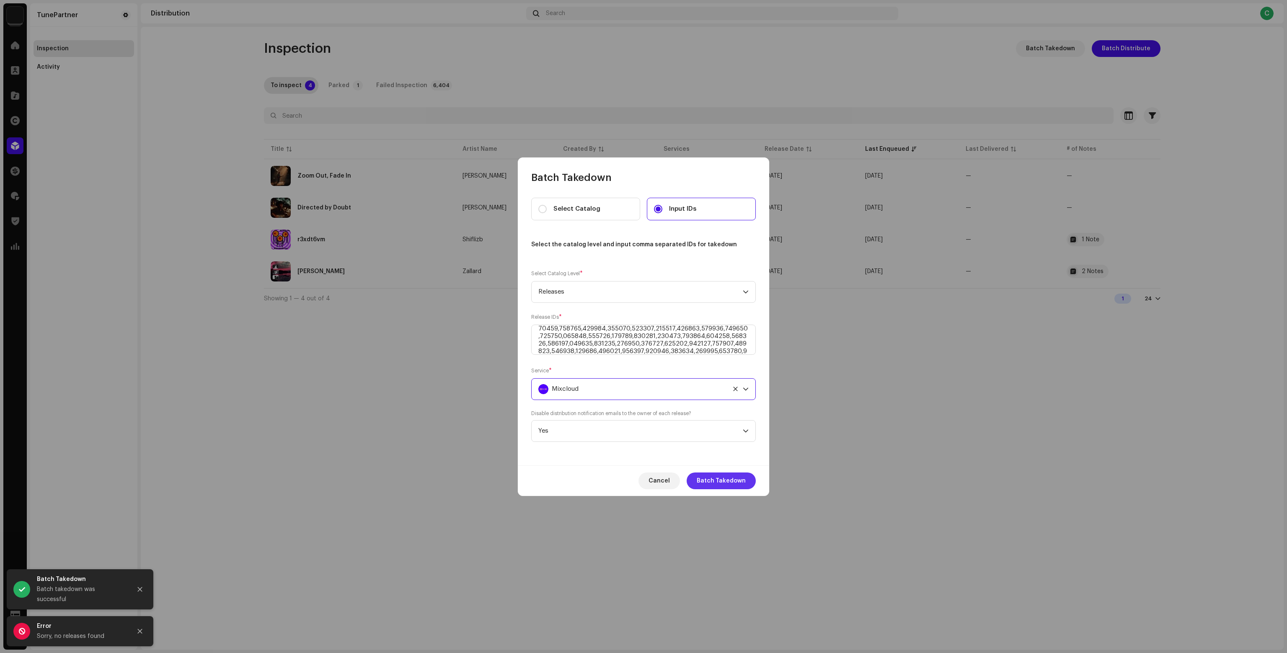
click at [714, 478] on span "Batch Takedown" at bounding box center [721, 481] width 49 height 17
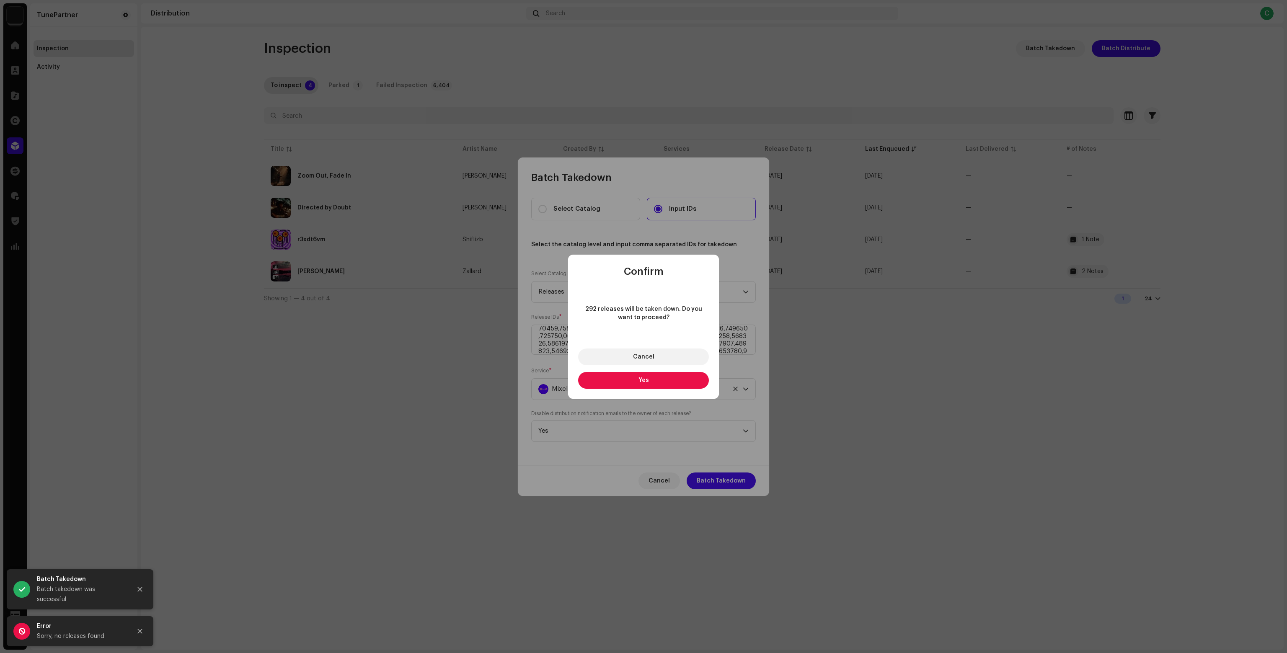
click at [625, 383] on button "Yes" at bounding box center [643, 380] width 131 height 17
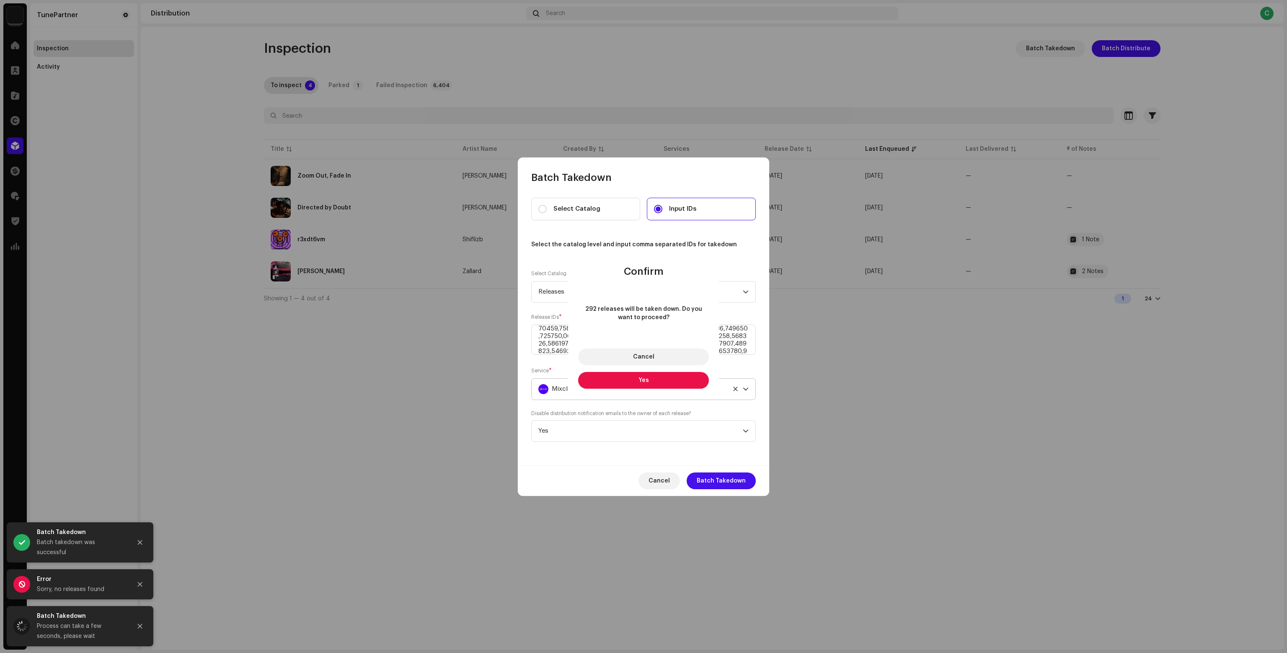
click at [613, 390] on div "Mixcloud" at bounding box center [633, 389] width 191 height 21
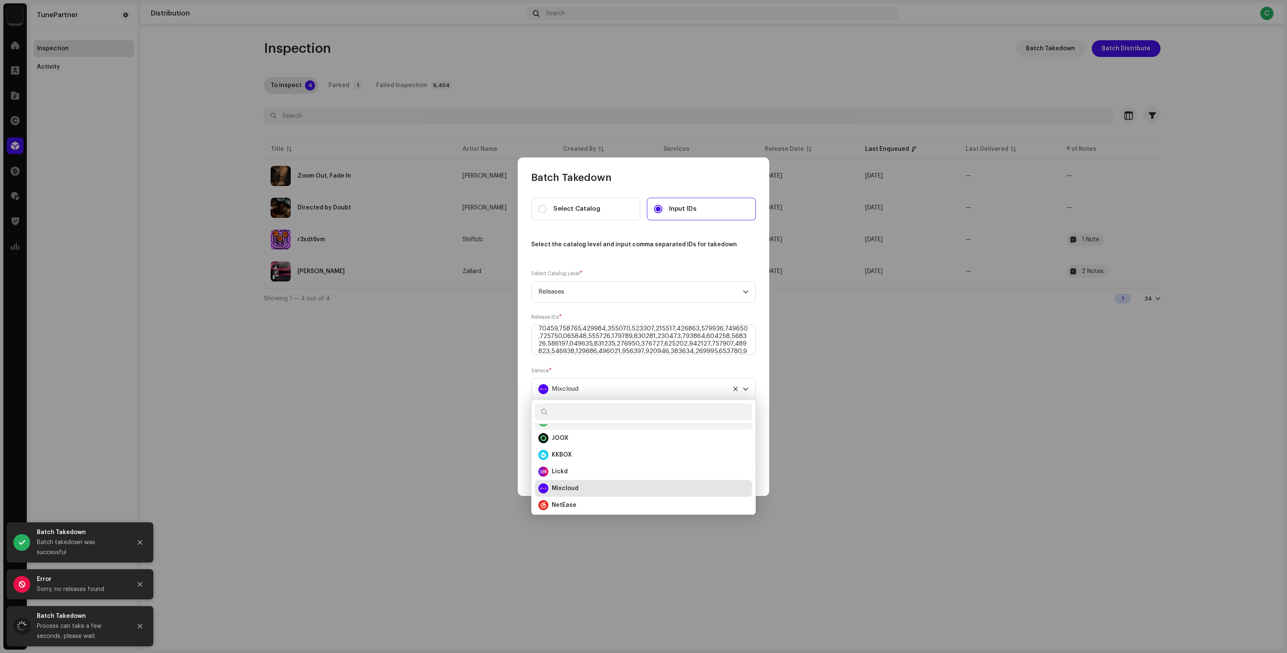
scroll to position [246, 0]
click at [586, 494] on div "NetEase" at bounding box center [643, 491] width 210 height 10
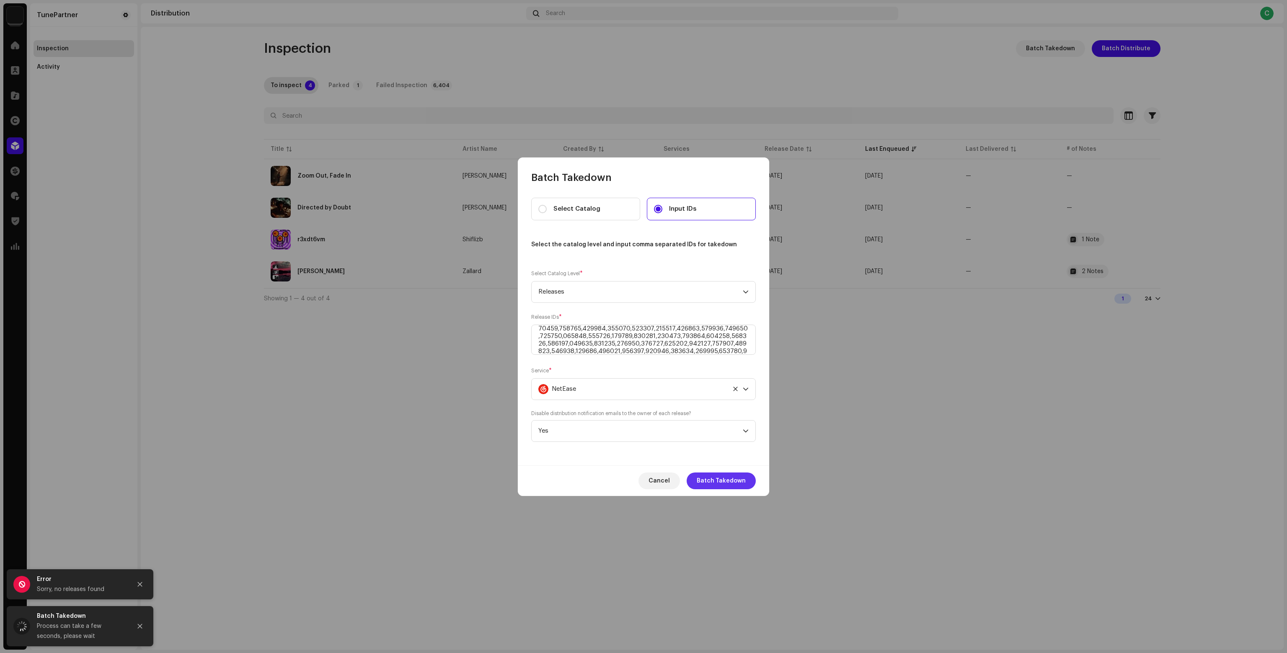
click at [723, 489] on span "Batch Takedown" at bounding box center [721, 481] width 49 height 17
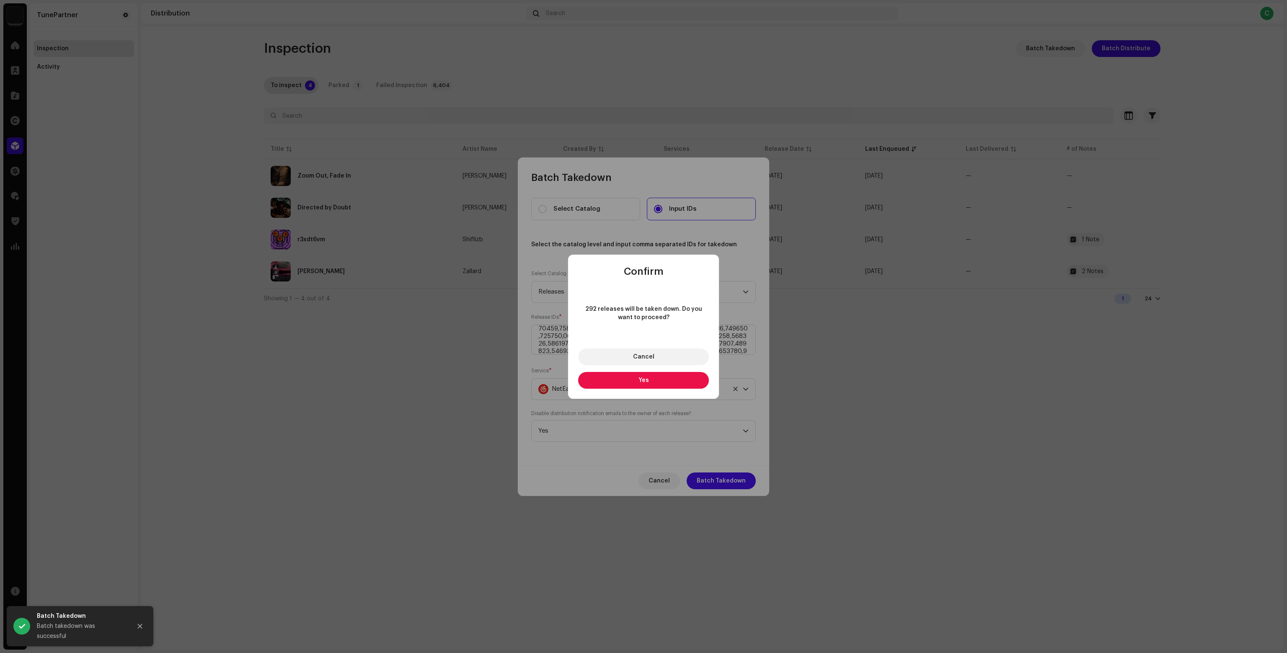
click at [637, 377] on button "Yes" at bounding box center [643, 380] width 131 height 17
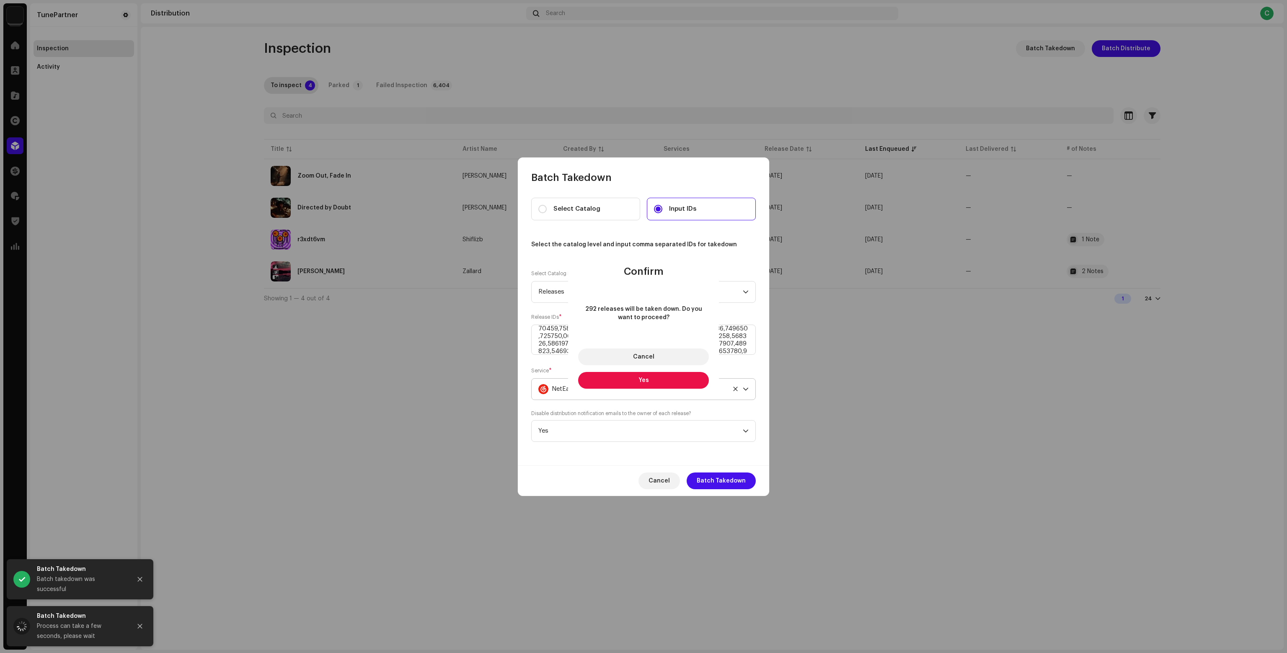
click at [600, 382] on div "NetEase" at bounding box center [633, 389] width 191 height 21
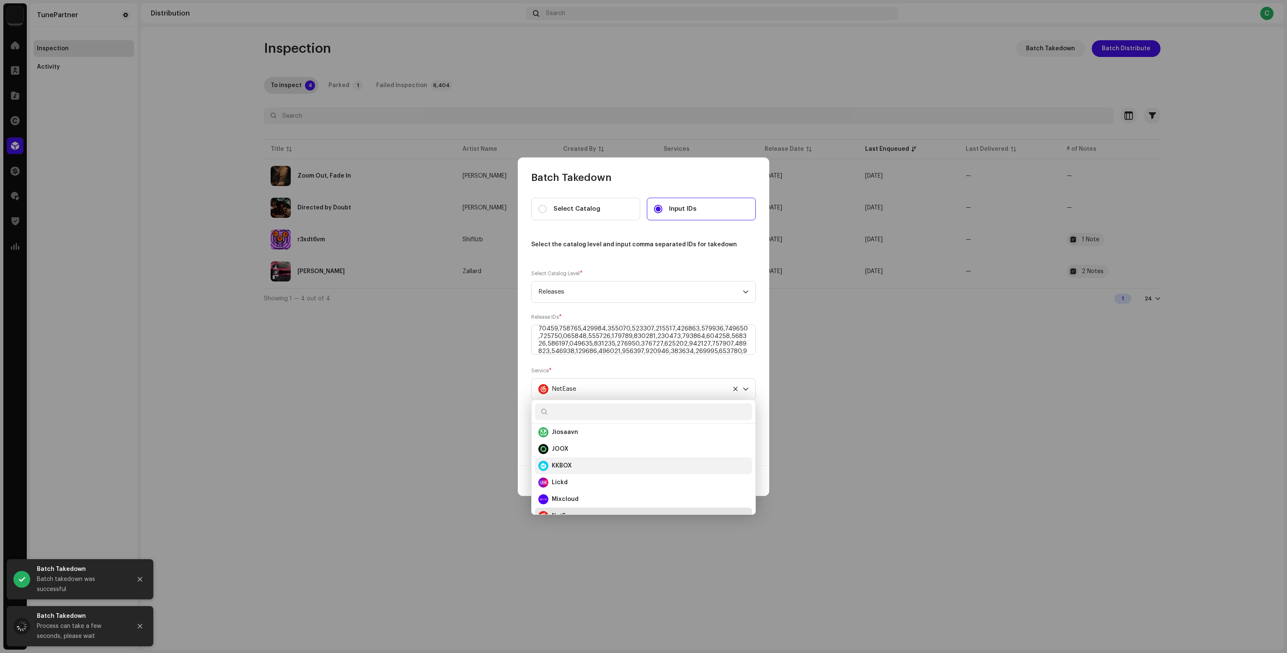
scroll to position [305, 0]
click at [595, 447] on div "Nuuday" at bounding box center [643, 449] width 210 height 10
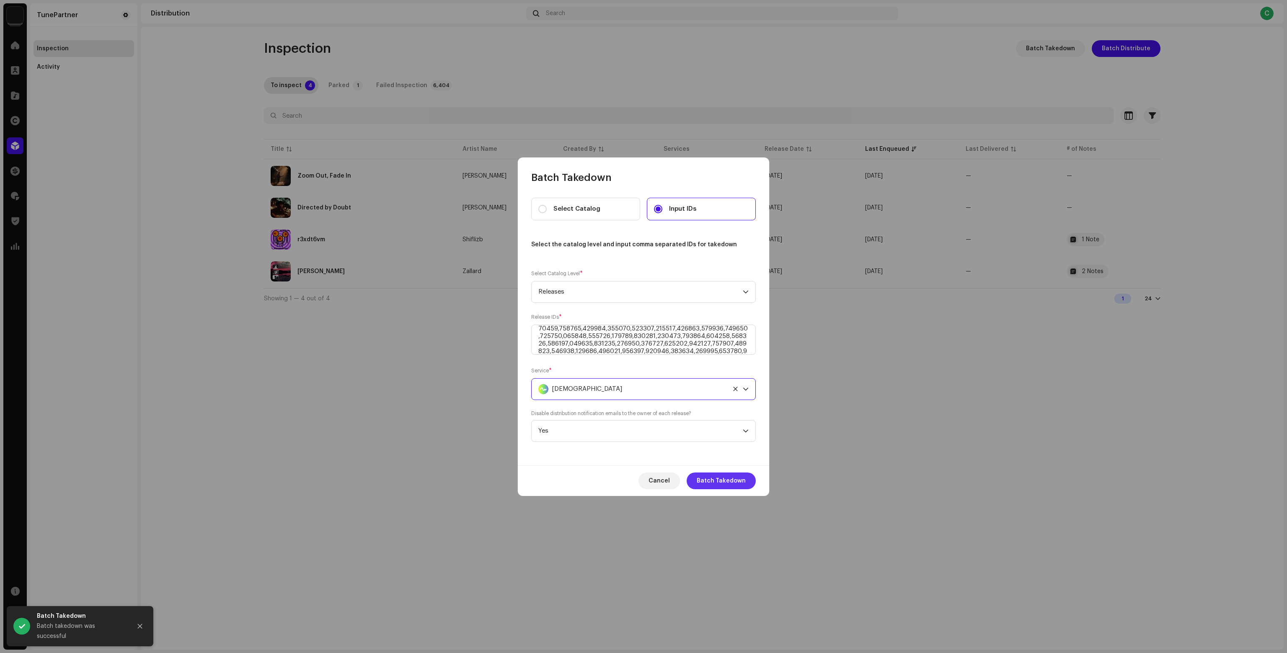
click at [738, 482] on span "Batch Takedown" at bounding box center [721, 481] width 49 height 17
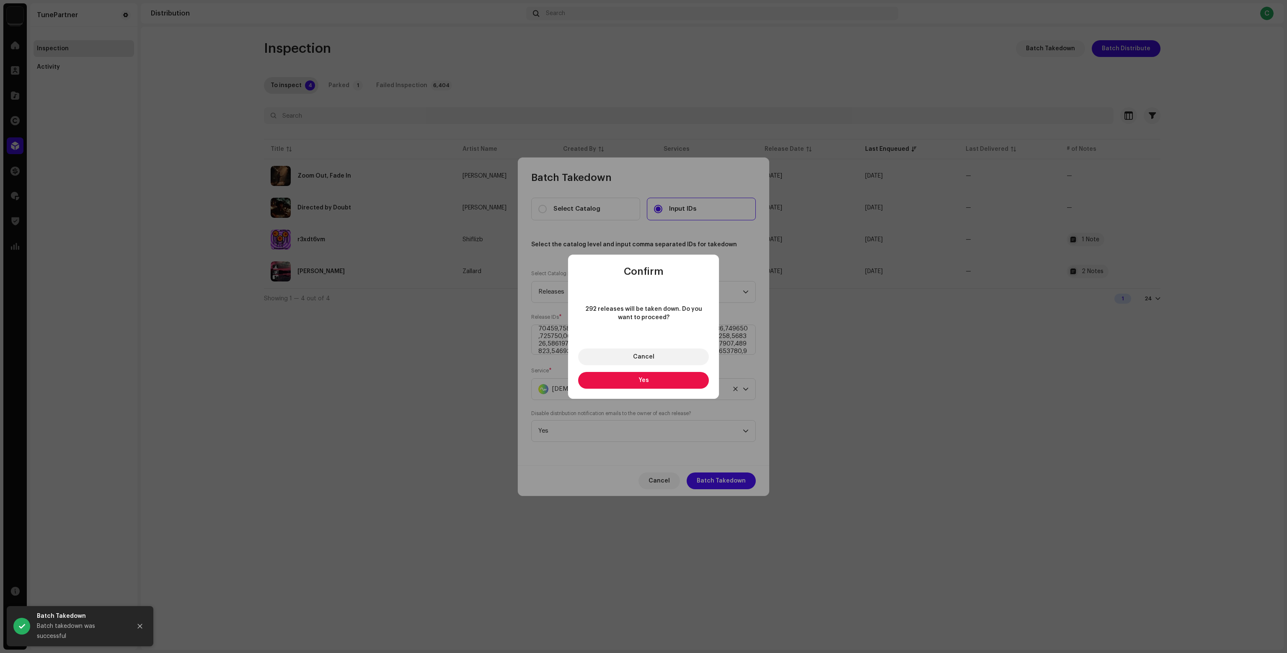
click at [646, 377] on span "Yes" at bounding box center [643, 380] width 10 height 6
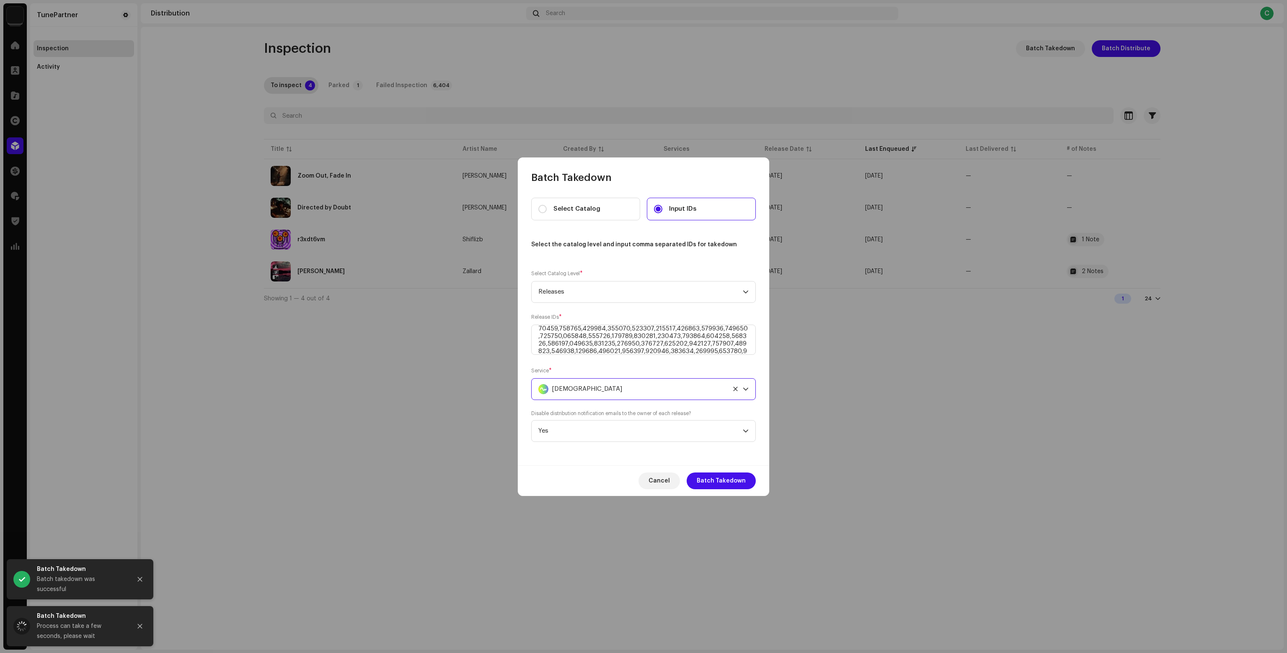
click at [607, 391] on div "Nuuday" at bounding box center [633, 389] width 191 height 21
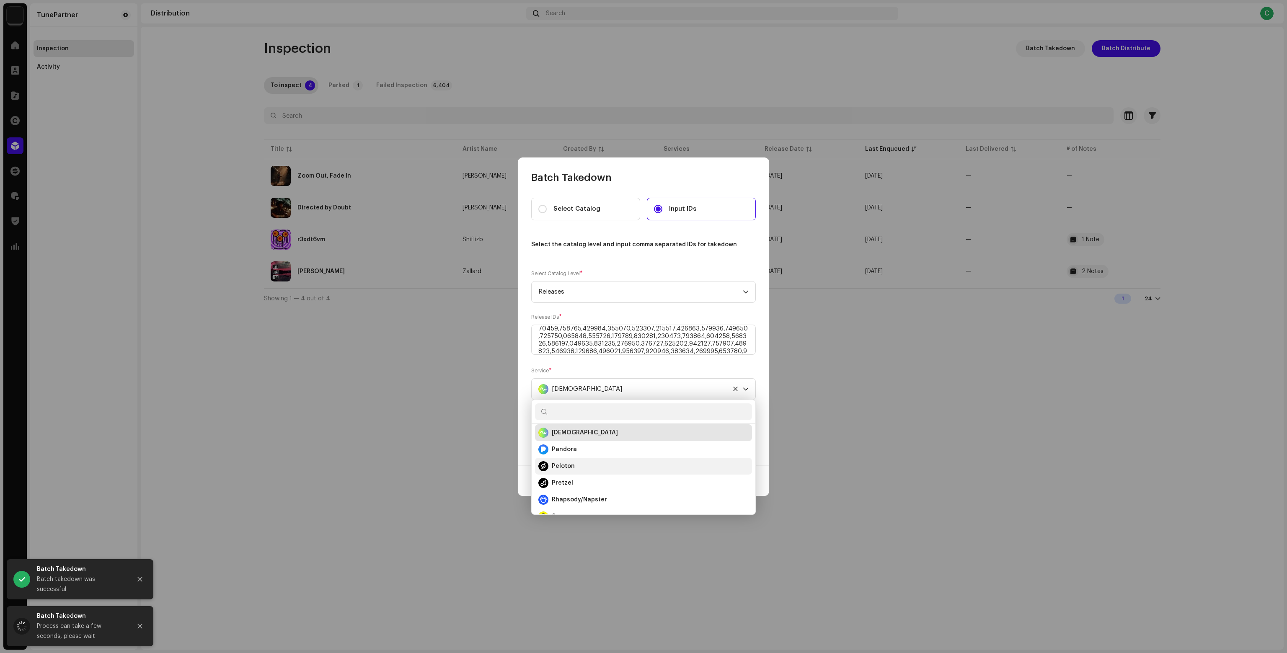
scroll to position [322, 0]
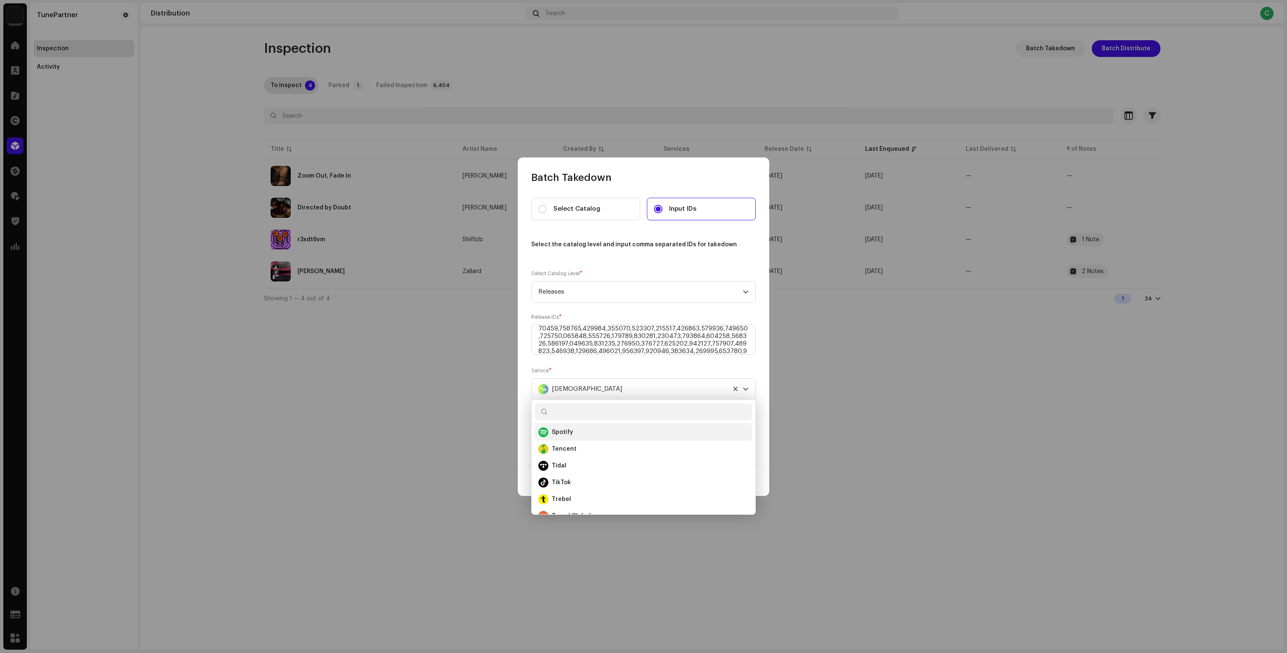
click at [562, 430] on strong "Spotify" at bounding box center [562, 432] width 21 height 8
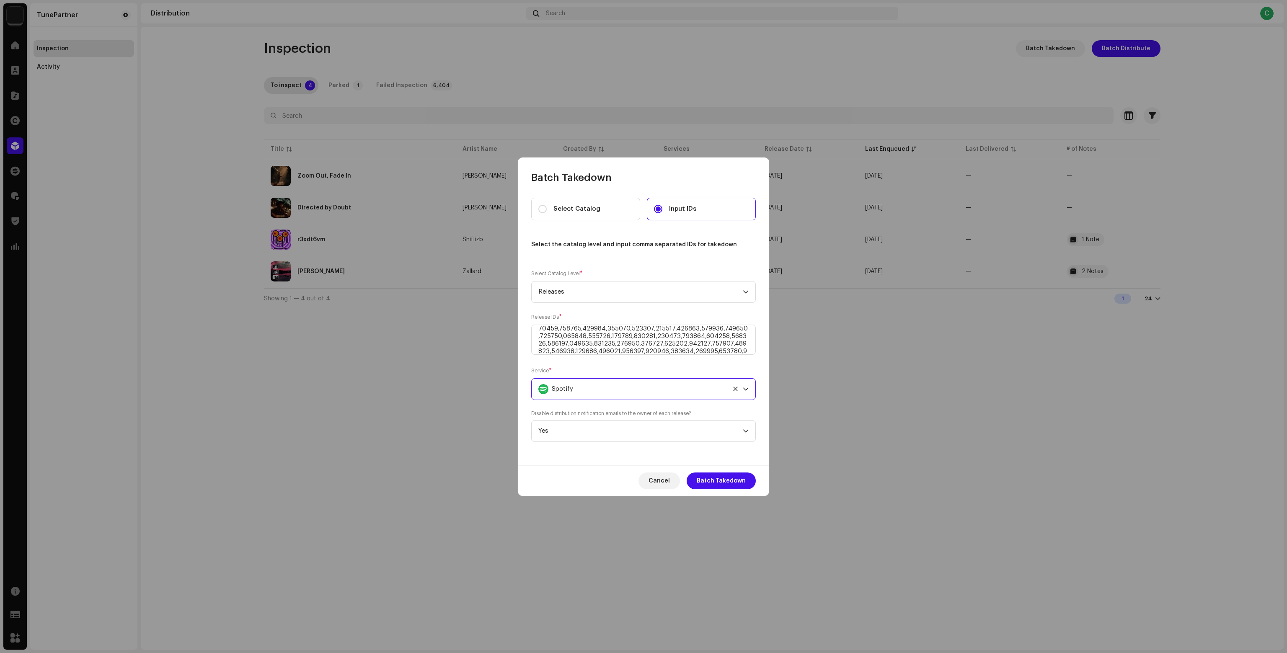
click at [581, 387] on div "Spotify" at bounding box center [633, 389] width 191 height 21
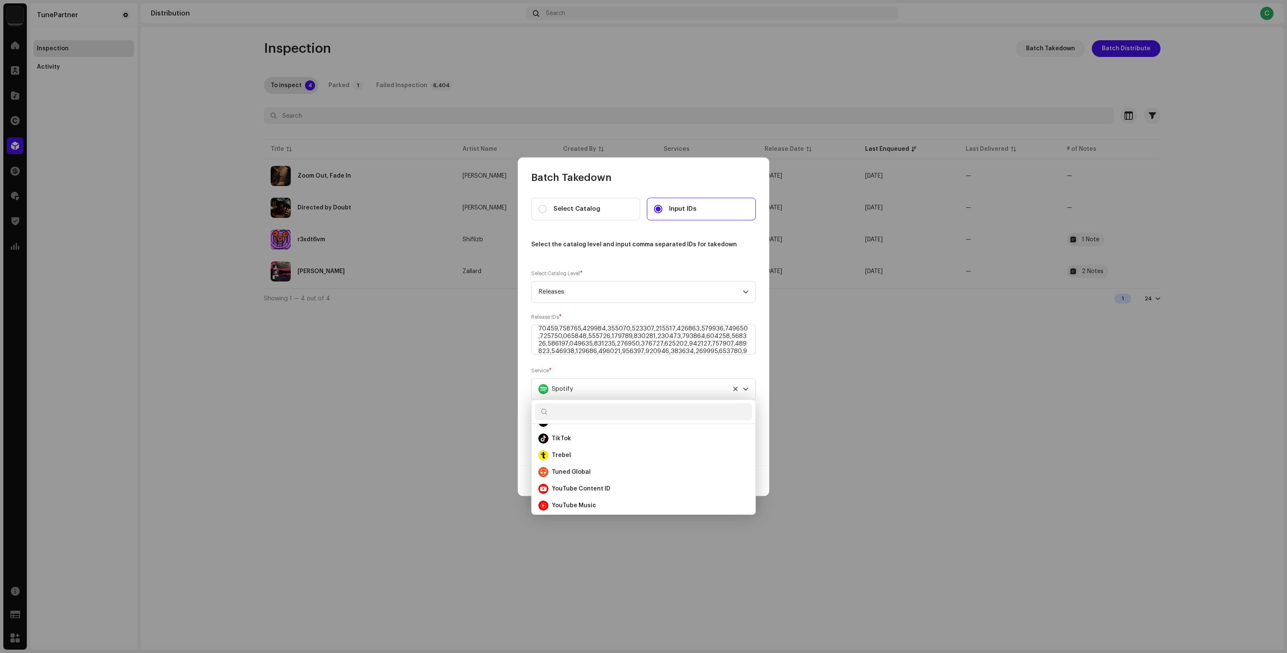
scroll to position [486, 0]
click at [601, 491] on li "YouTube Content ID" at bounding box center [643, 486] width 217 height 17
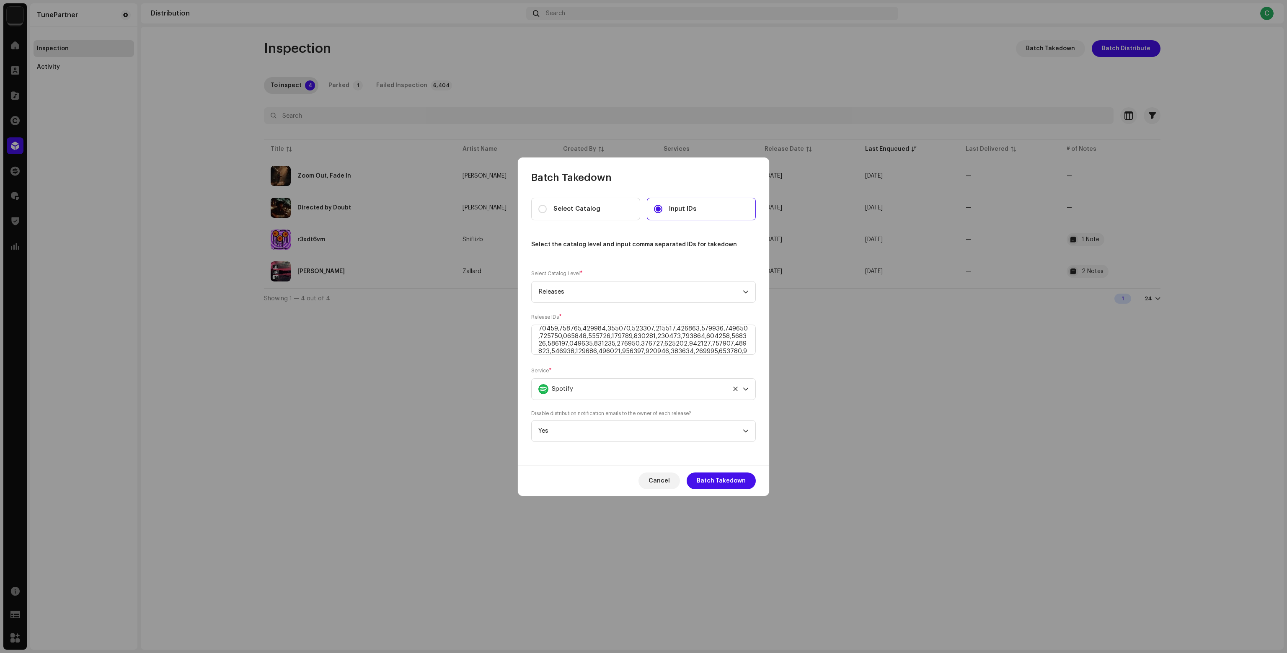
scroll to position [439, 0]
click at [706, 480] on span "Batch Takedown" at bounding box center [721, 481] width 49 height 17
click at [610, 387] on div "YouTube Content ID" at bounding box center [633, 389] width 191 height 21
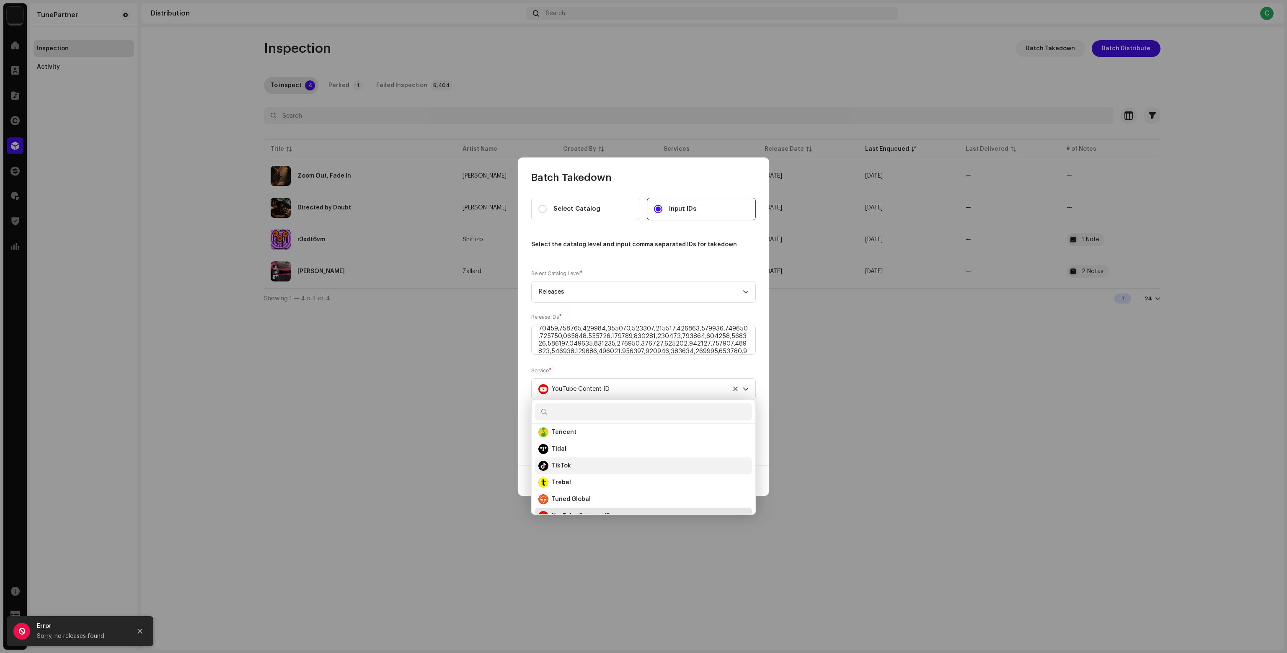
scroll to position [486, 0]
click at [587, 503] on strong "YouTube Music" at bounding box center [574, 503] width 44 height 8
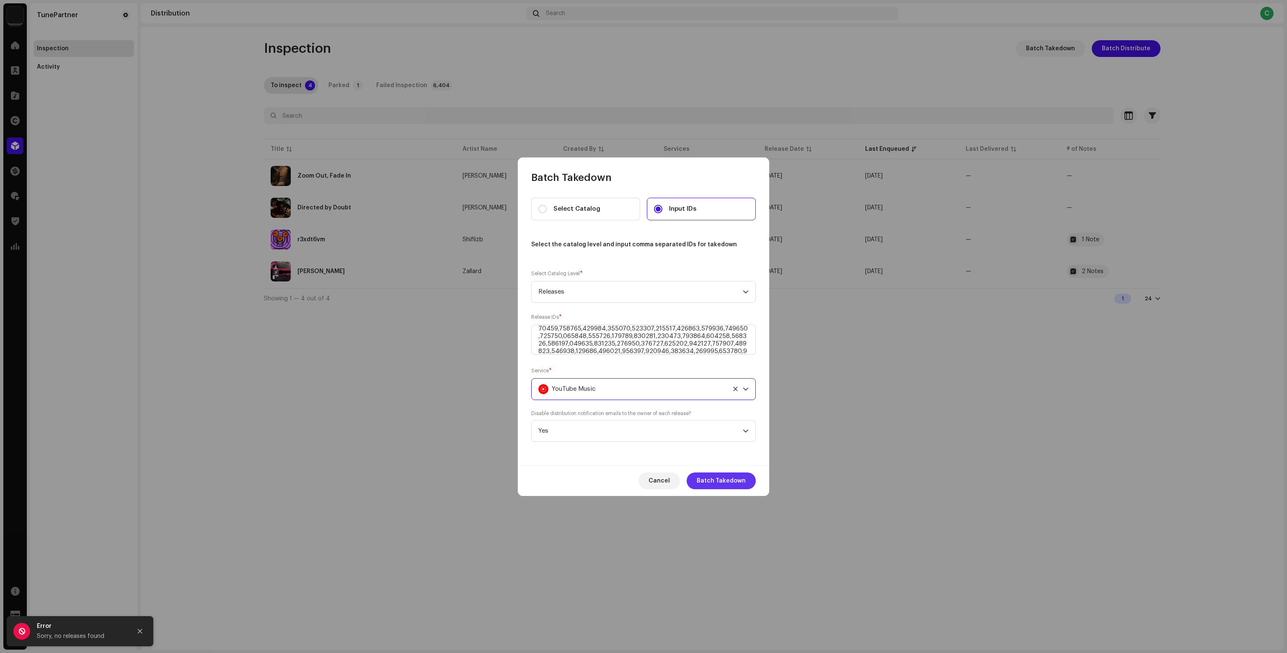
click at [734, 482] on span "Batch Takedown" at bounding box center [721, 481] width 49 height 17
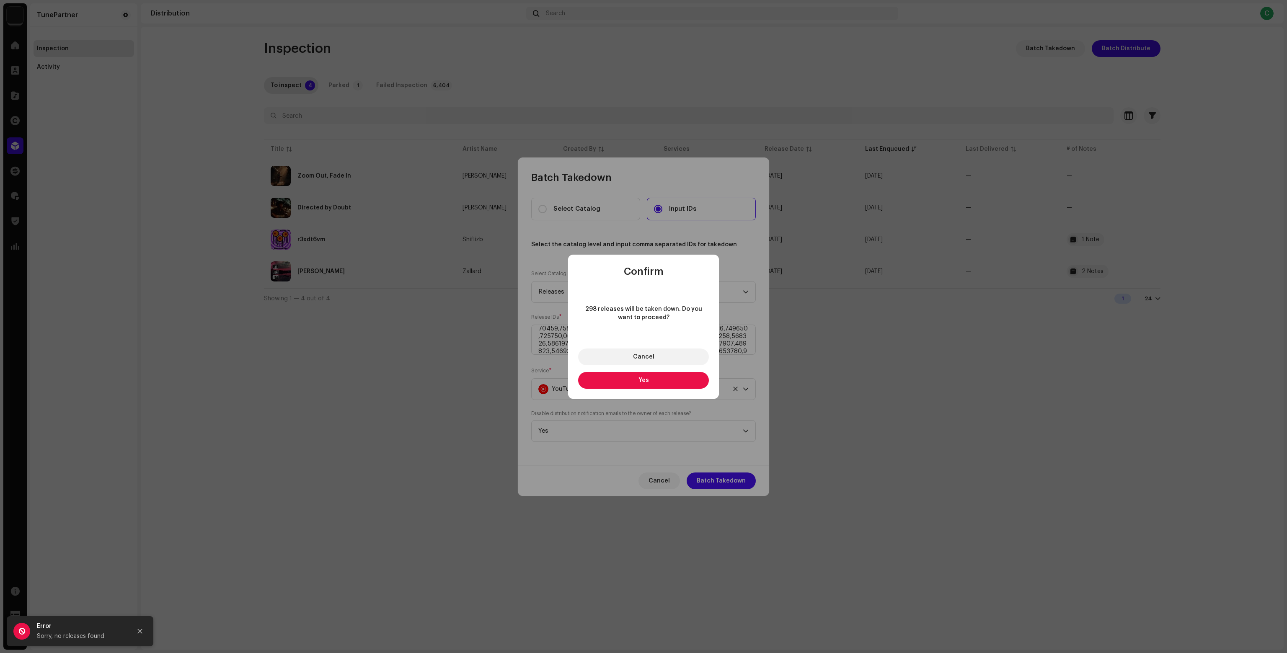
click at [622, 380] on button "Yes" at bounding box center [643, 380] width 131 height 17
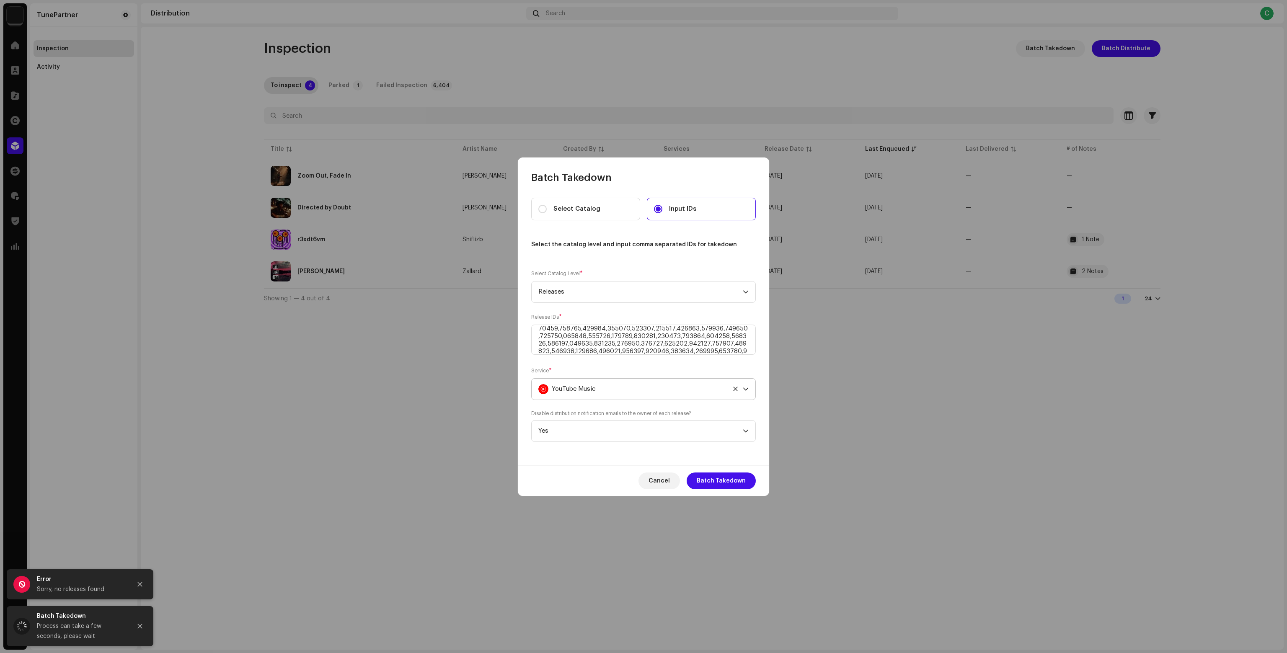
click at [607, 382] on div "YouTube Music" at bounding box center [633, 389] width 191 height 21
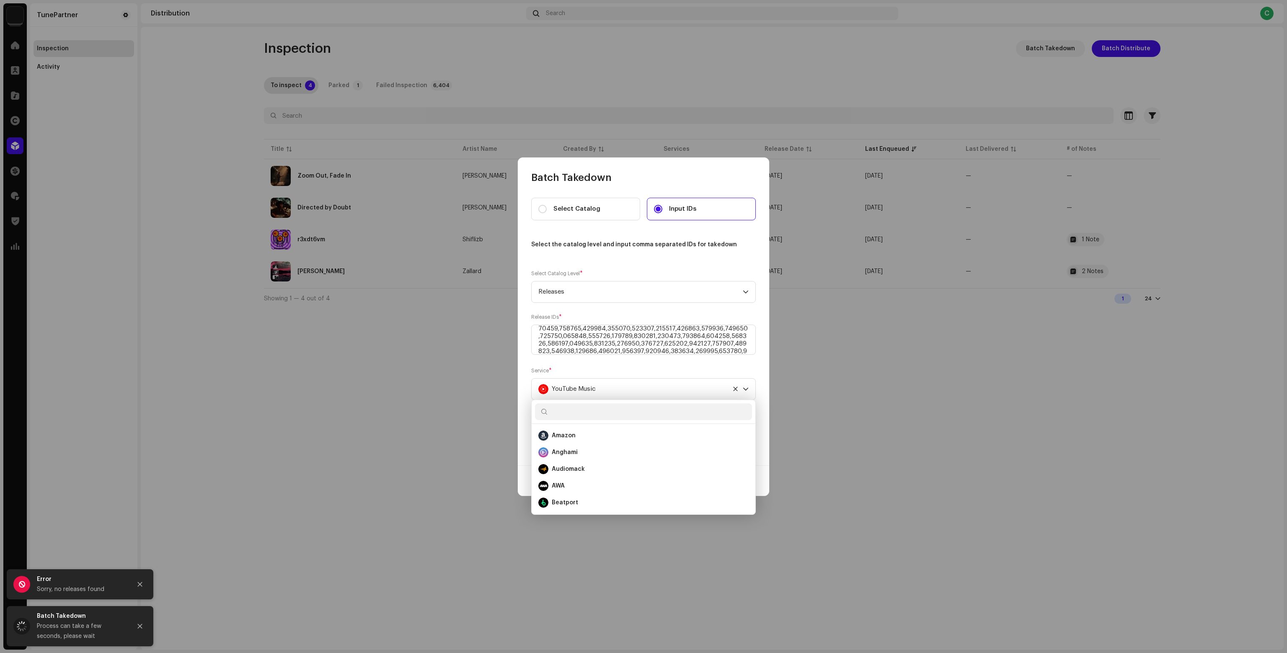
scroll to position [483, 0]
click at [590, 475] on div "Tuned Global" at bounding box center [643, 473] width 210 height 10
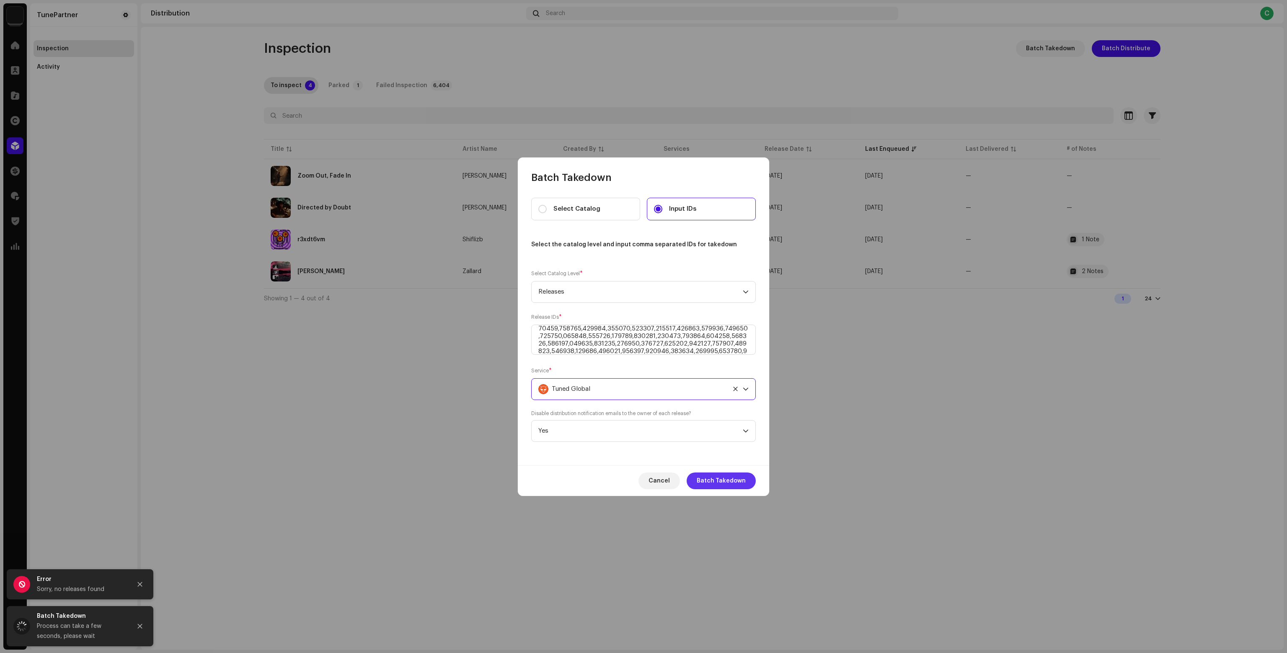
click at [726, 482] on span "Batch Takedown" at bounding box center [721, 481] width 49 height 17
click at [600, 386] on div "Tuned Global" at bounding box center [633, 389] width 191 height 21
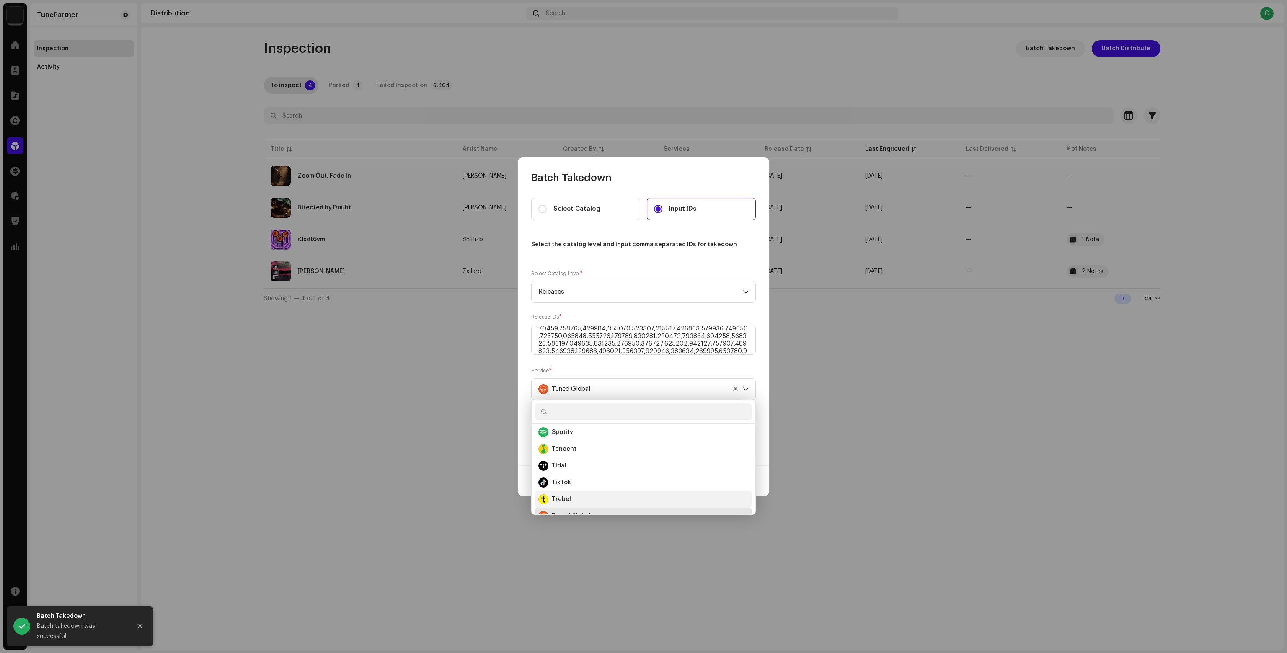
click at [578, 498] on div "Trebel" at bounding box center [643, 499] width 210 height 10
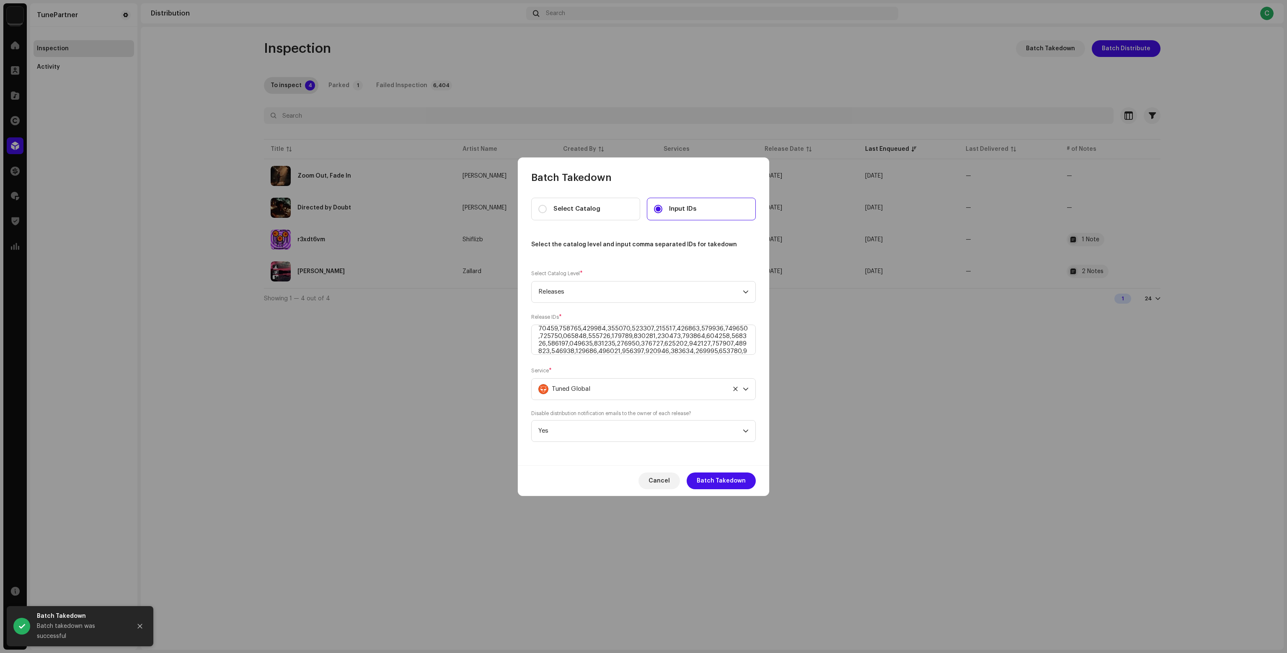
scroll to position [449, 0]
click at [722, 486] on span "Batch Takedown" at bounding box center [721, 481] width 49 height 17
click at [616, 392] on div "Trebel" at bounding box center [633, 389] width 191 height 21
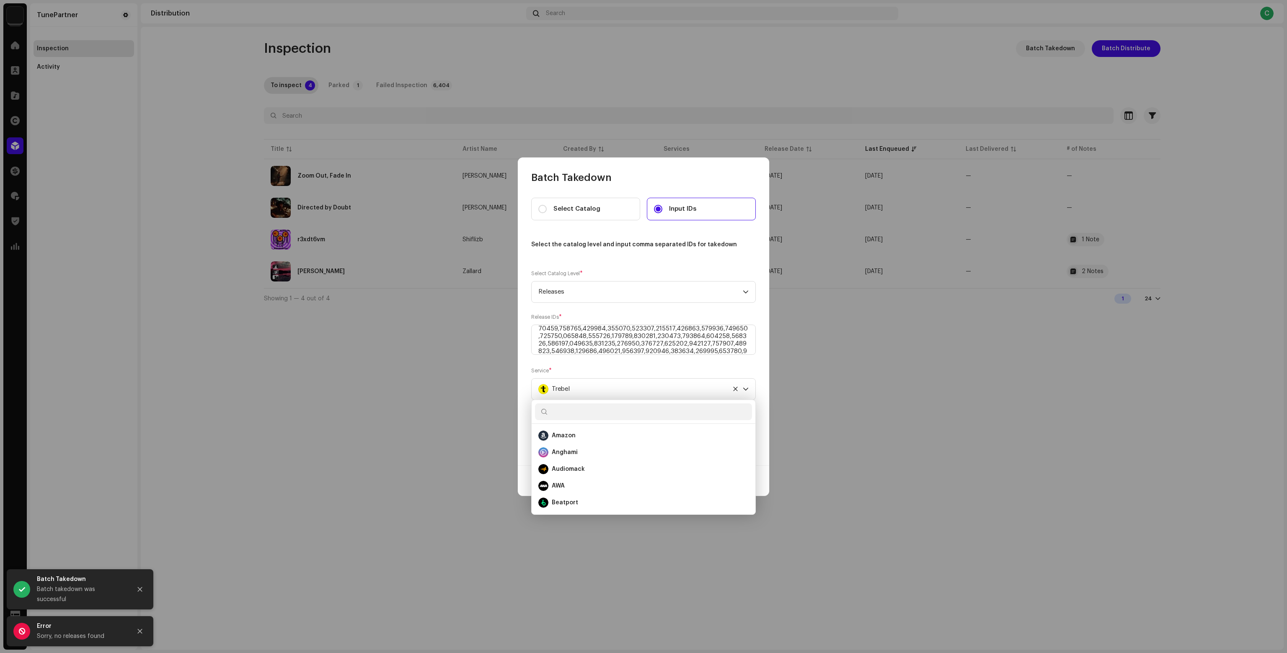
scroll to position [432, 0]
click at [593, 488] on div "TikTok" at bounding box center [643, 489] width 210 height 10
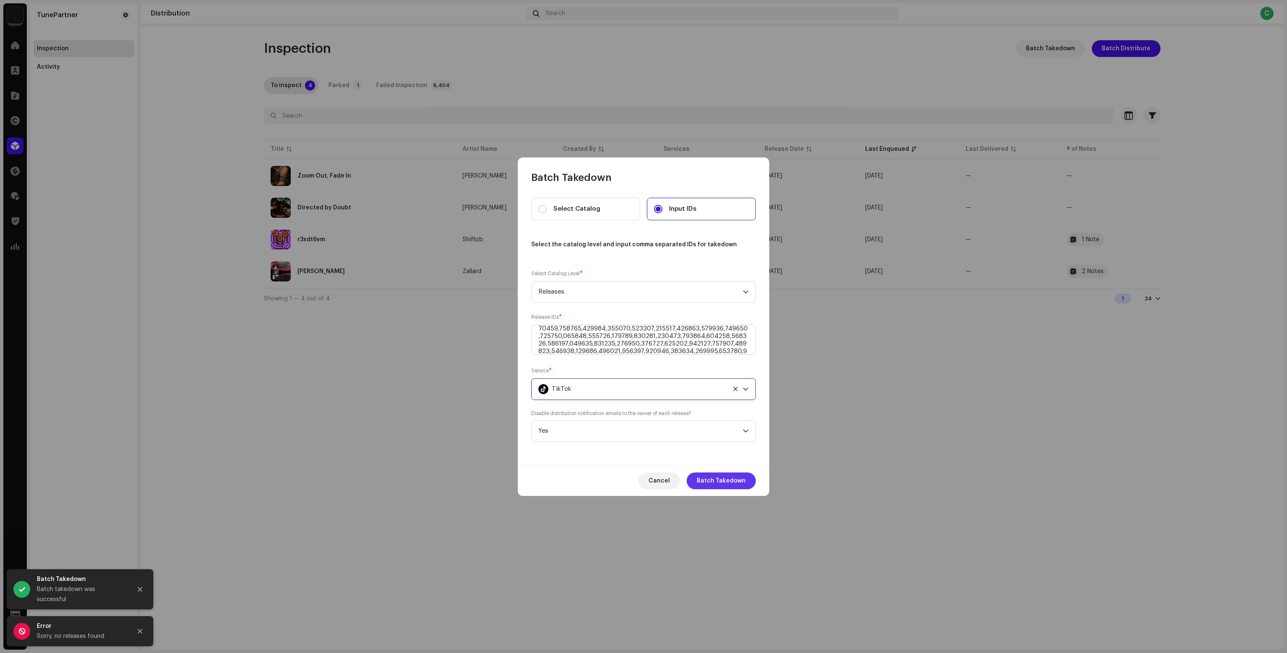
click at [726, 482] on span "Batch Takedown" at bounding box center [721, 481] width 49 height 17
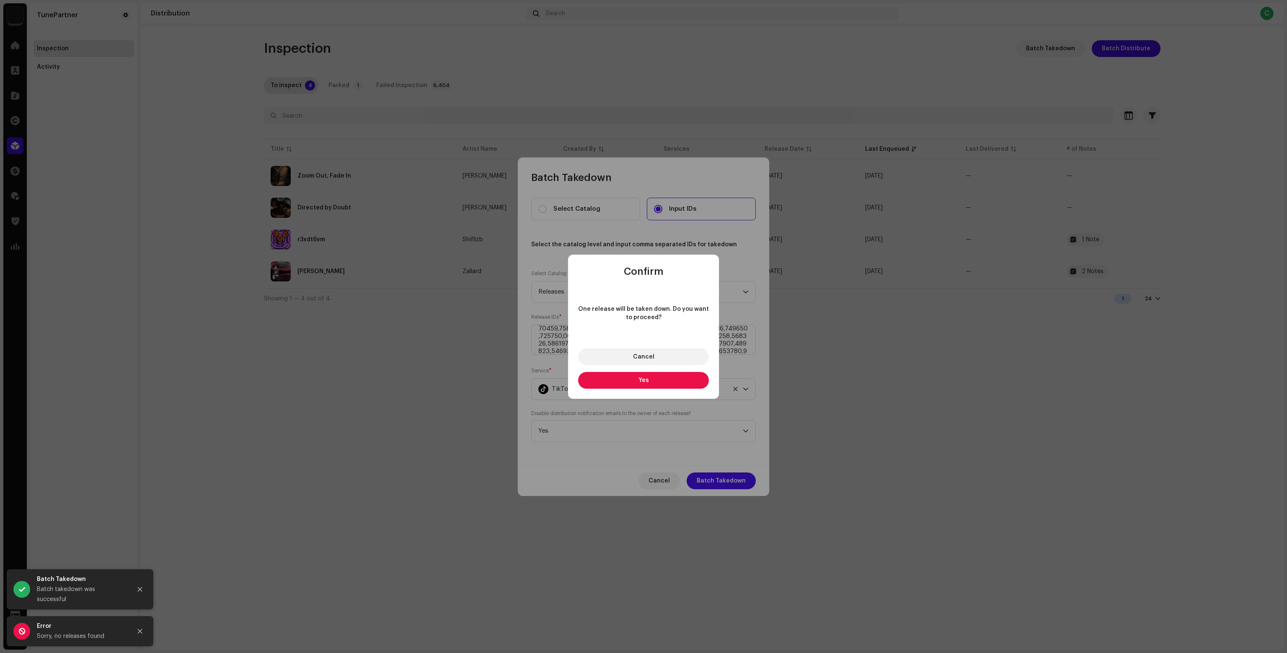
click at [643, 388] on button "Yes" at bounding box center [643, 380] width 131 height 17
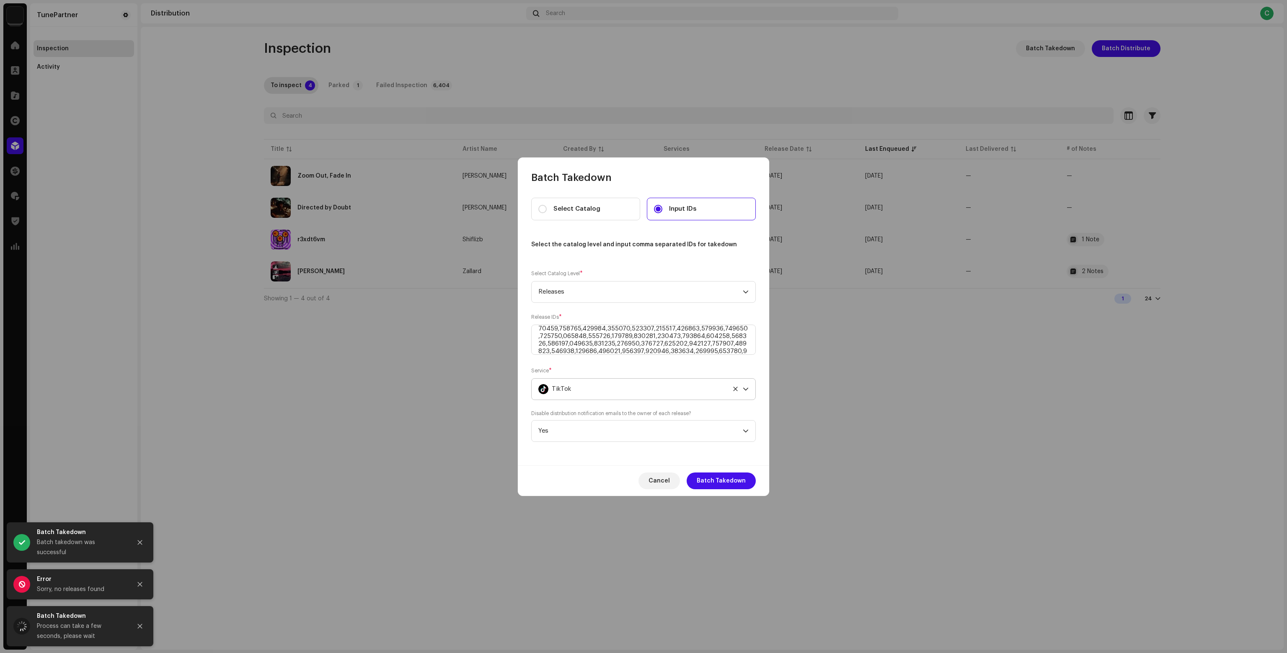
click at [634, 388] on div "TikTok" at bounding box center [633, 389] width 191 height 21
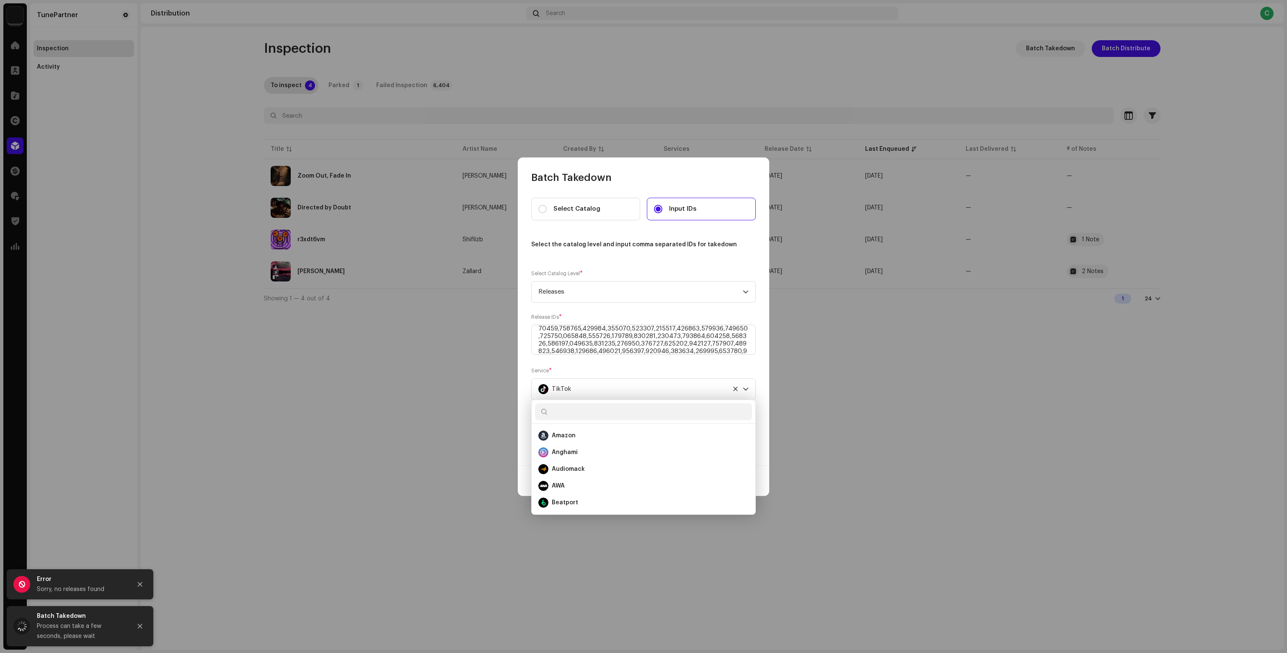
scroll to position [406, 0]
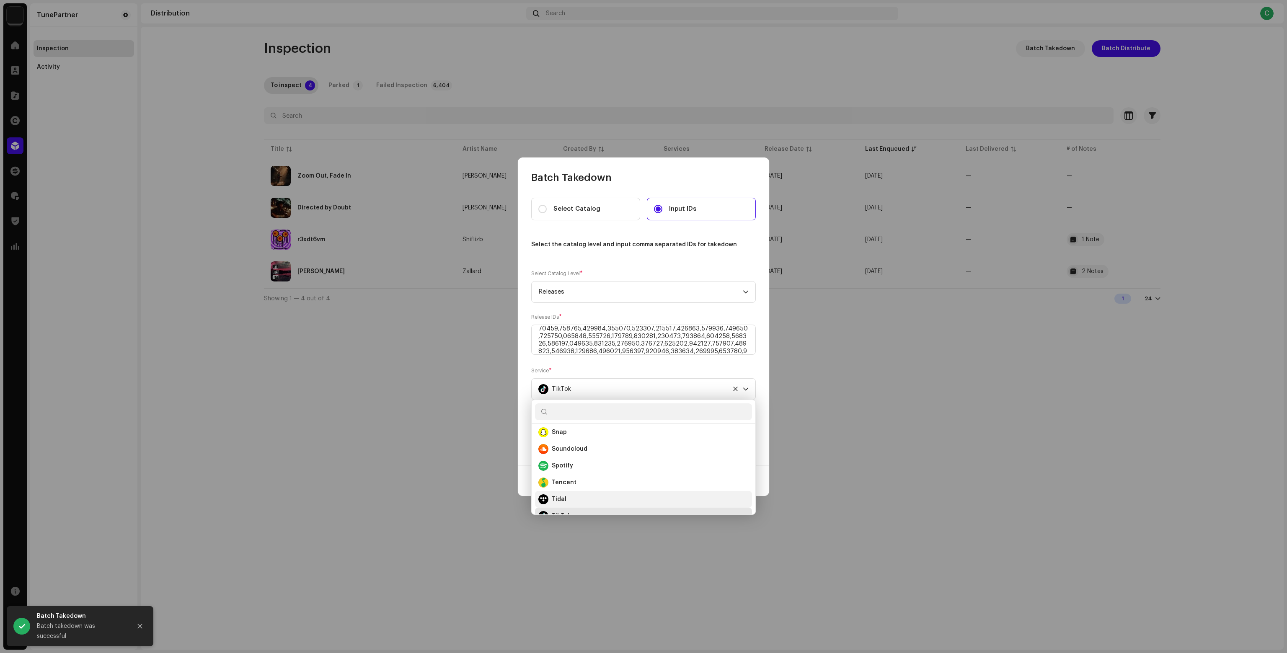
click at [593, 496] on div "Tidal" at bounding box center [643, 499] width 210 height 10
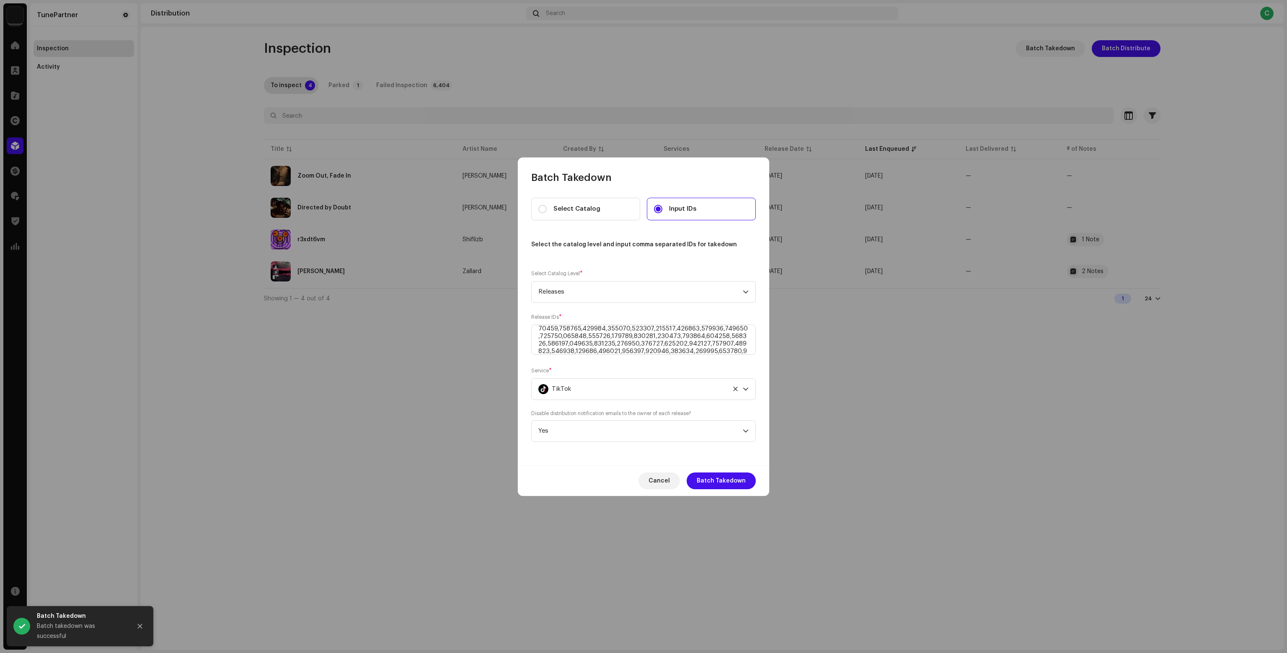
scroll to position [416, 0]
click at [732, 484] on span "Batch Takedown" at bounding box center [721, 481] width 49 height 17
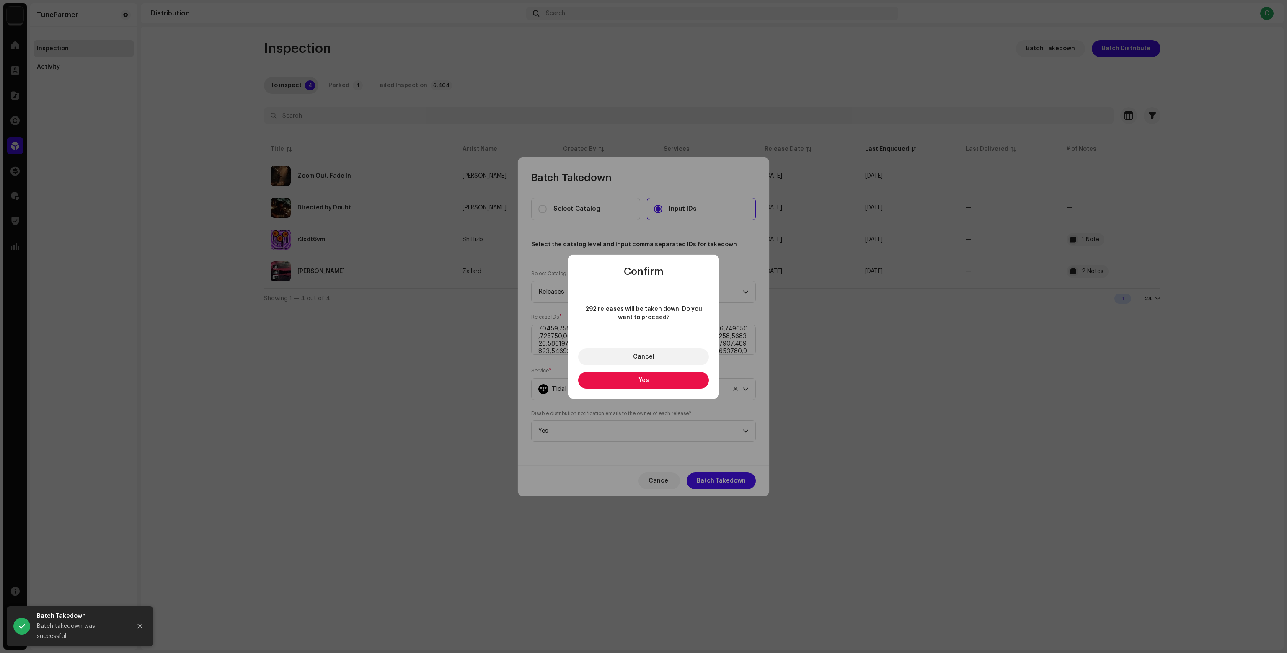
click at [626, 387] on button "Yes" at bounding box center [643, 380] width 131 height 17
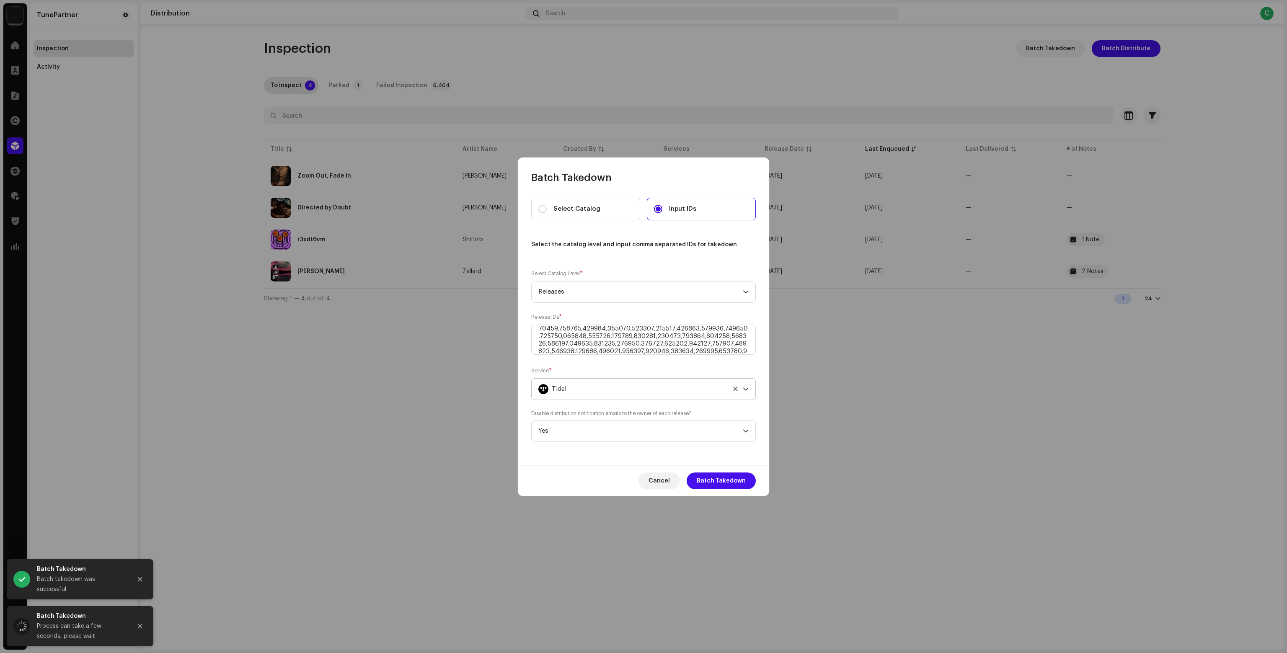
click at [618, 390] on div "Tidal" at bounding box center [633, 389] width 191 height 21
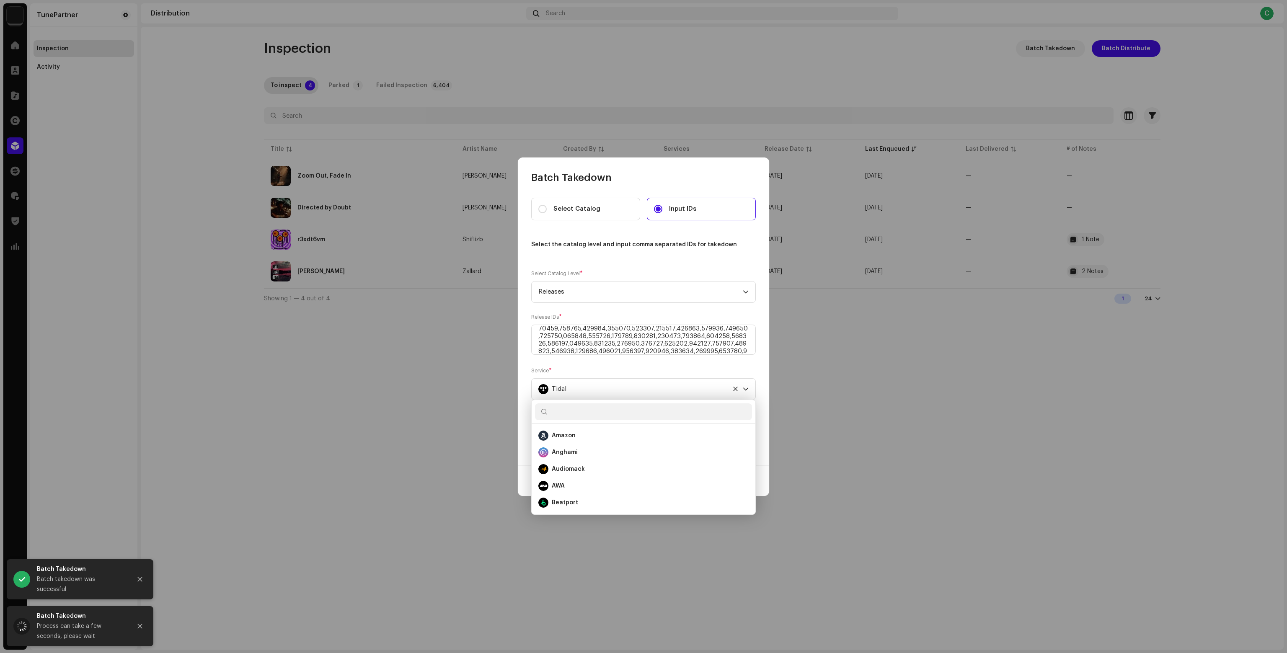
scroll to position [399, 0]
click at [581, 492] on div "Tencent" at bounding box center [643, 489] width 210 height 10
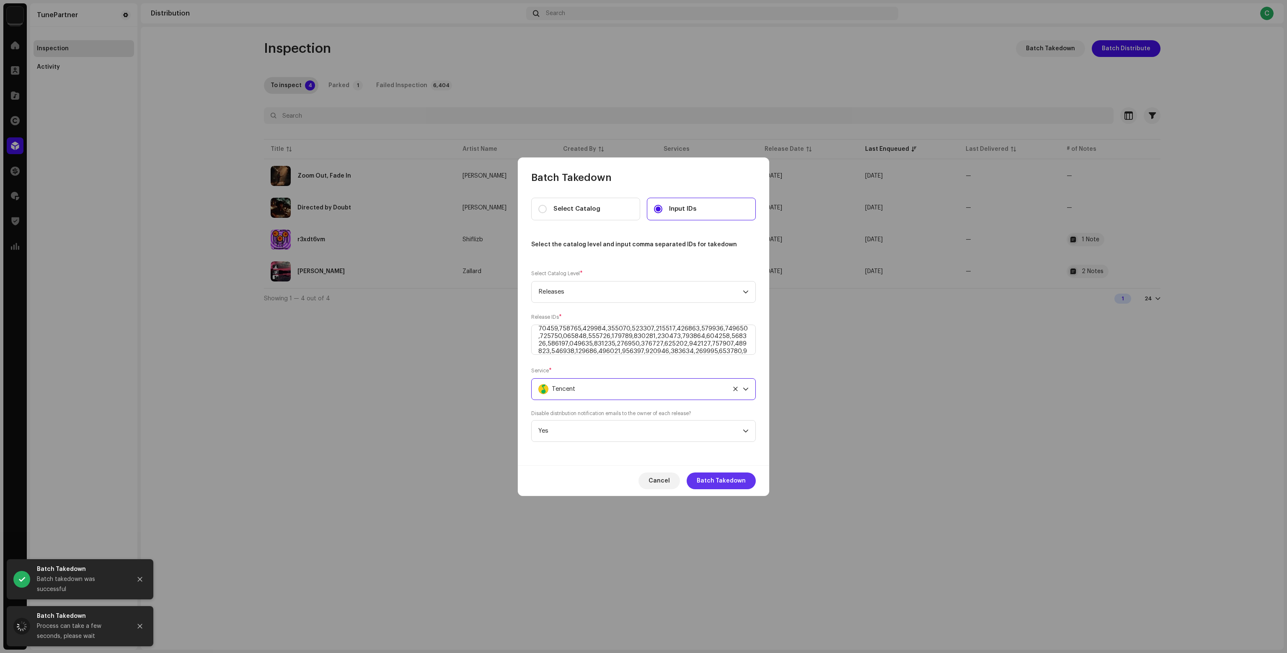
click at [741, 481] on span "Batch Takedown" at bounding box center [721, 481] width 49 height 17
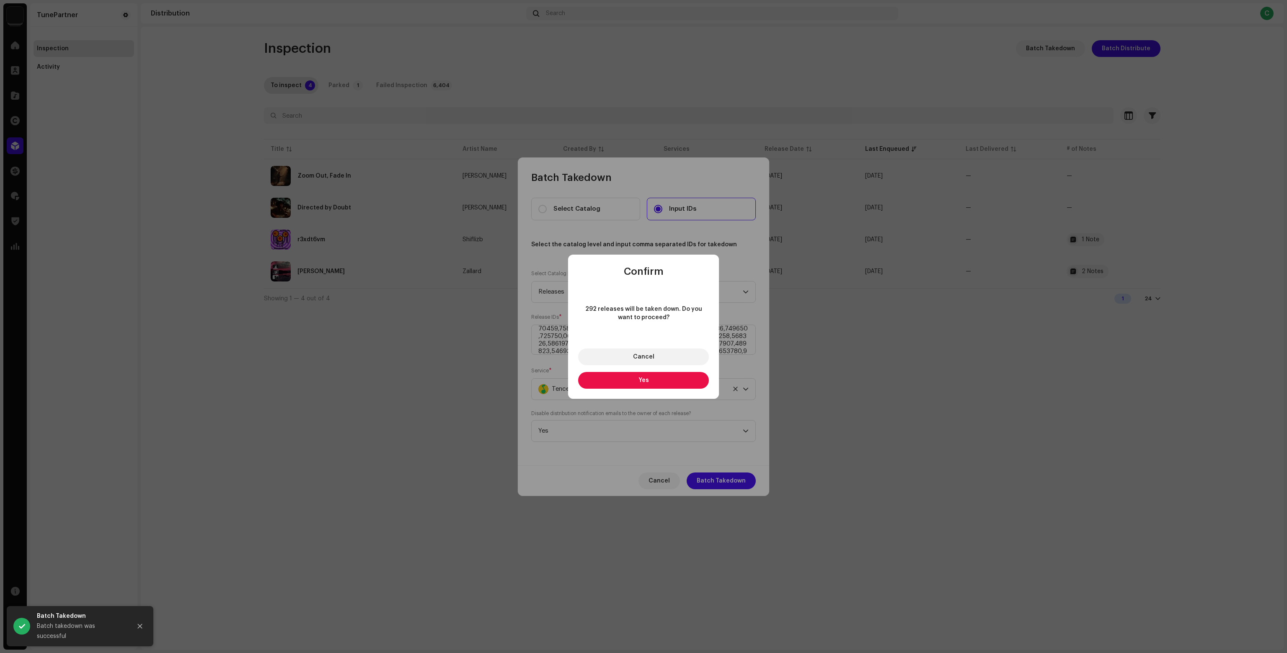
click at [630, 380] on button "Yes" at bounding box center [643, 380] width 131 height 17
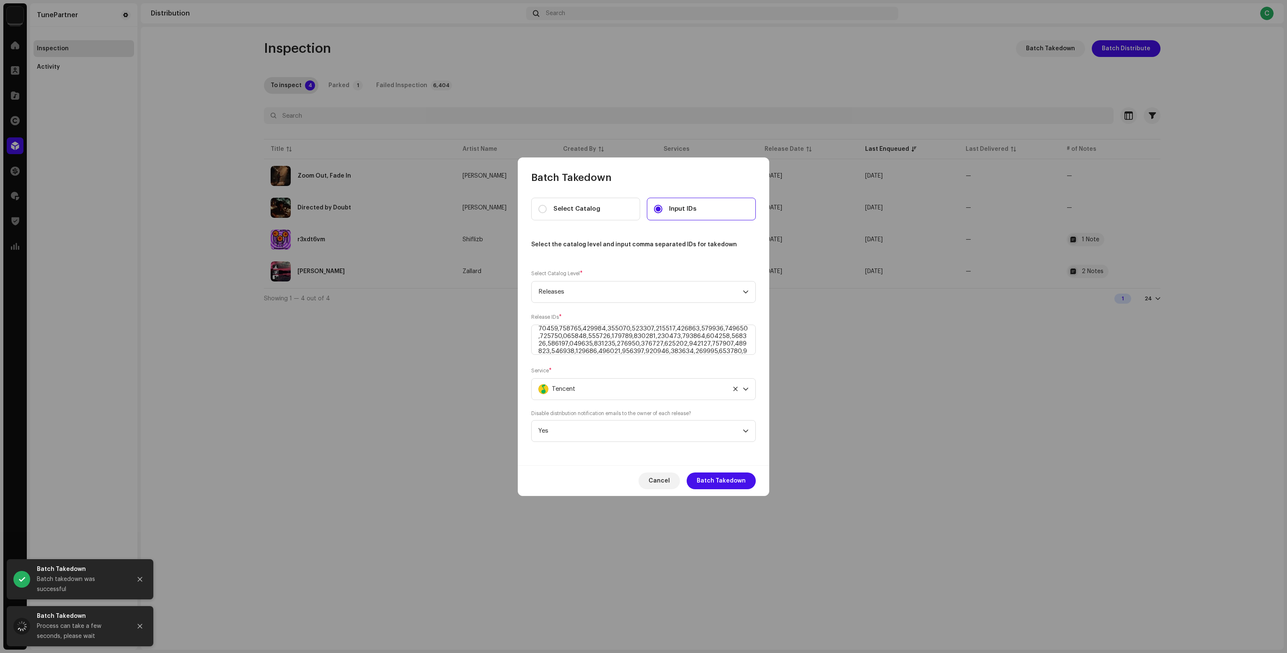
click at [617, 388] on div "Tencent" at bounding box center [633, 389] width 191 height 21
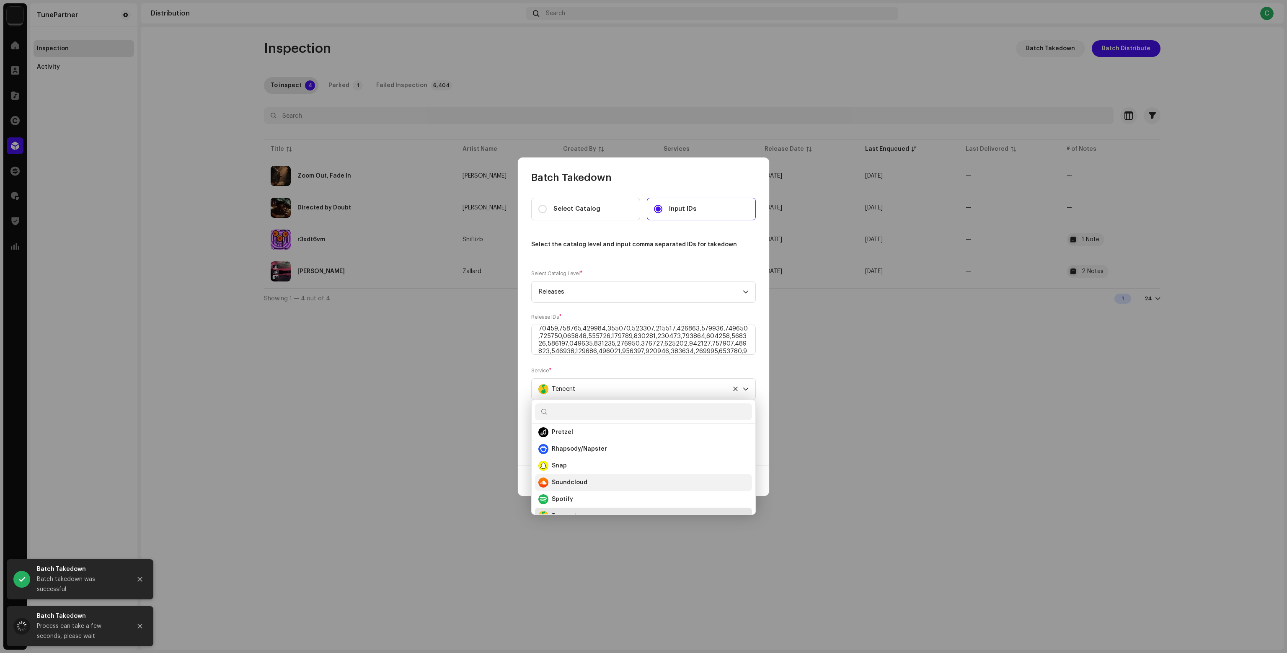
click at [588, 478] on div "Soundcloud" at bounding box center [643, 483] width 210 height 10
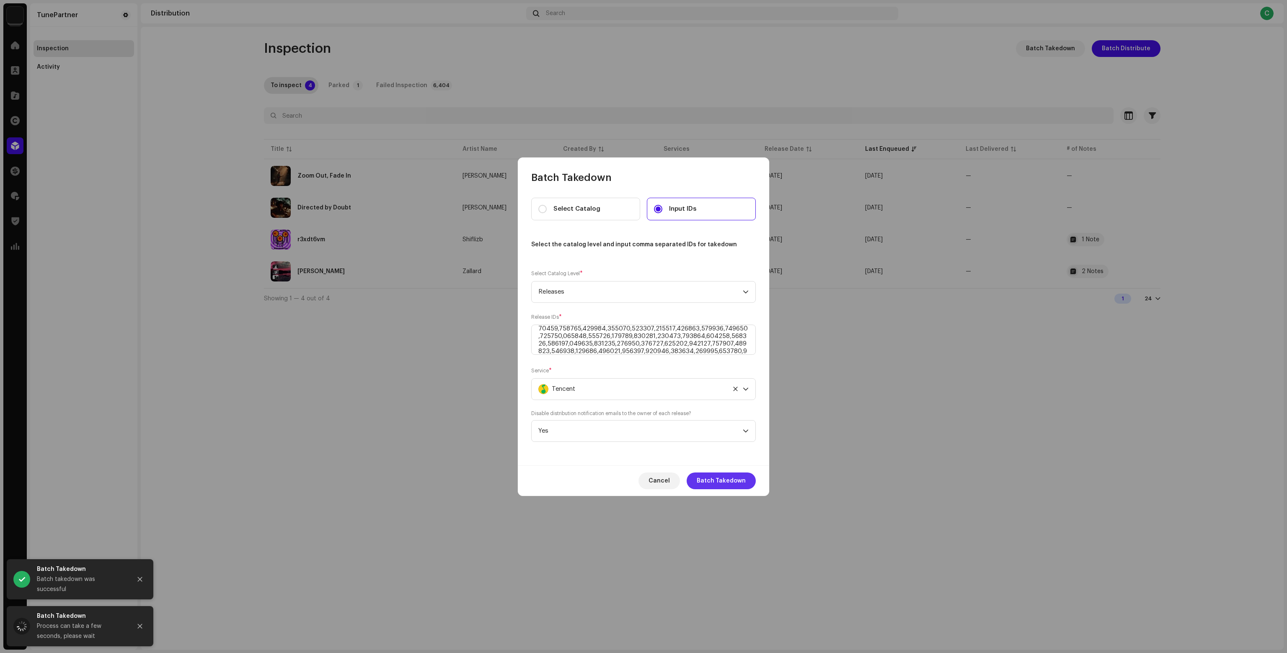
scroll to position [382, 0]
click at [736, 480] on span "Batch Takedown" at bounding box center [721, 481] width 49 height 17
click at [626, 431] on div "Confirm 292 releases will be taken down. Do you want to proceed? Cancel Yes" at bounding box center [643, 326] width 1287 height 653
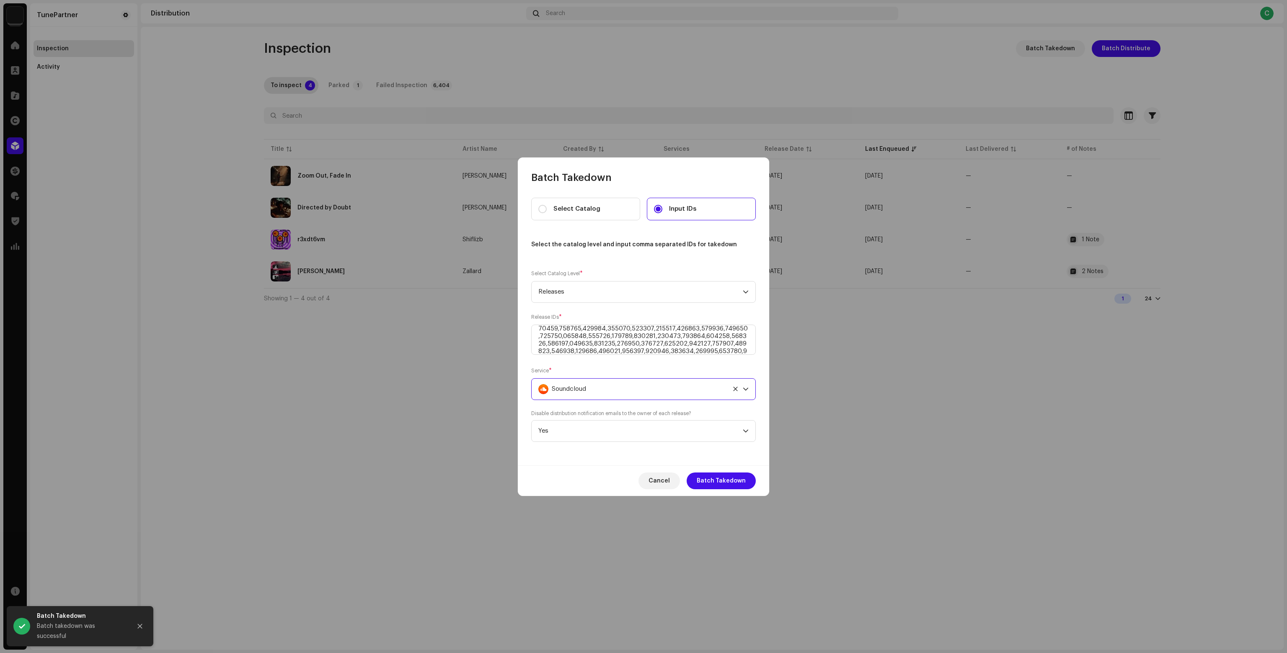
click at [606, 397] on div "Soundcloud" at bounding box center [633, 389] width 191 height 21
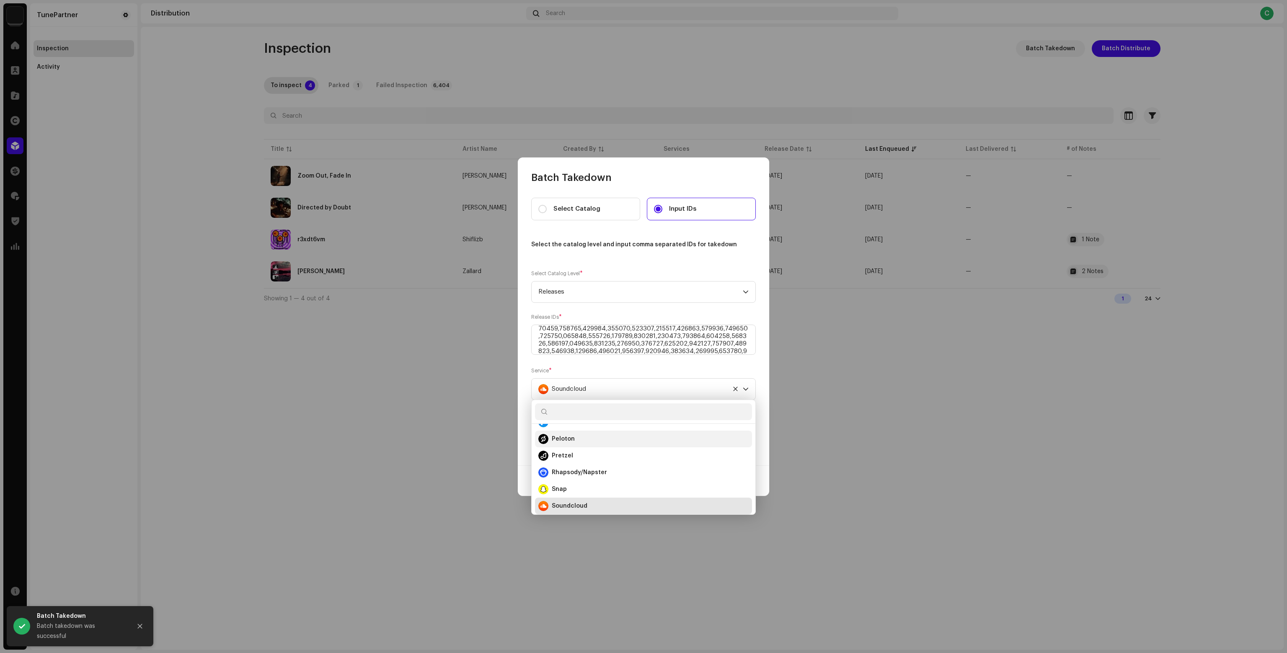
scroll to position [338, 0]
click at [594, 497] on div "Snap" at bounding box center [643, 499] width 210 height 10
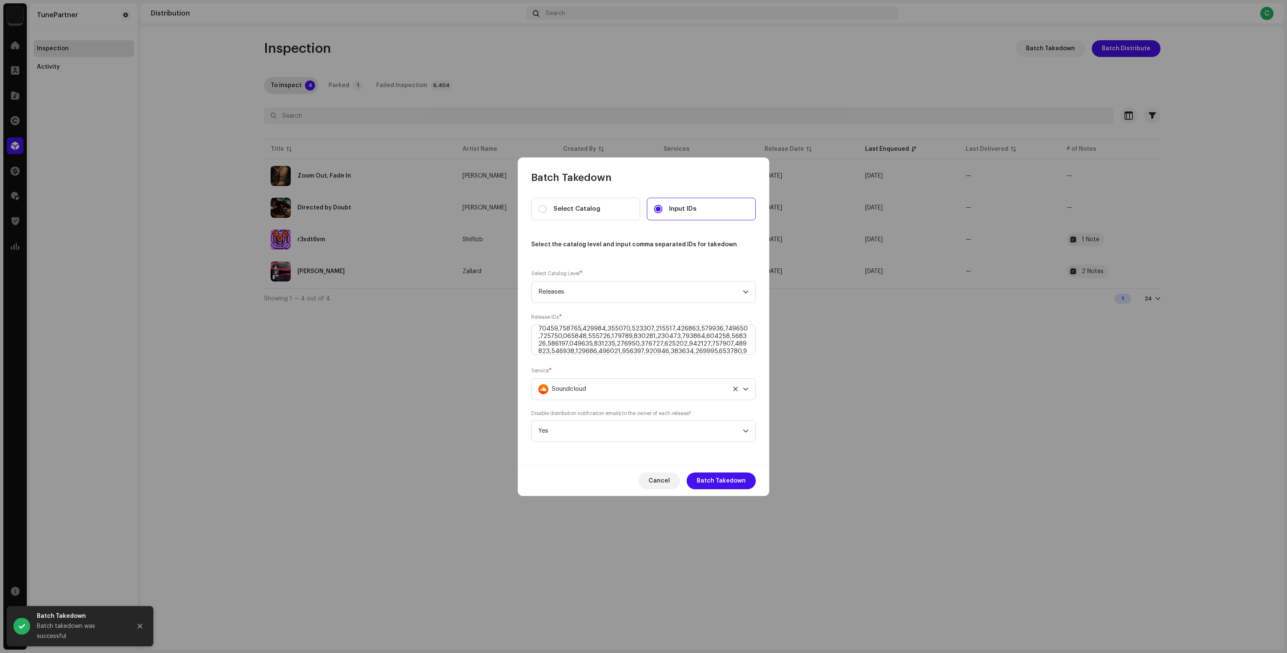
scroll to position [349, 0]
click at [605, 387] on div "Snap" at bounding box center [633, 389] width 191 height 21
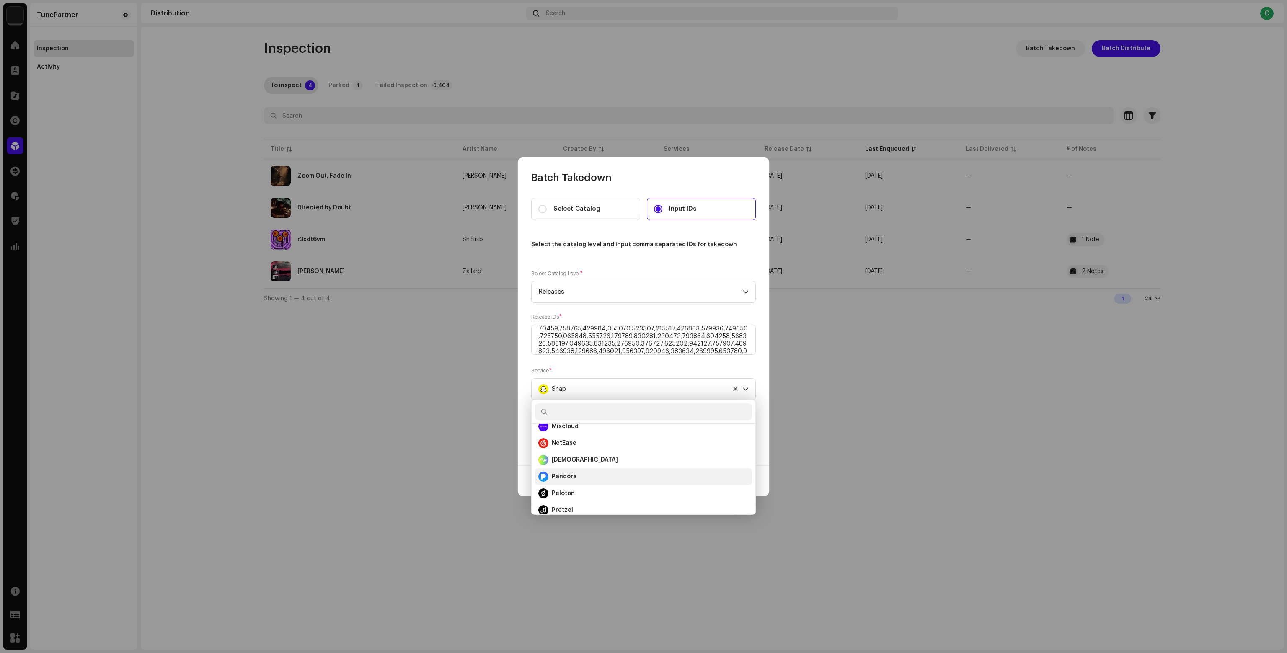
scroll to position [280, 0]
click at [593, 491] on div "Pandora" at bounding box center [643, 491] width 210 height 10
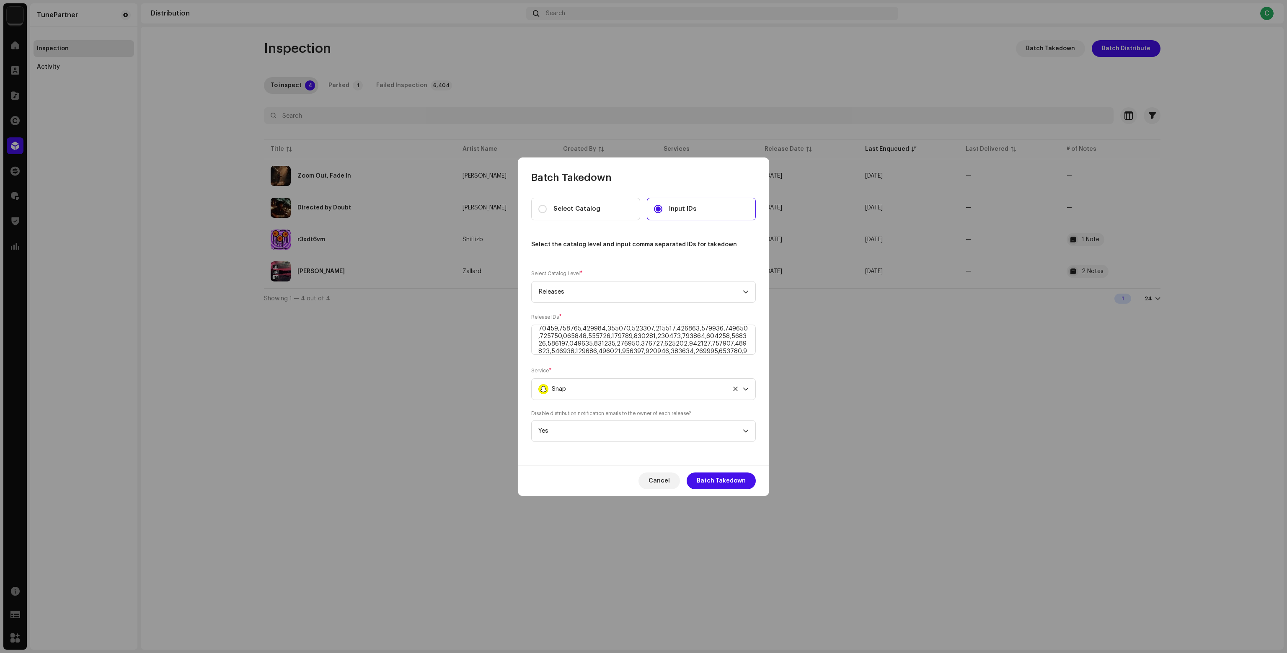
scroll to position [332, 0]
click at [592, 390] on div "Pandora" at bounding box center [633, 389] width 191 height 21
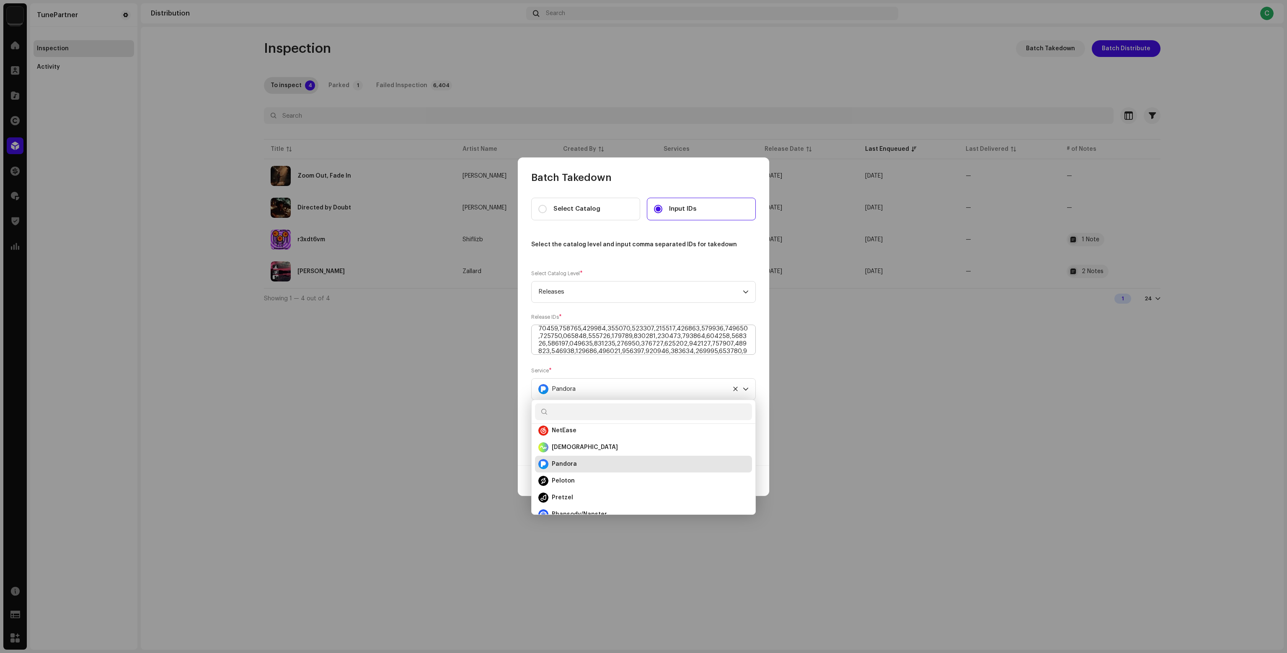
scroll to position [305, 0]
click at [650, 369] on div "Service * Pandora" at bounding box center [643, 384] width 225 height 34
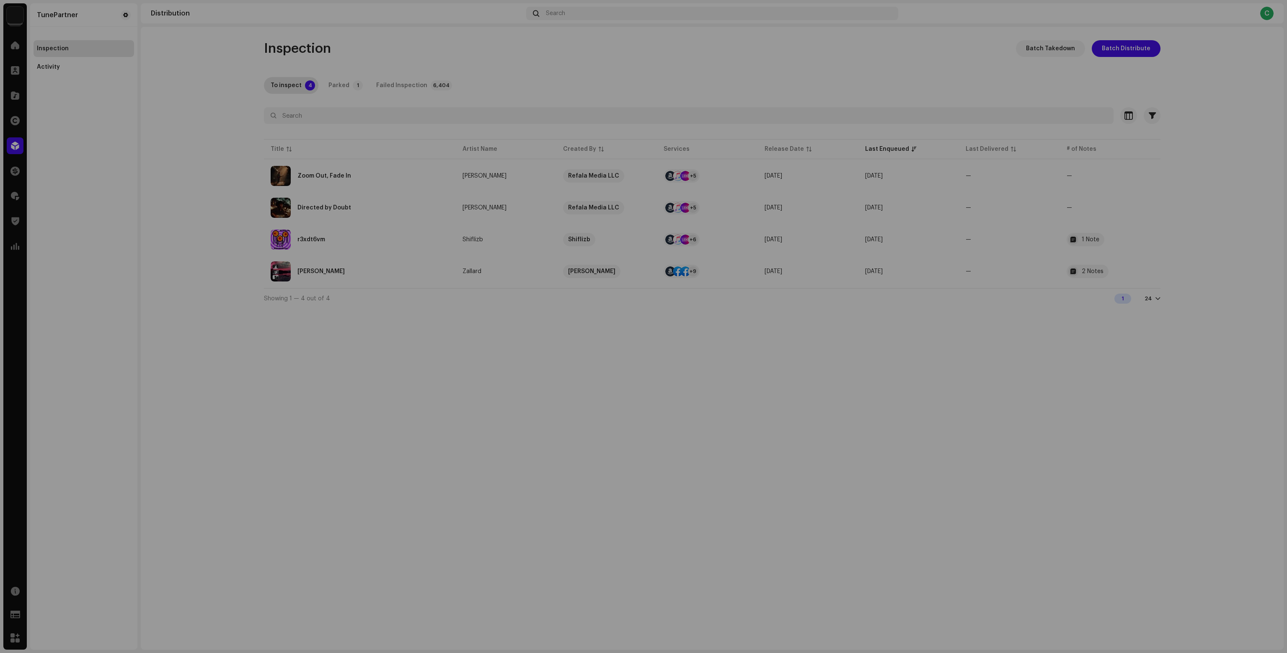
click at [836, 346] on div "Batch Takedown Select Catalog Input IDs Select the catalog level and input comm…" at bounding box center [643, 326] width 1287 height 653
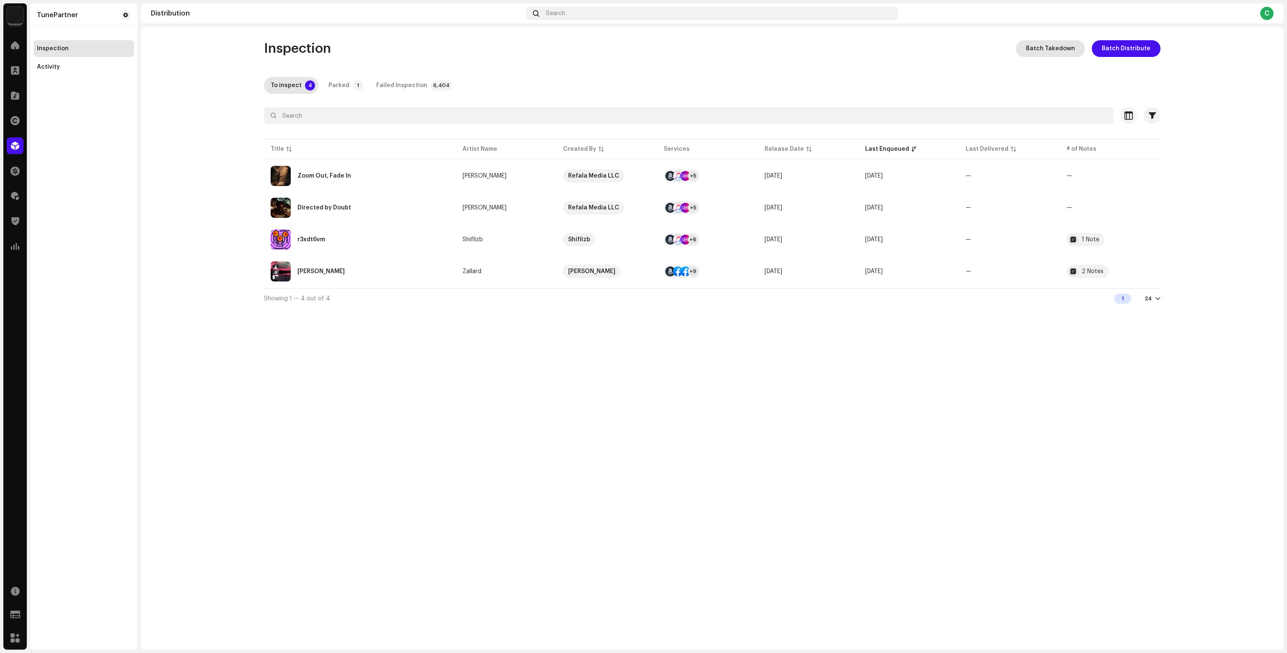
click at [1078, 46] on button "Batch Takedown" at bounding box center [1050, 48] width 69 height 17
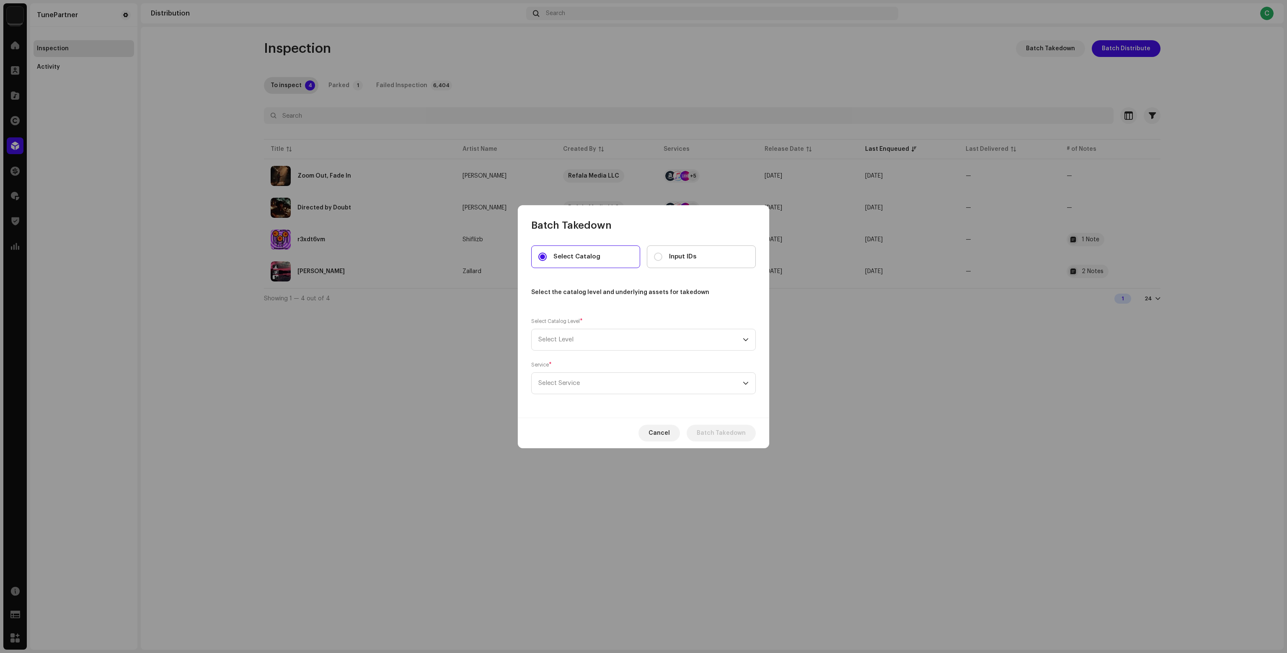
click at [651, 267] on label "Input IDs" at bounding box center [701, 256] width 109 height 23
click at [654, 261] on input "Input IDs" at bounding box center [658, 257] width 8 height 8
radio input "true"
click at [586, 329] on span "Select Level" at bounding box center [640, 339] width 204 height 21
click at [565, 406] on li "Releases" at bounding box center [643, 413] width 217 height 17
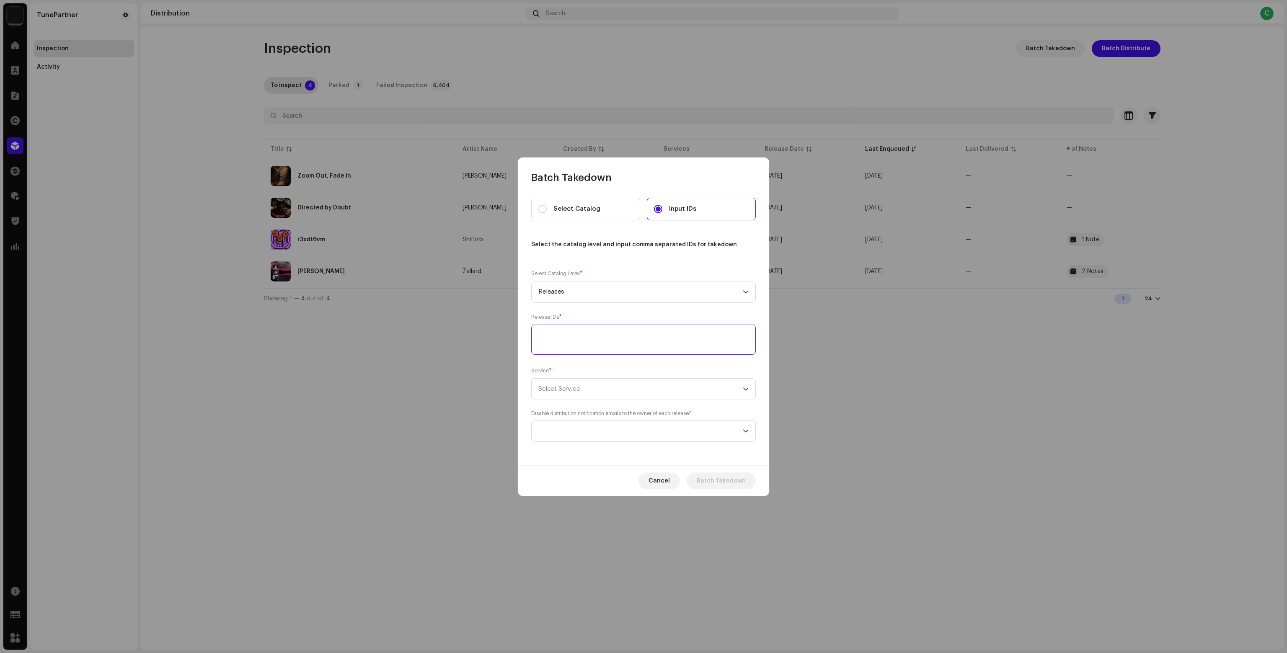
click at [564, 346] on textarea at bounding box center [643, 340] width 225 height 30
paste textarea "578606,708375,579431,589872,590572,674028,579487,933890,601005,579391,770999,94…"
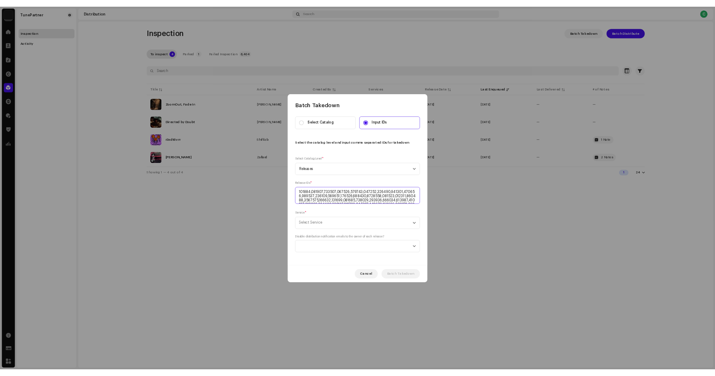
scroll to position [231, 0]
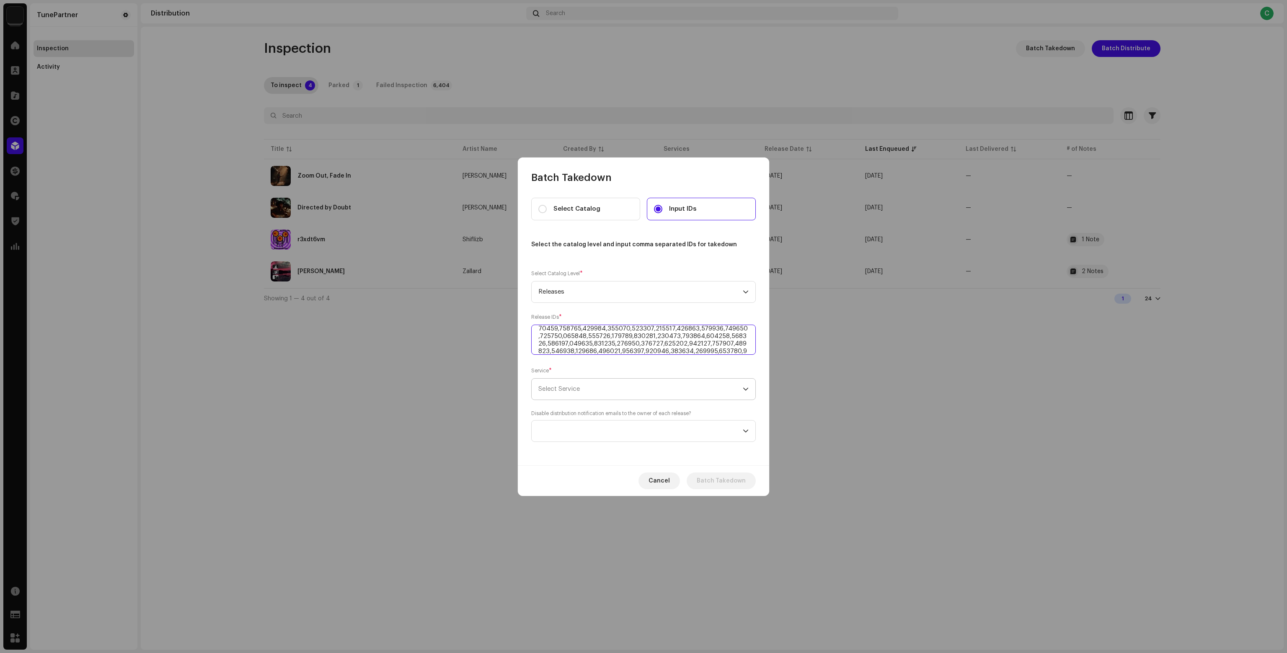
type textarea "578606,708375,579431,589872,590572,674028,579487,933890,601005,579391,770999,94…"
click at [565, 383] on span "Select Service" at bounding box center [640, 389] width 204 height 21
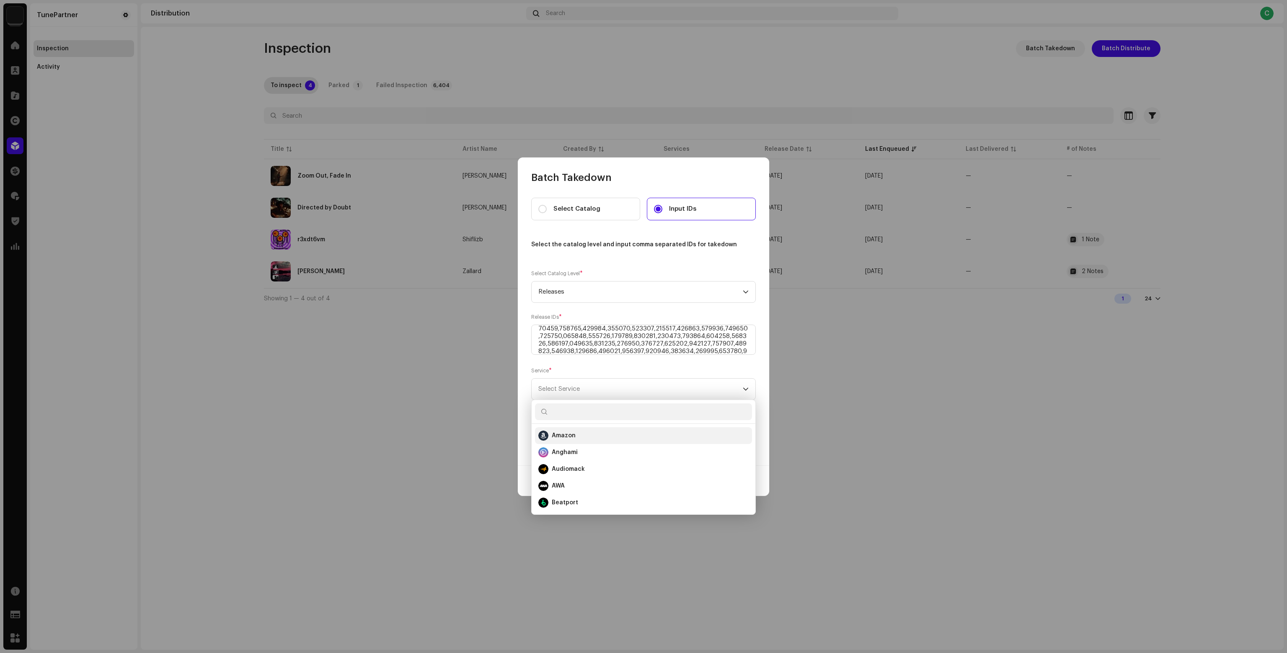
click at [569, 437] on strong "Amazon" at bounding box center [564, 435] width 24 height 8
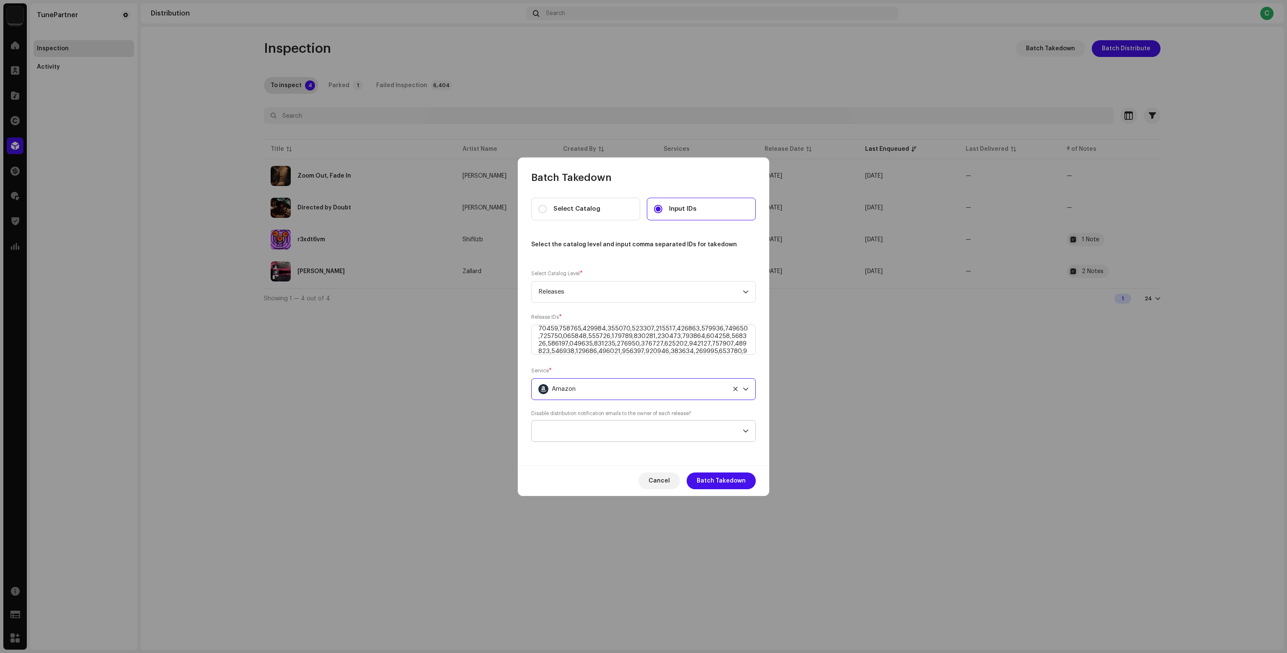
click at [568, 438] on span at bounding box center [640, 431] width 204 height 21
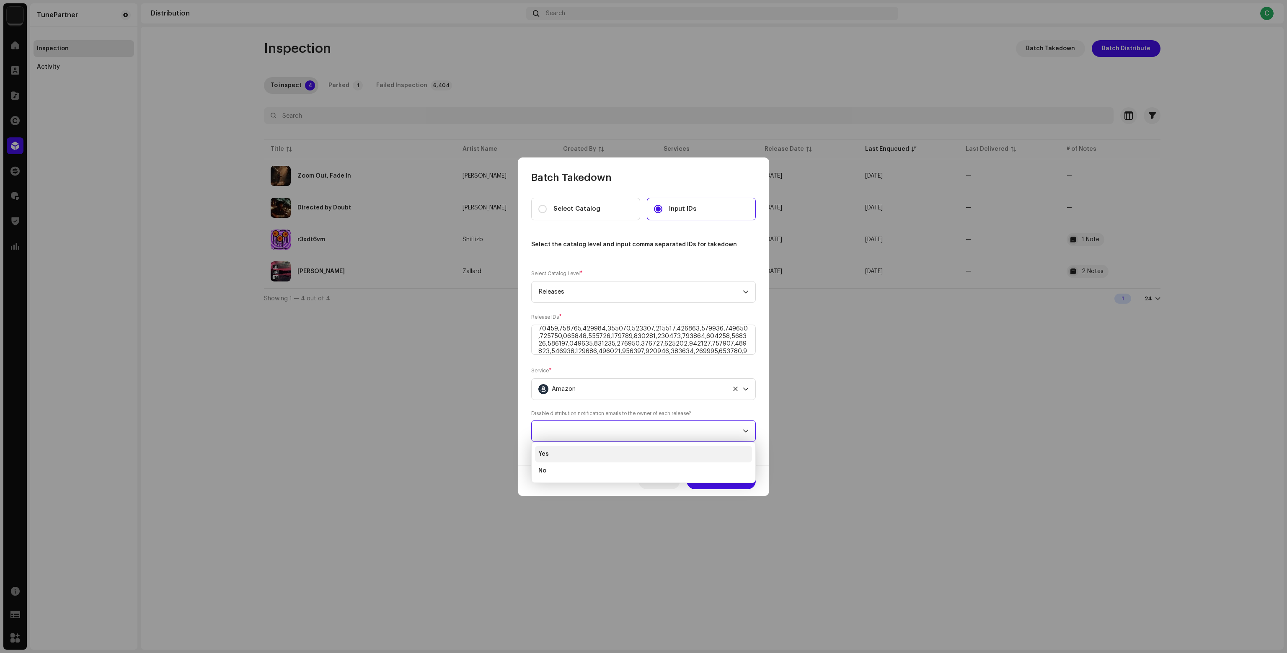
click at [557, 459] on li "Yes" at bounding box center [643, 454] width 217 height 17
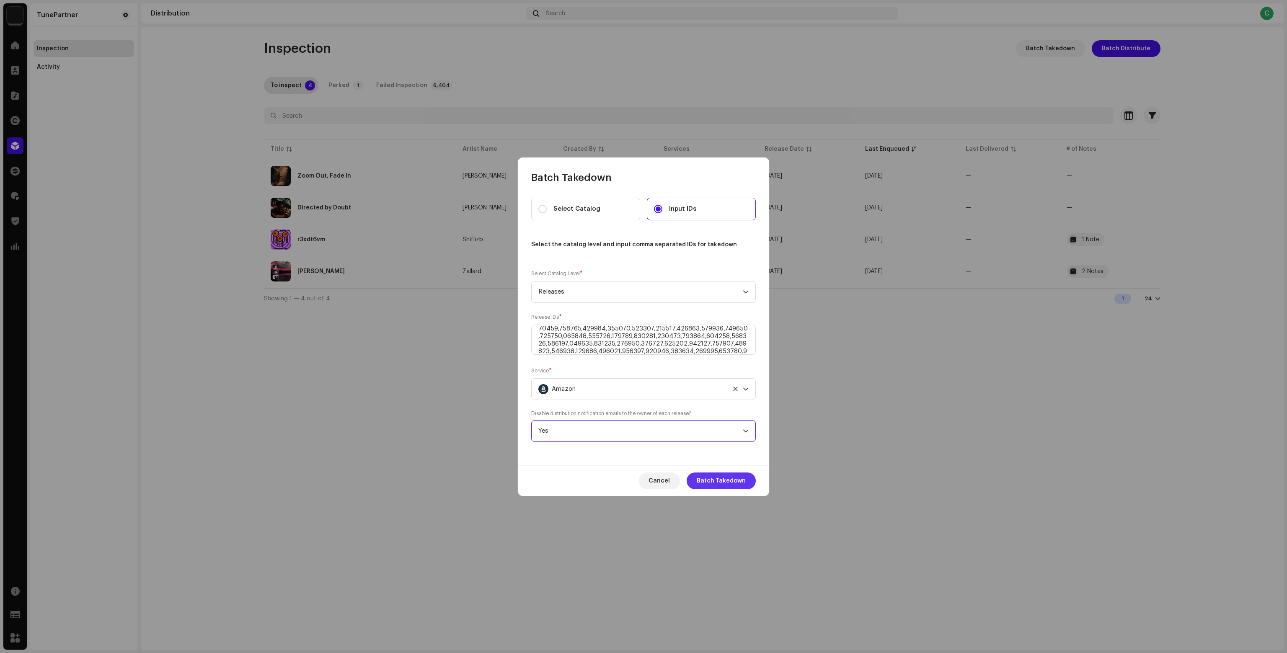
click at [724, 478] on span "Batch Takedown" at bounding box center [721, 481] width 49 height 17
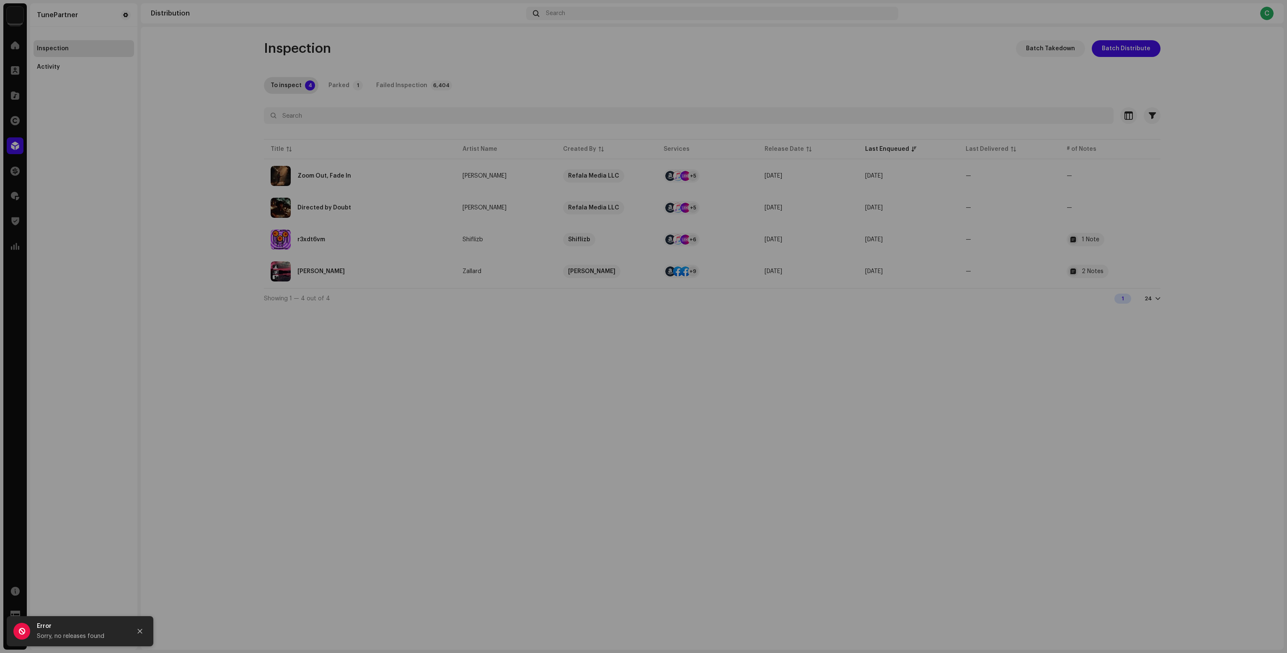
click at [325, 440] on div "Batch Takedown Select Catalog Input IDs Select the catalog level and input comm…" at bounding box center [643, 326] width 1287 height 653
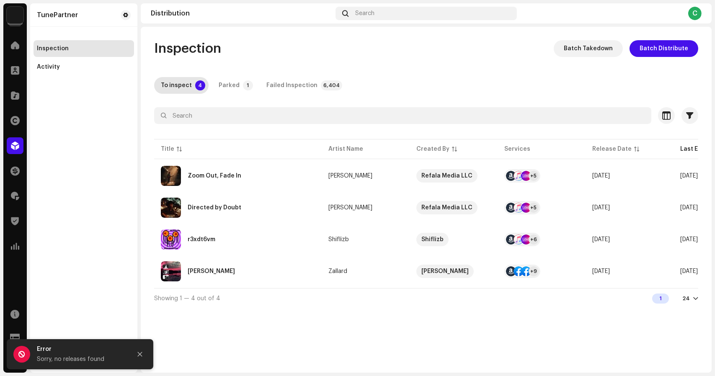
click at [279, 43] on div "Inspection Batch Takedown Batch Distribute" at bounding box center [426, 48] width 544 height 17
